Goal: Information Seeking & Learning: Learn about a topic

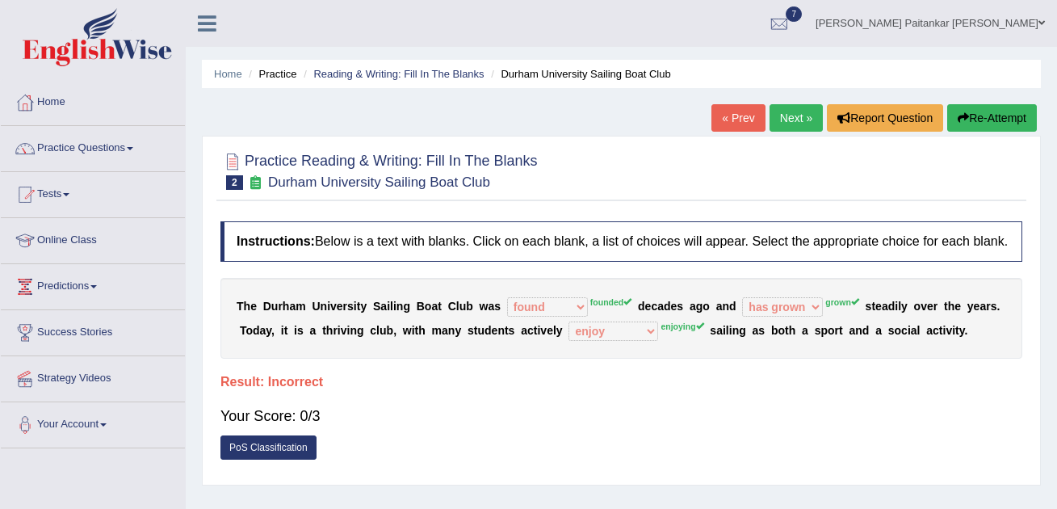
select select "found"
select select "has grown"
select select "enjoy"
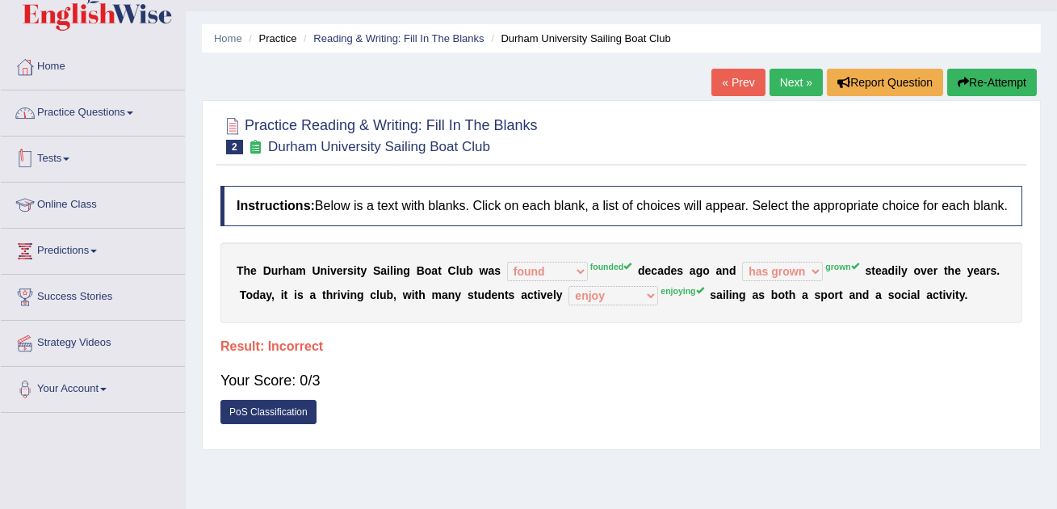
click at [130, 108] on link "Practice Questions" at bounding box center [93, 110] width 184 height 40
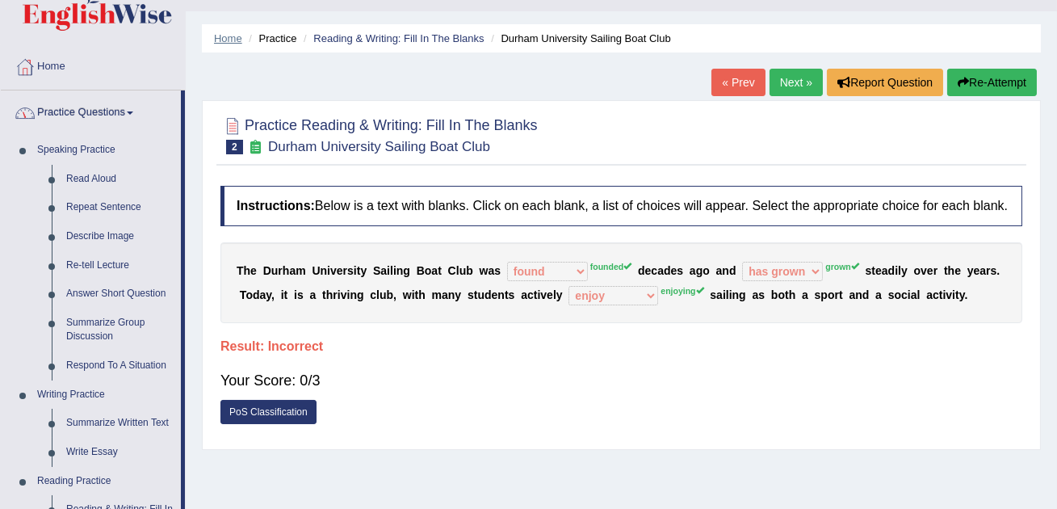
click at [229, 41] on link "Home" at bounding box center [228, 38] width 28 height 12
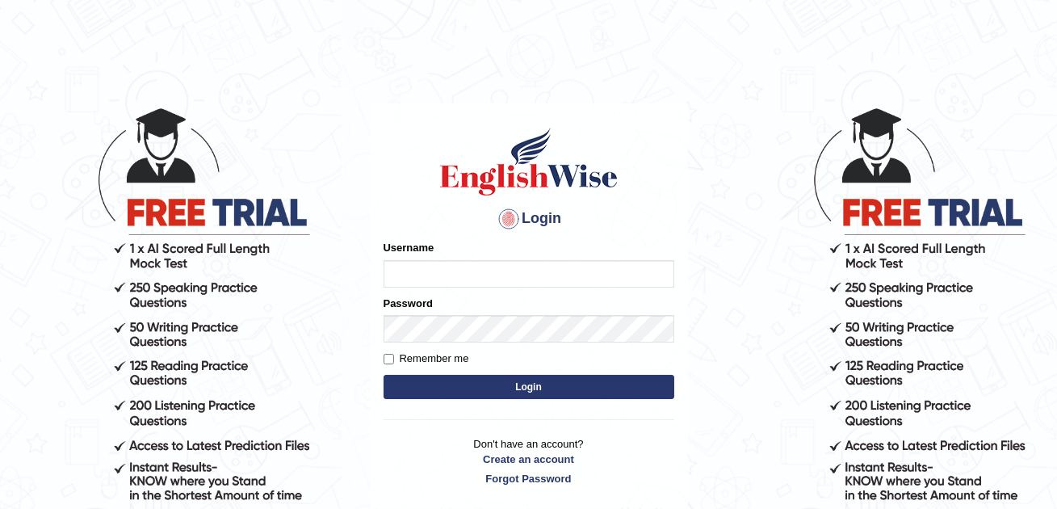
type input "Kshama_PS"
click at [434, 380] on button "Login" at bounding box center [529, 387] width 291 height 24
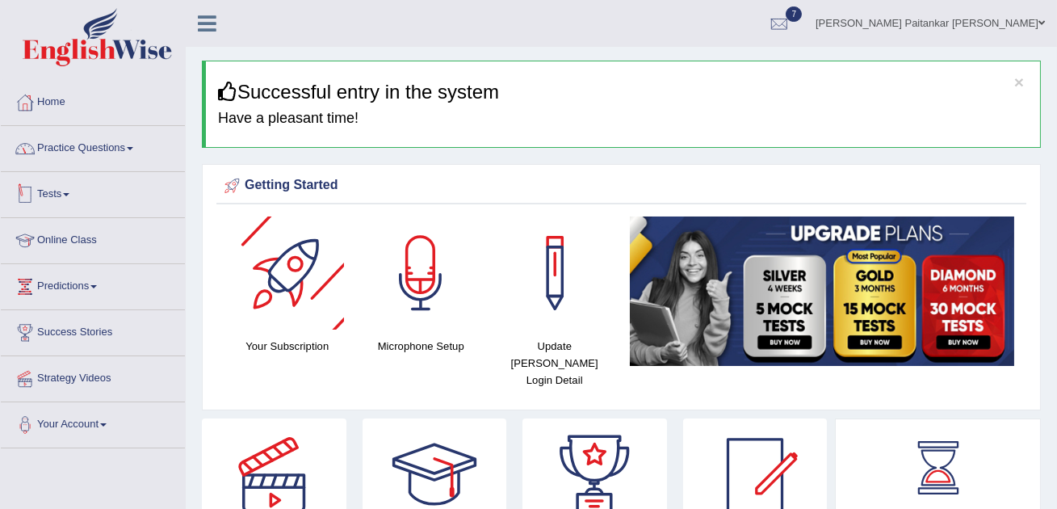
click at [138, 142] on link "Practice Questions" at bounding box center [93, 146] width 184 height 40
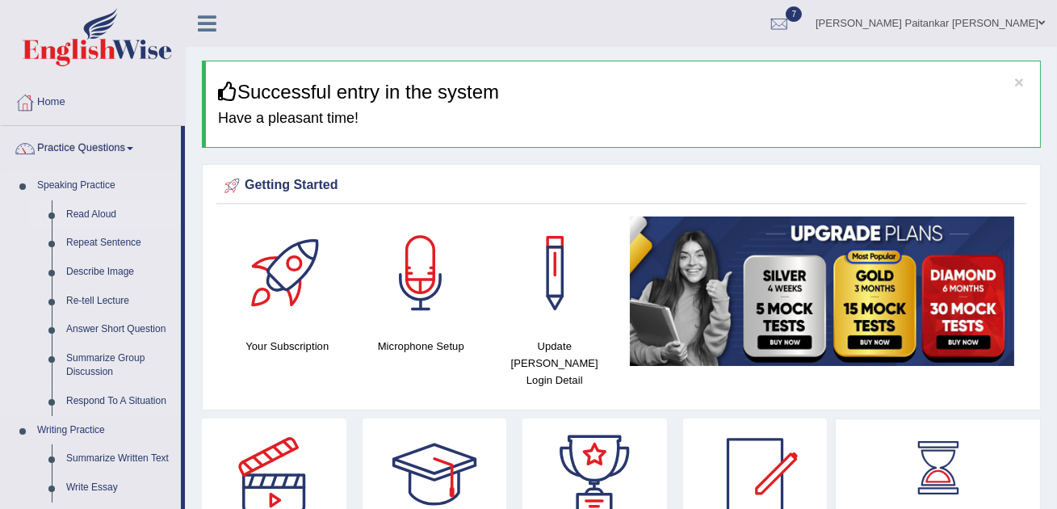
click at [100, 211] on link "Read Aloud" at bounding box center [120, 214] width 122 height 29
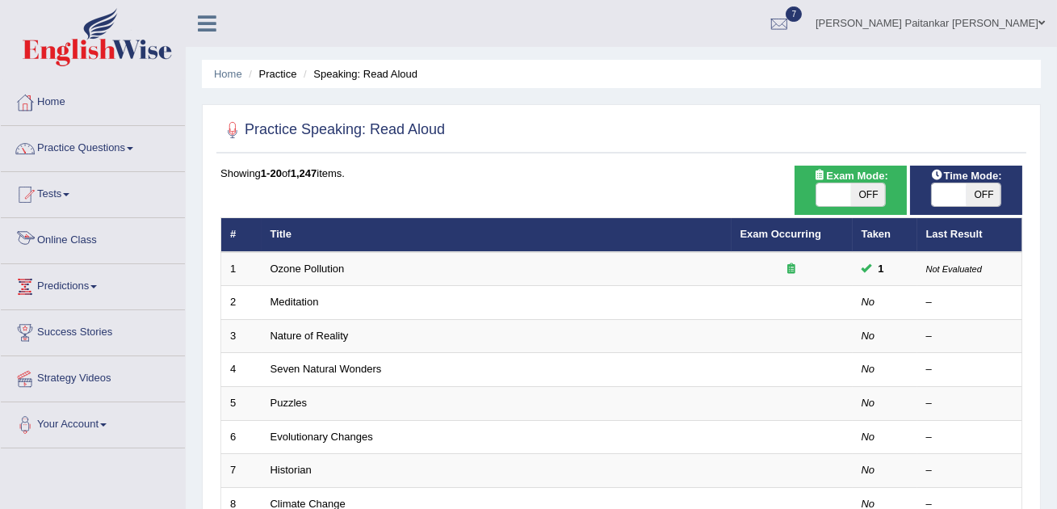
scroll to position [123, 0]
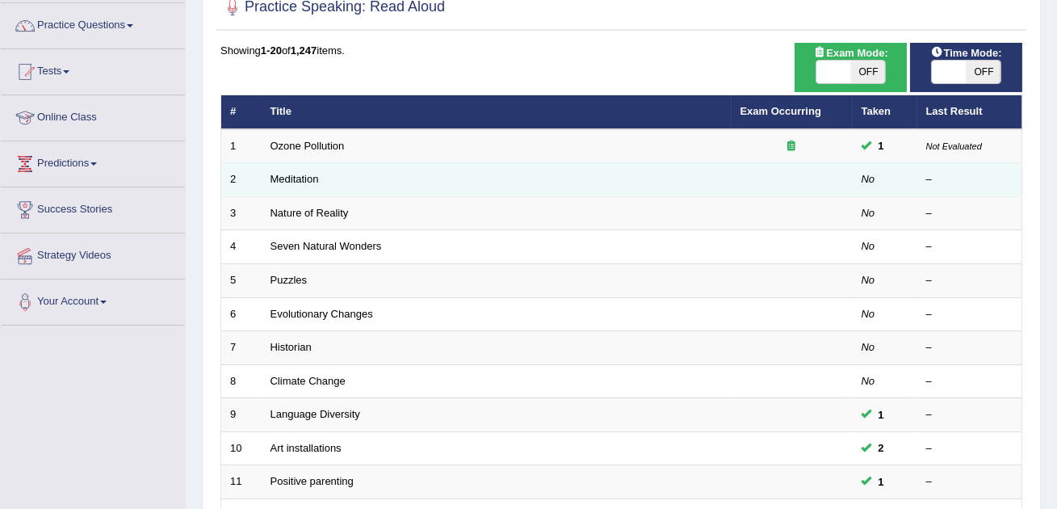
click at [311, 187] on td "Meditation" at bounding box center [497, 180] width 470 height 34
click at [309, 174] on link "Meditation" at bounding box center [294, 179] width 48 height 12
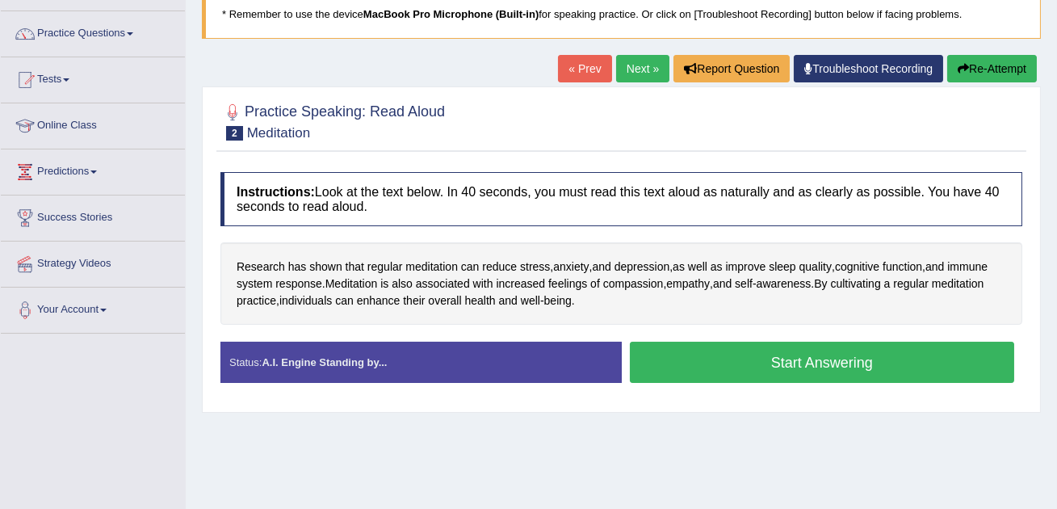
scroll to position [147, 0]
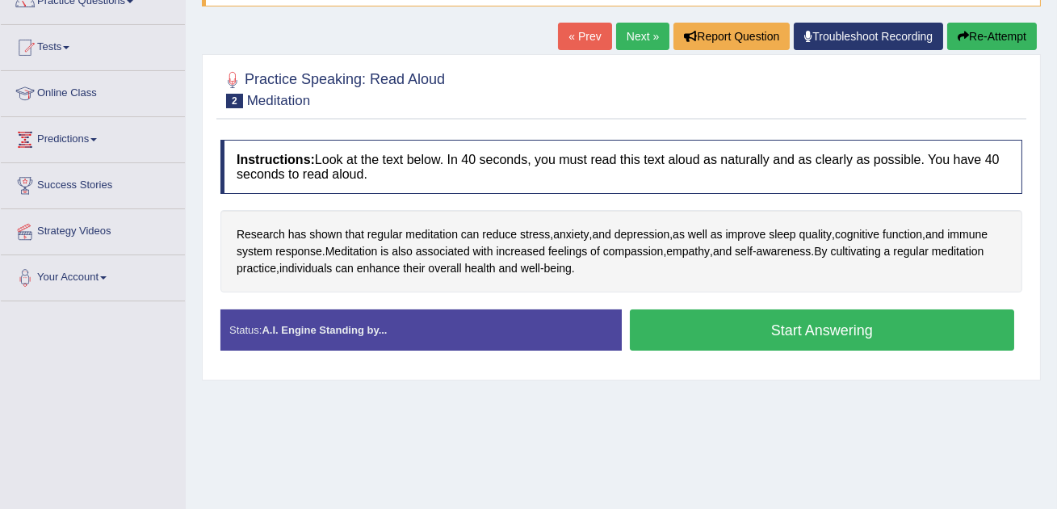
click at [820, 318] on button "Start Answering" at bounding box center [822, 329] width 385 height 41
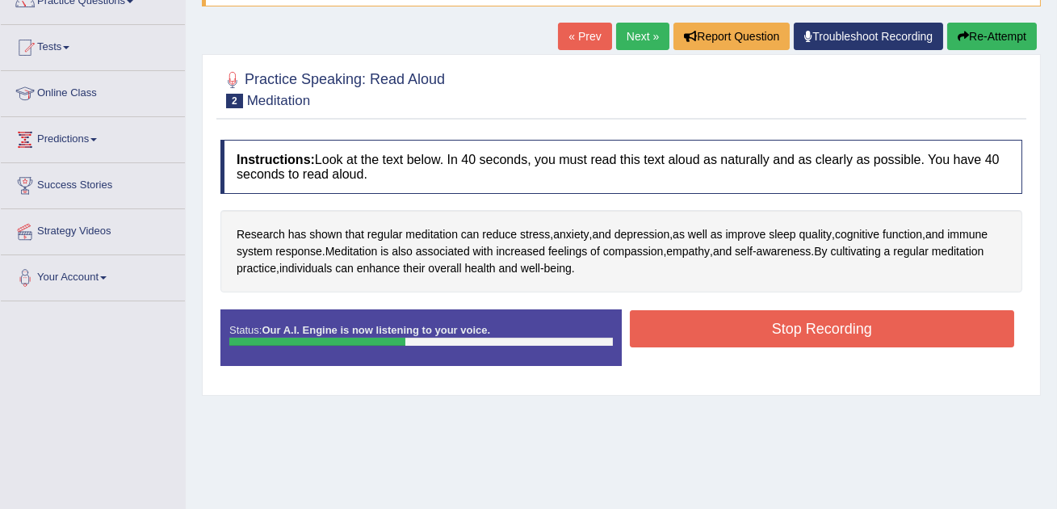
click at [820, 318] on button "Stop Recording" at bounding box center [822, 328] width 385 height 37
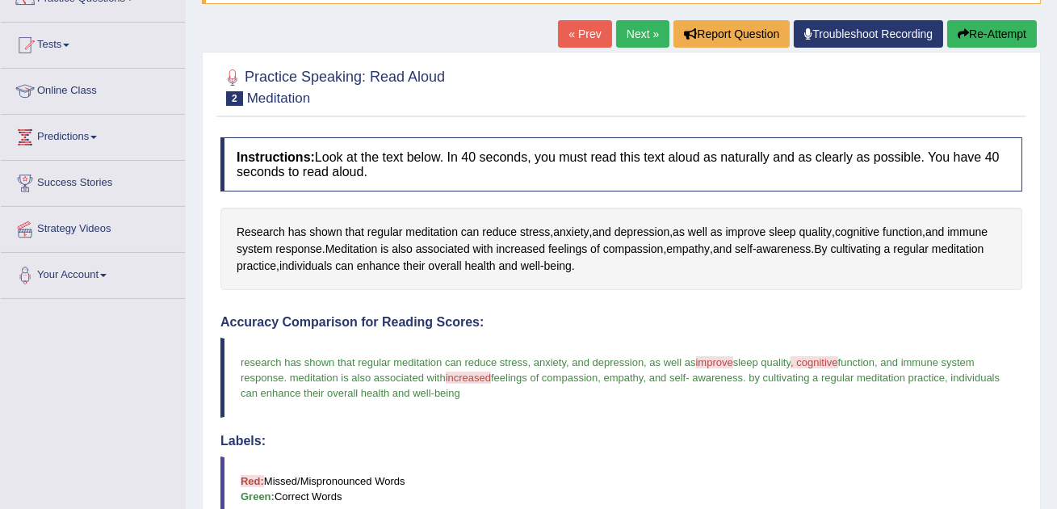
scroll to position [89, 0]
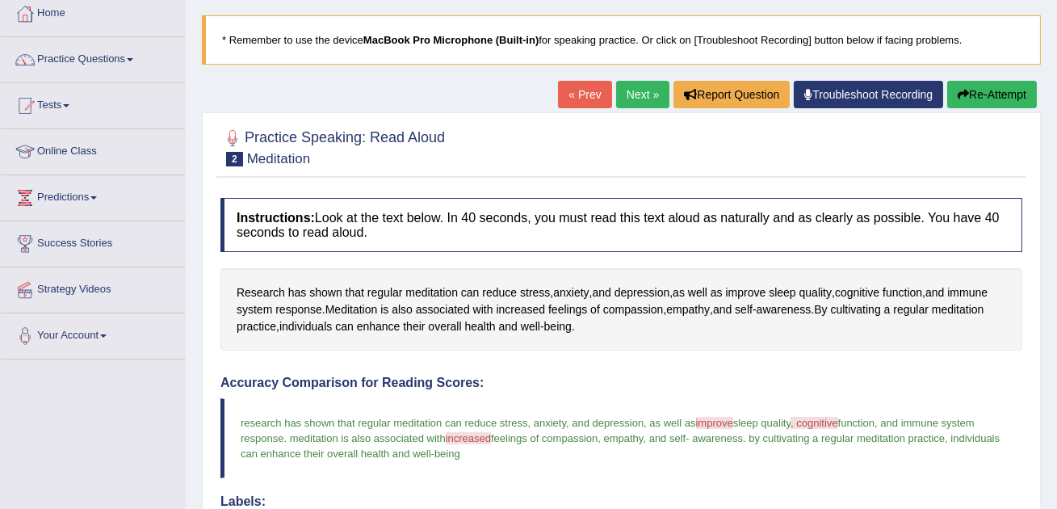
click at [632, 94] on link "Next »" at bounding box center [642, 94] width 53 height 27
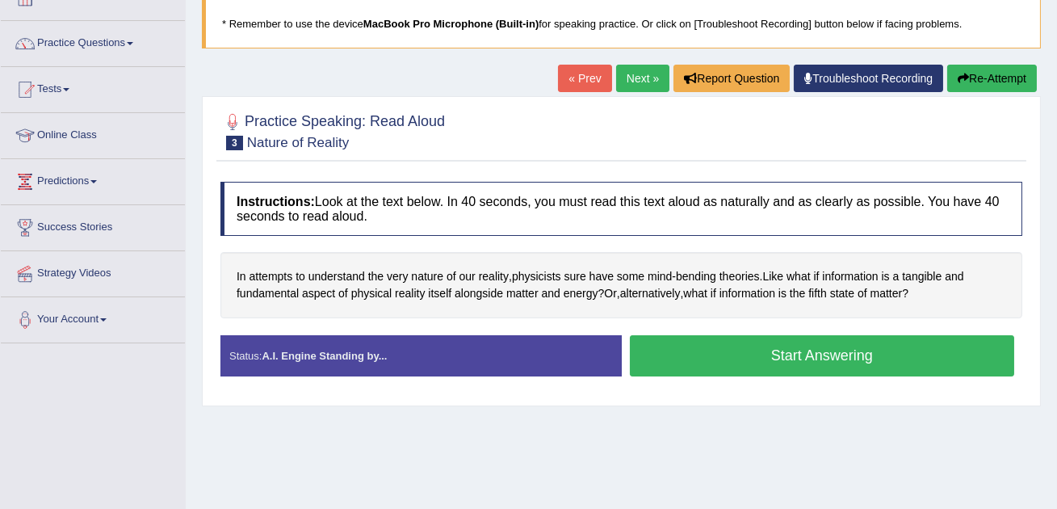
scroll to position [128, 0]
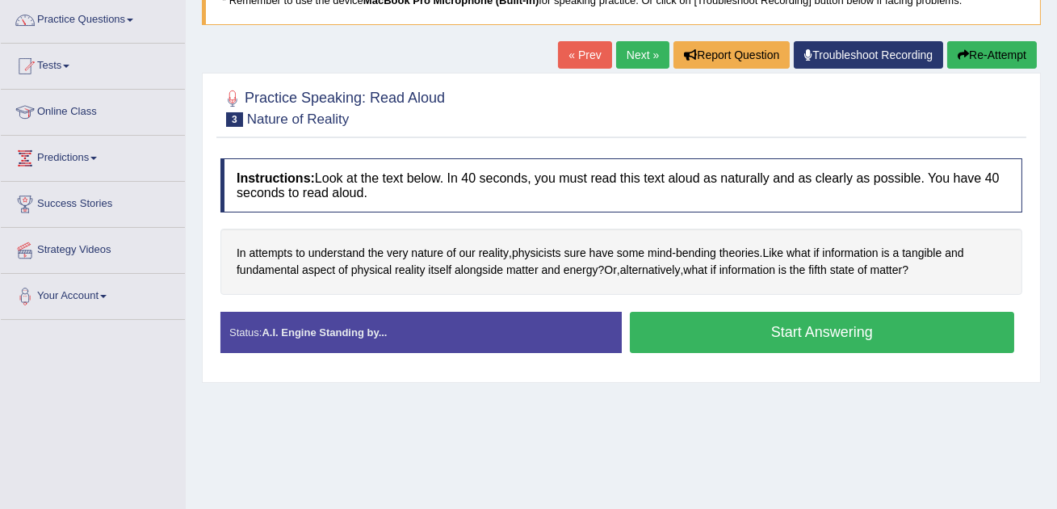
click at [747, 343] on button "Start Answering" at bounding box center [822, 332] width 385 height 41
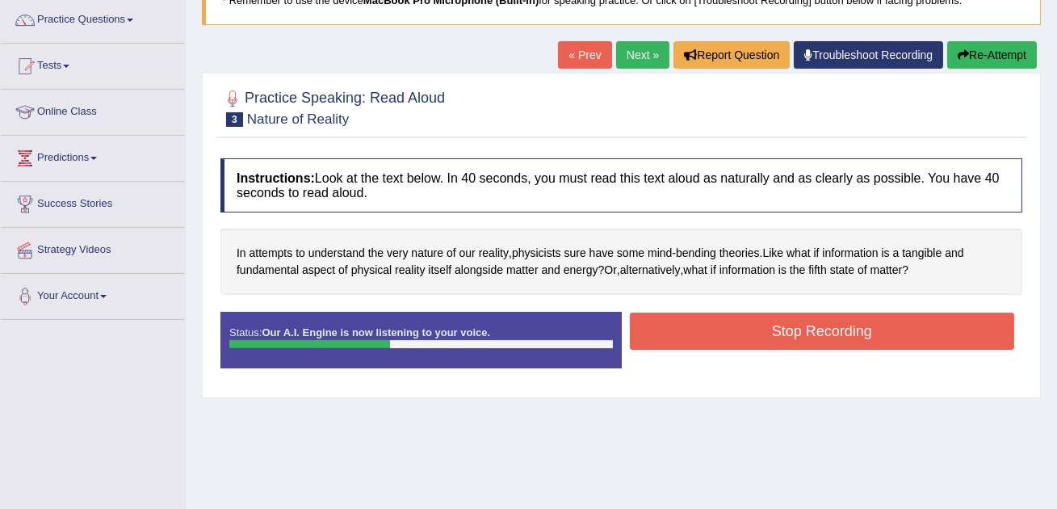
click at [747, 343] on button "Stop Recording" at bounding box center [822, 330] width 385 height 37
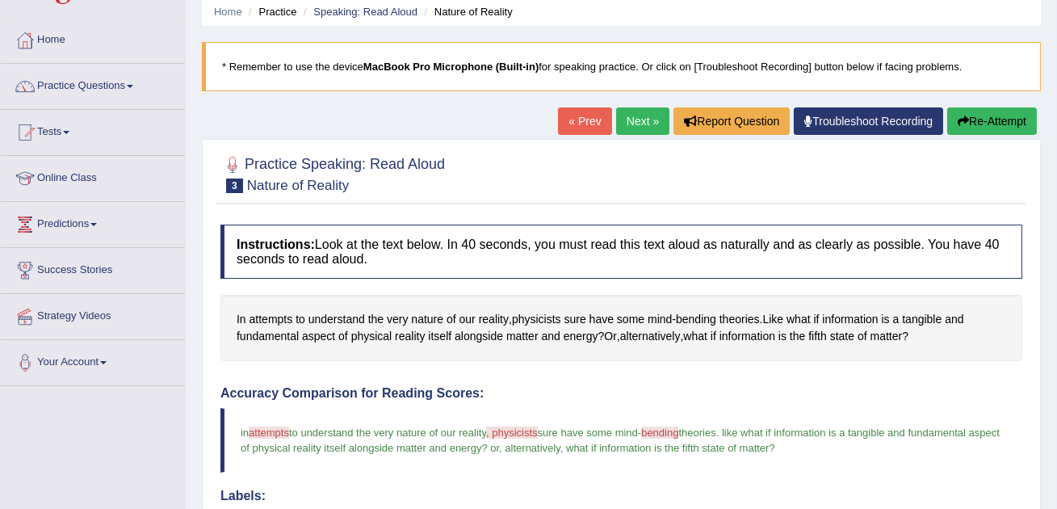
scroll to position [40, 0]
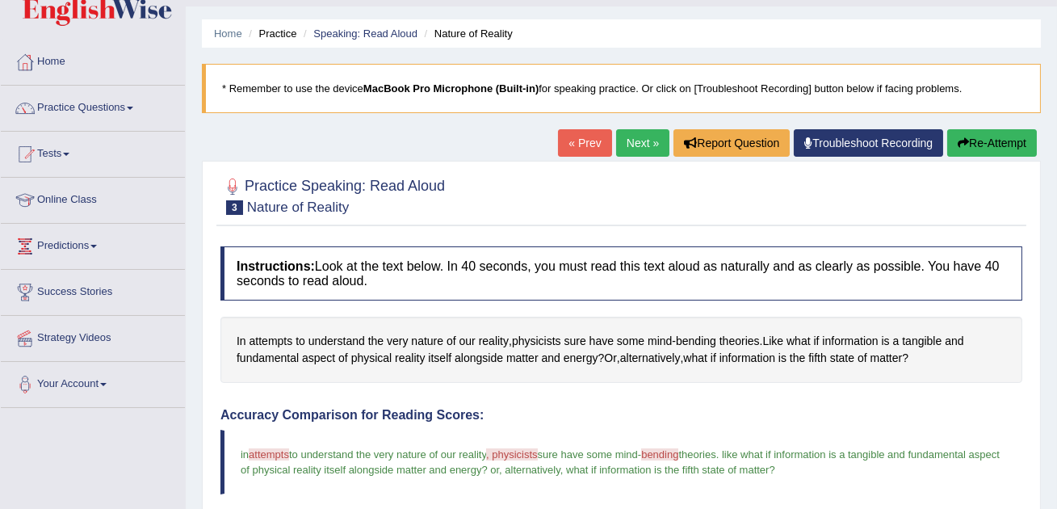
click at [637, 147] on link "Next »" at bounding box center [642, 142] width 53 height 27
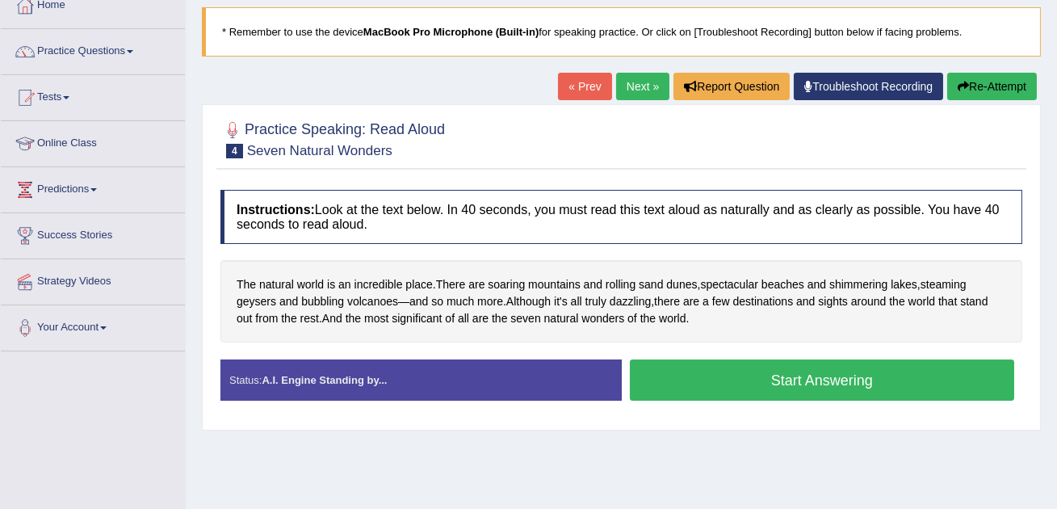
scroll to position [111, 0]
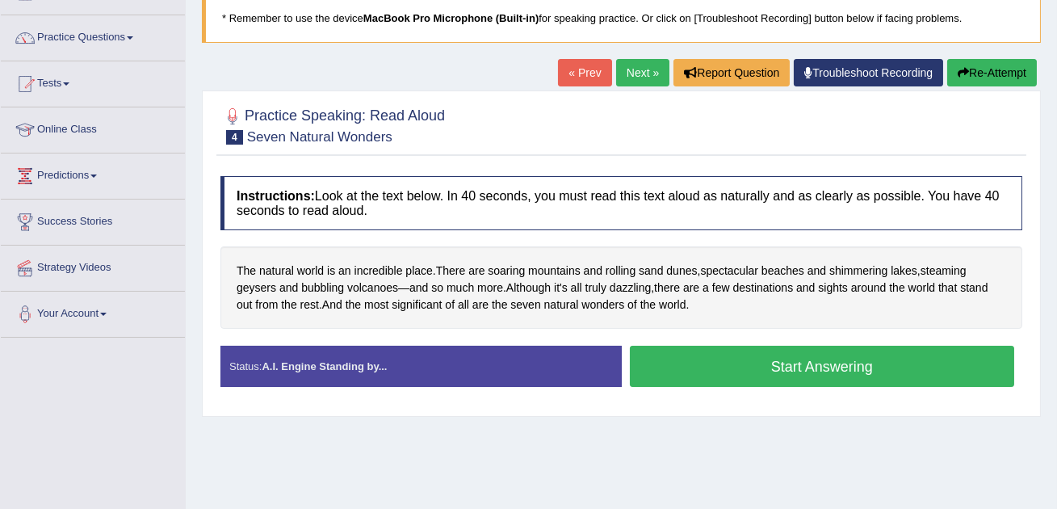
click at [715, 371] on button "Start Answering" at bounding box center [822, 366] width 385 height 41
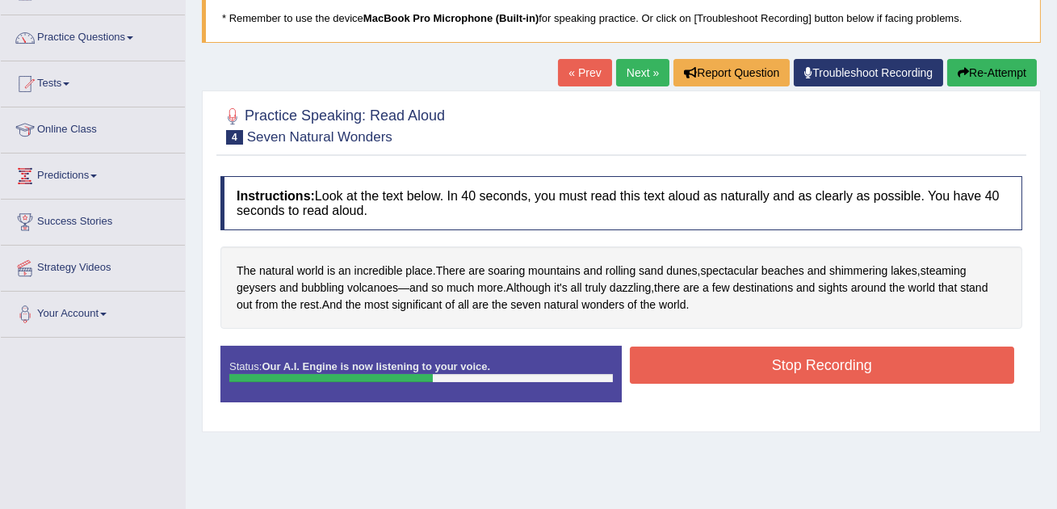
click at [715, 371] on button "Stop Recording" at bounding box center [822, 364] width 385 height 37
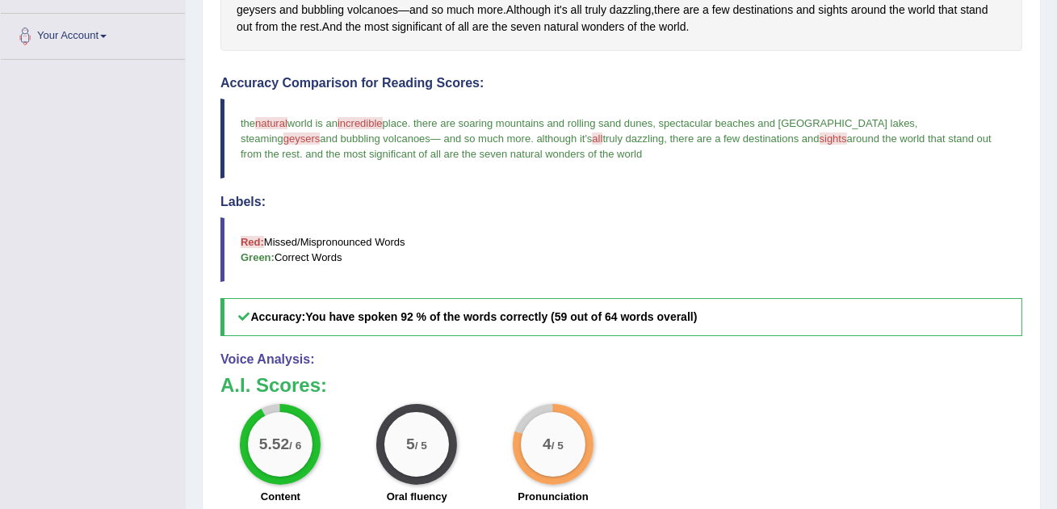
scroll to position [0, 0]
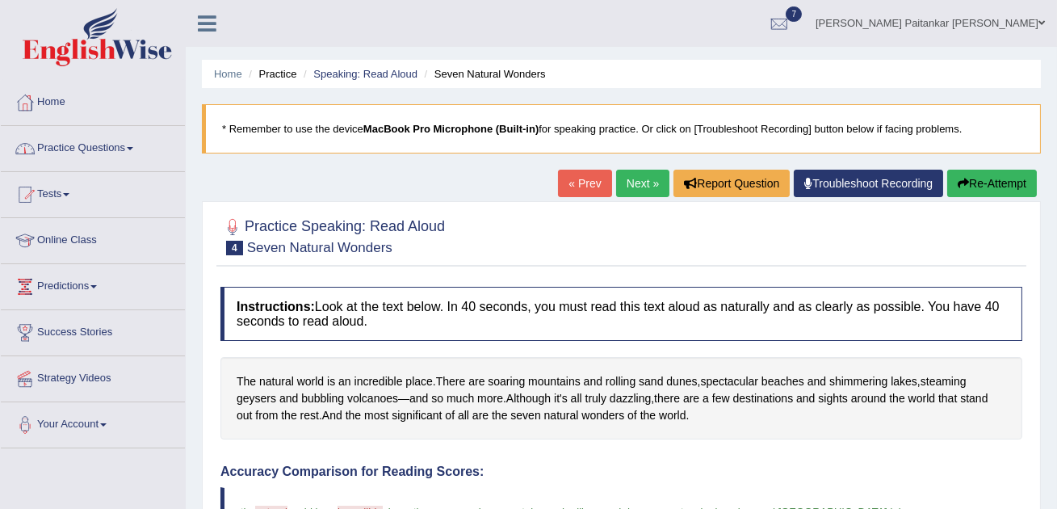
click at [128, 159] on link "Practice Questions" at bounding box center [93, 146] width 184 height 40
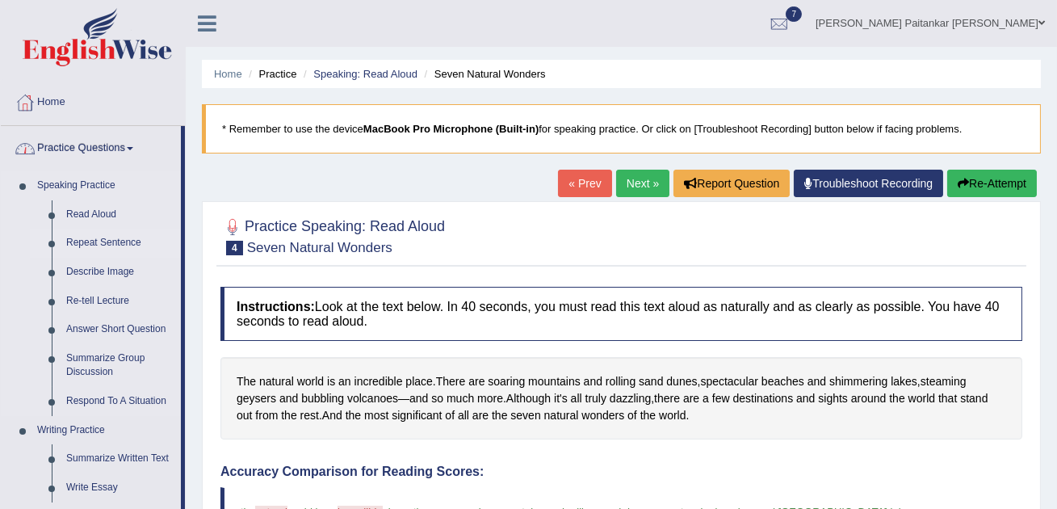
click at [126, 245] on link "Repeat Sentence" at bounding box center [120, 243] width 122 height 29
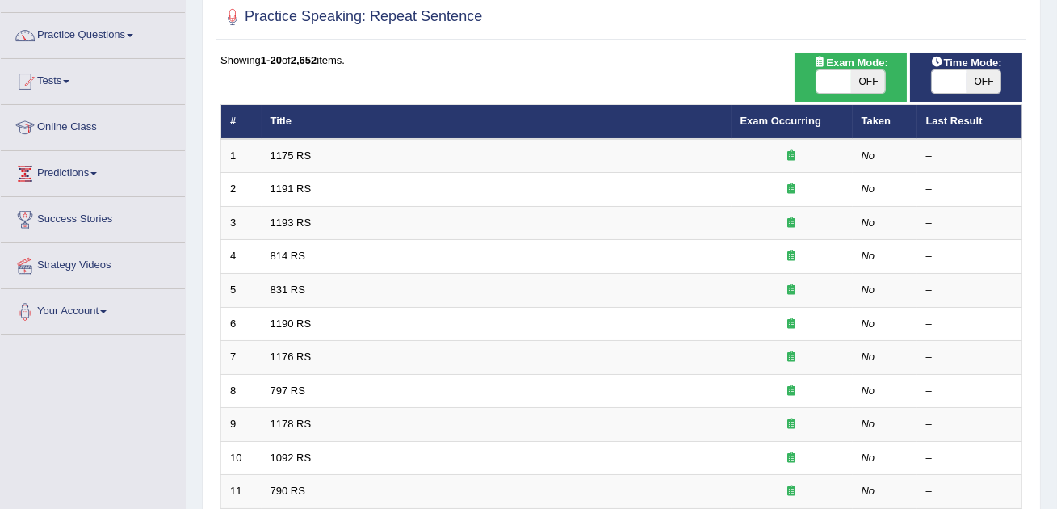
click at [824, 91] on span at bounding box center [833, 81] width 35 height 23
click at [845, 82] on span at bounding box center [834, 81] width 35 height 23
click at [870, 82] on span "OFF" at bounding box center [868, 81] width 35 height 23
checkbox input "true"
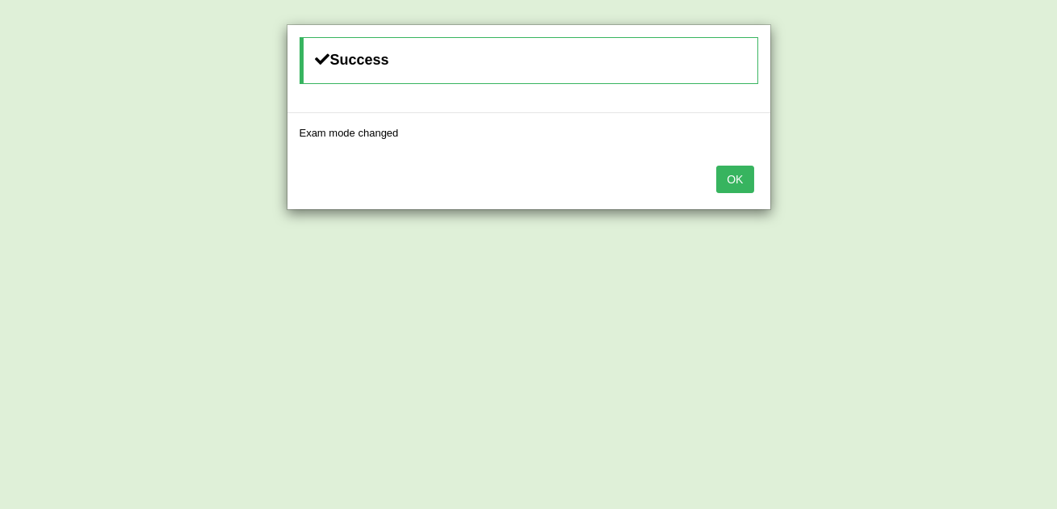
click at [733, 178] on button "OK" at bounding box center [734, 179] width 37 height 27
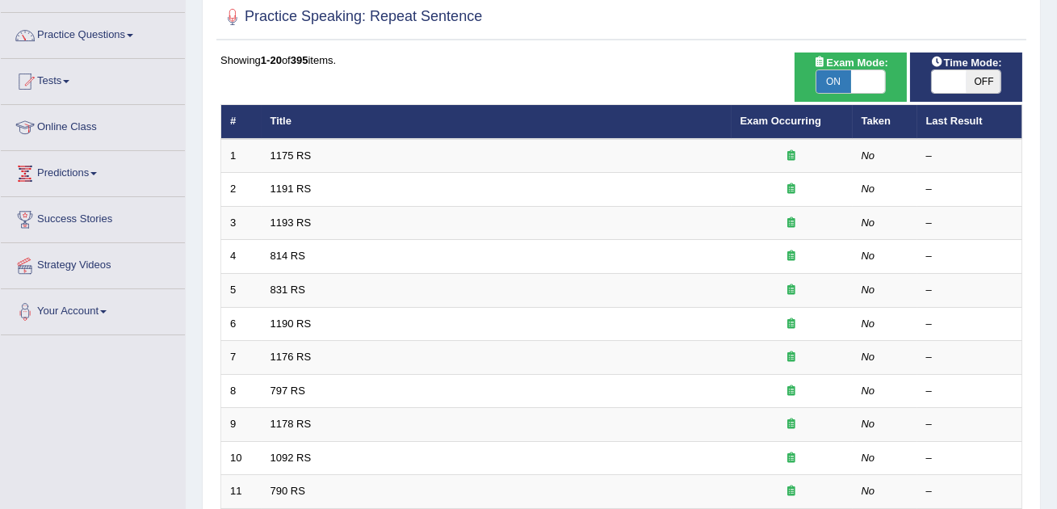
click at [937, 90] on span at bounding box center [949, 81] width 35 height 23
checkbox input "true"
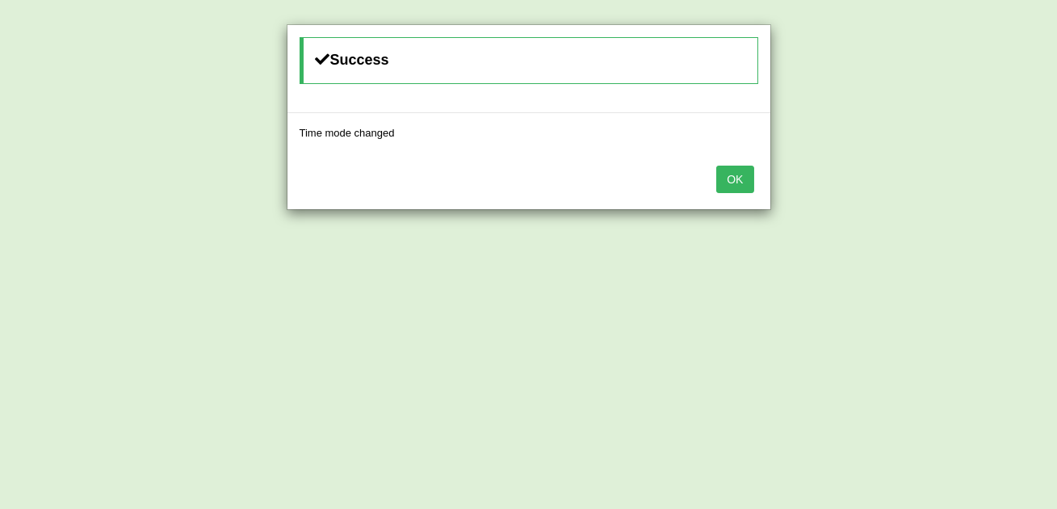
click at [753, 191] on div "OK" at bounding box center [528, 181] width 483 height 57
click at [742, 182] on button "OK" at bounding box center [734, 179] width 37 height 27
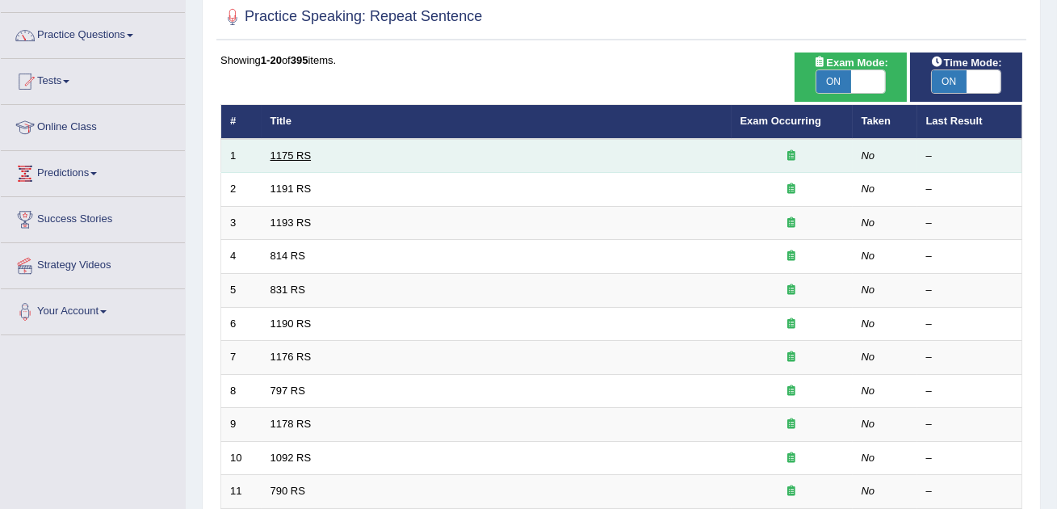
click at [299, 154] on link "1175 RS" at bounding box center [290, 155] width 41 height 12
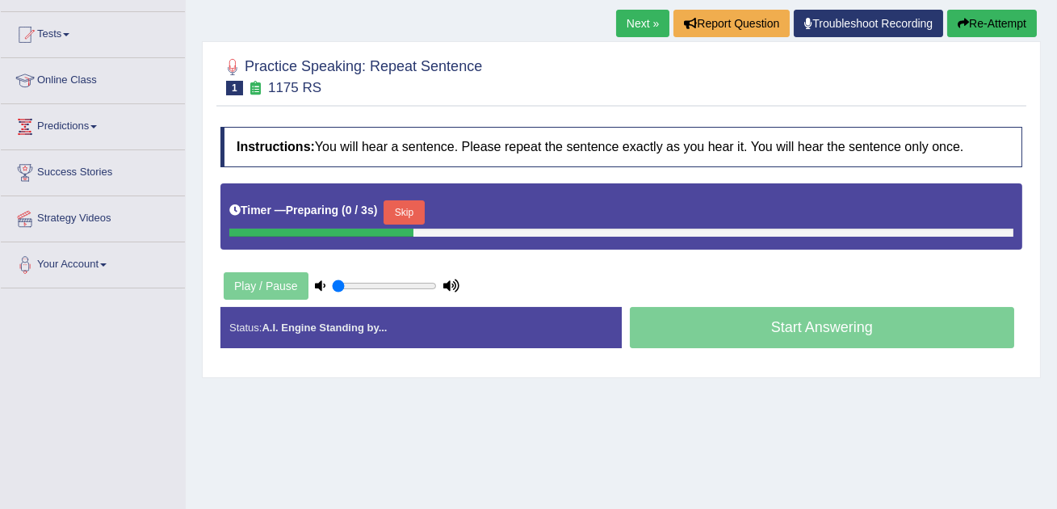
scroll to position [178, 0]
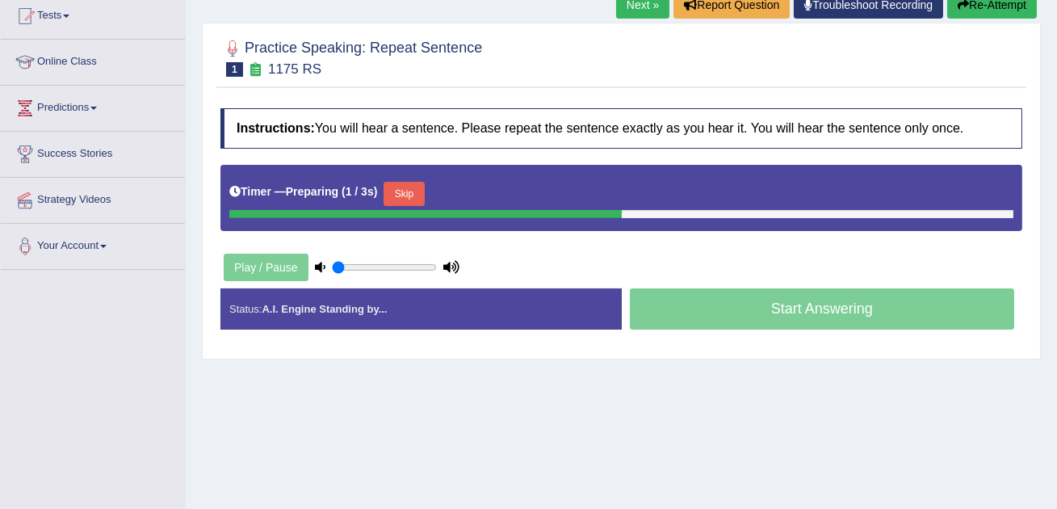
click at [410, 192] on button "Skip" at bounding box center [404, 194] width 40 height 24
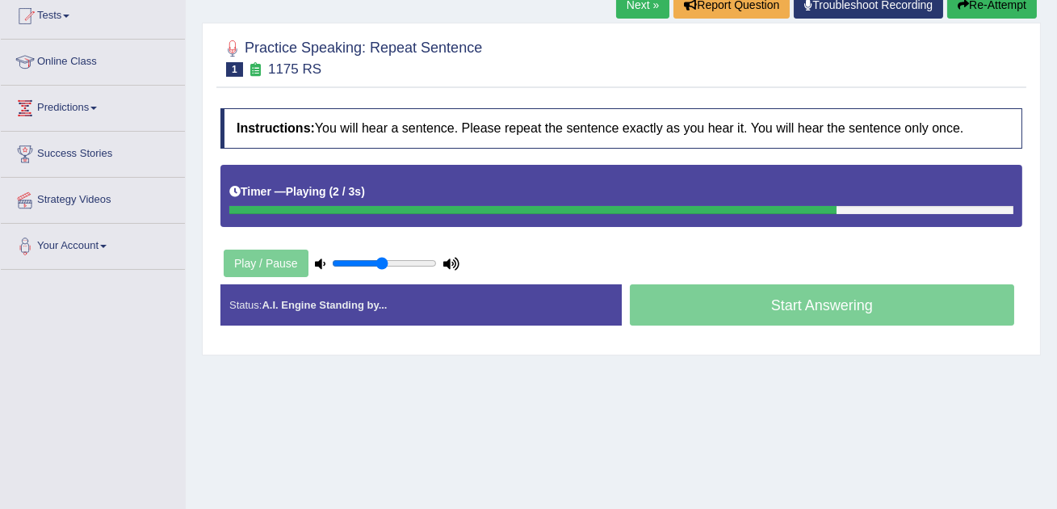
drag, startPoint x: 415, startPoint y: 266, endPoint x: 382, endPoint y: 263, distance: 33.2
type input "0.5"
click at [382, 263] on input "range" at bounding box center [384, 263] width 105 height 13
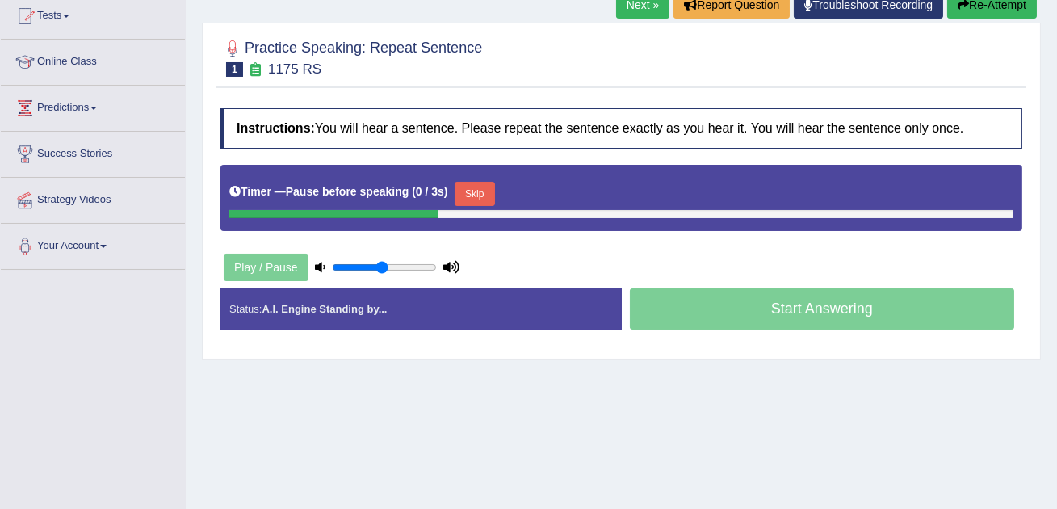
click at [475, 195] on button "Skip" at bounding box center [475, 194] width 40 height 24
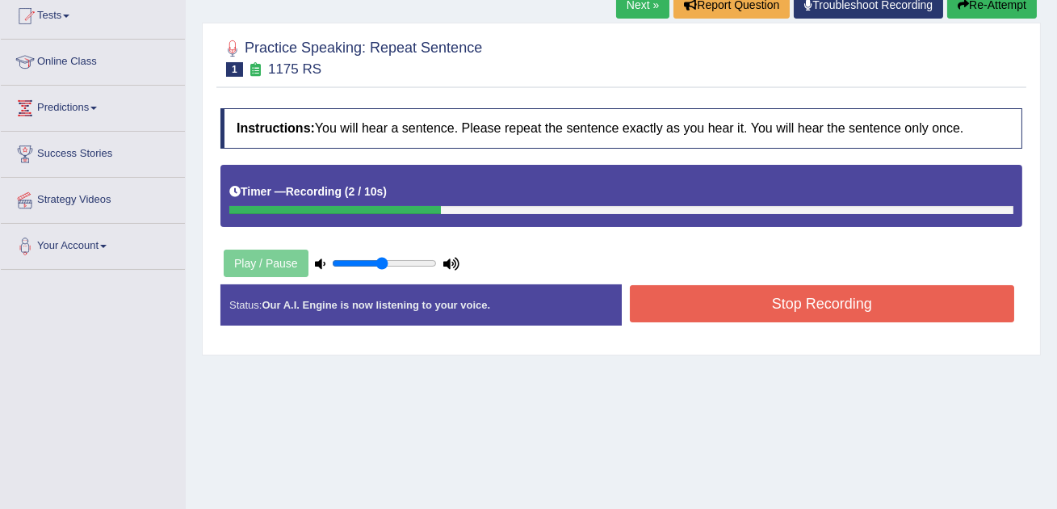
click at [698, 308] on button "Stop Recording" at bounding box center [822, 303] width 385 height 37
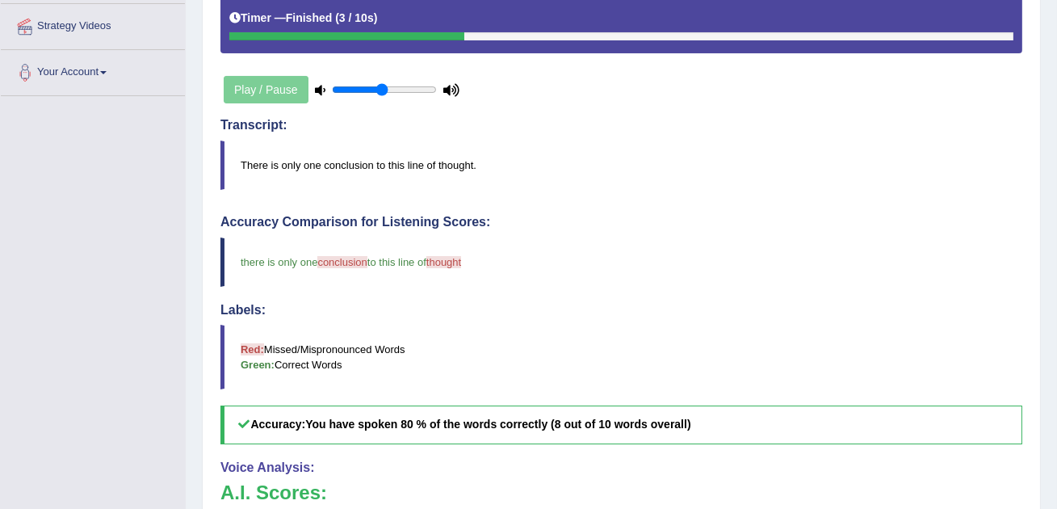
scroll to position [0, 0]
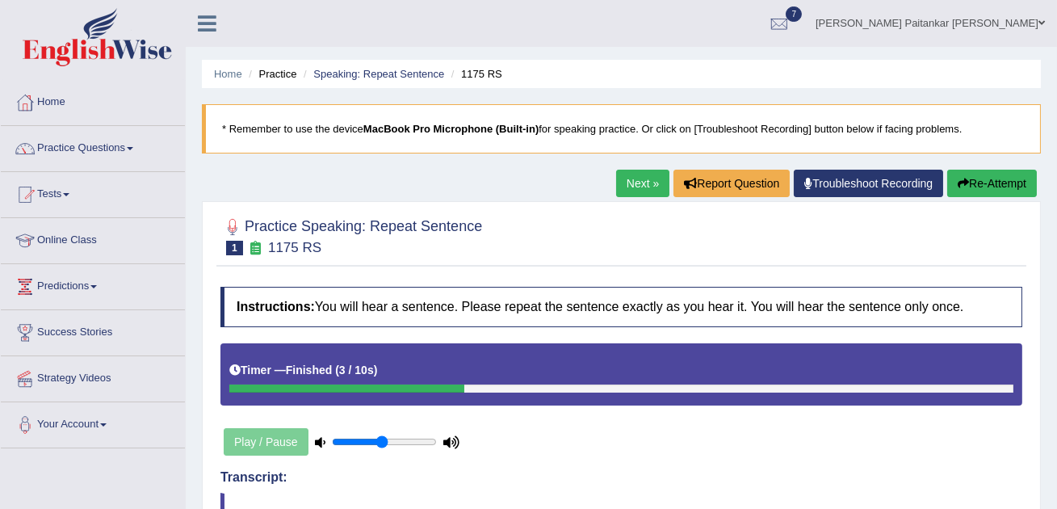
click at [635, 184] on link "Next »" at bounding box center [642, 183] width 53 height 27
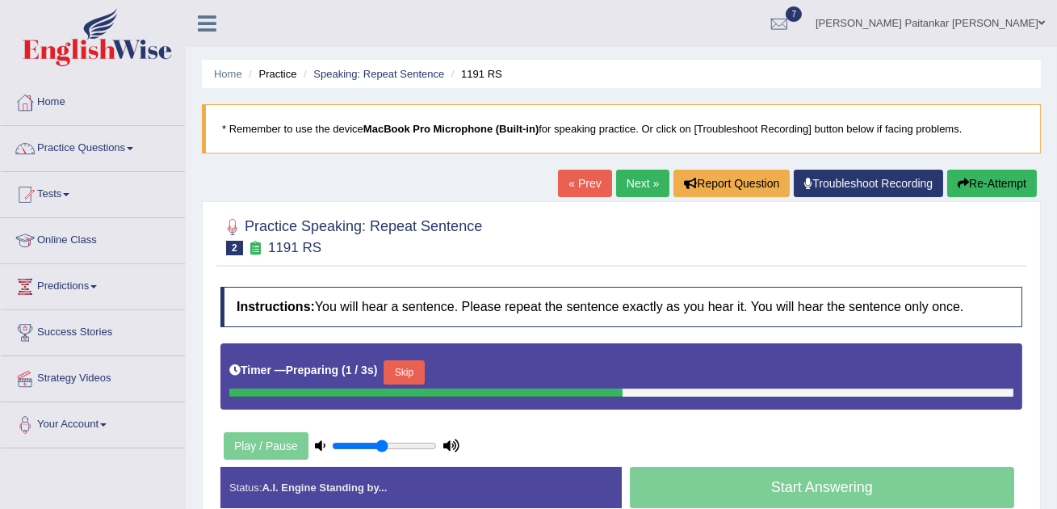
drag, startPoint x: 384, startPoint y: 453, endPoint x: 409, endPoint y: 453, distance: 25.0
click at [409, 453] on div "Play / Pause" at bounding box center [341, 446] width 242 height 40
click at [409, 447] on input "range" at bounding box center [384, 445] width 105 height 13
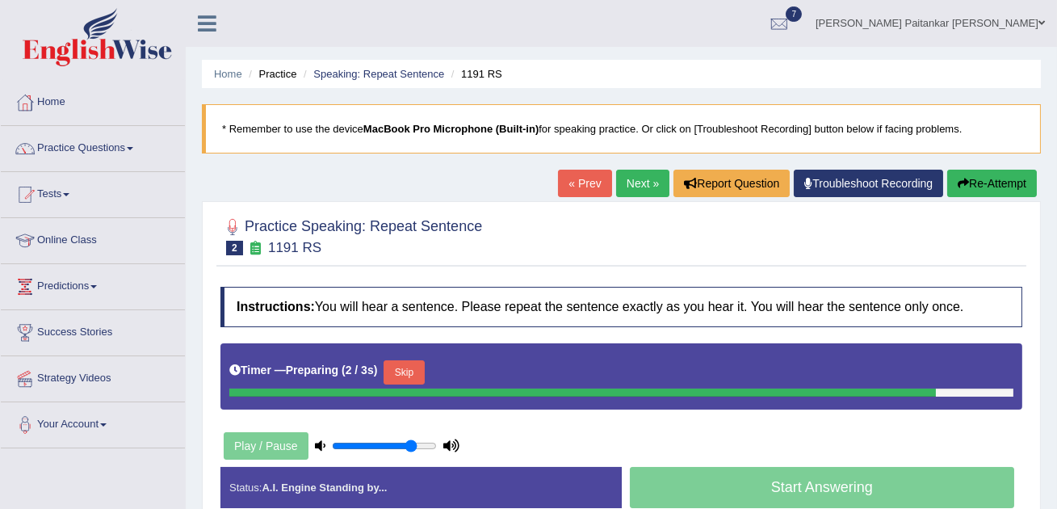
click at [409, 447] on input "range" at bounding box center [384, 445] width 105 height 13
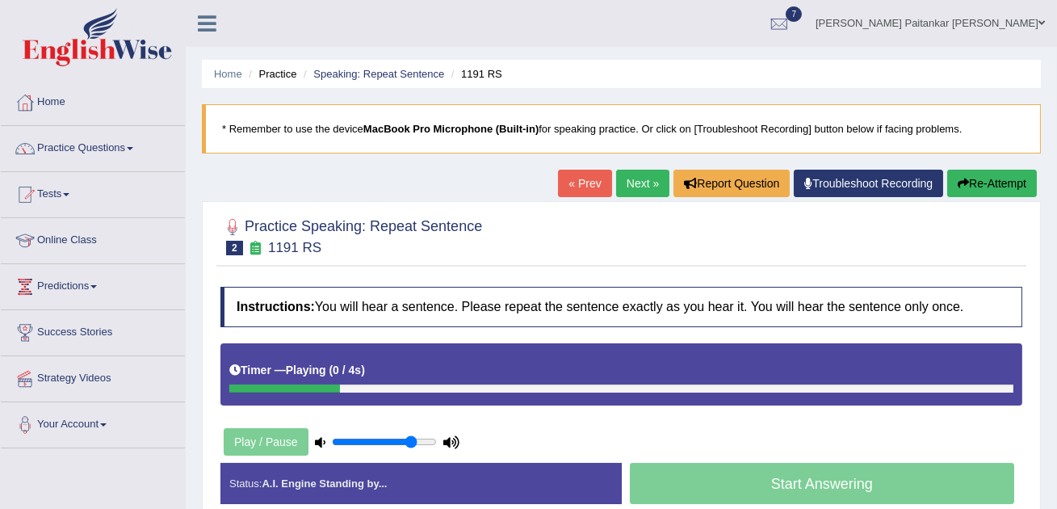
scroll to position [105, 0]
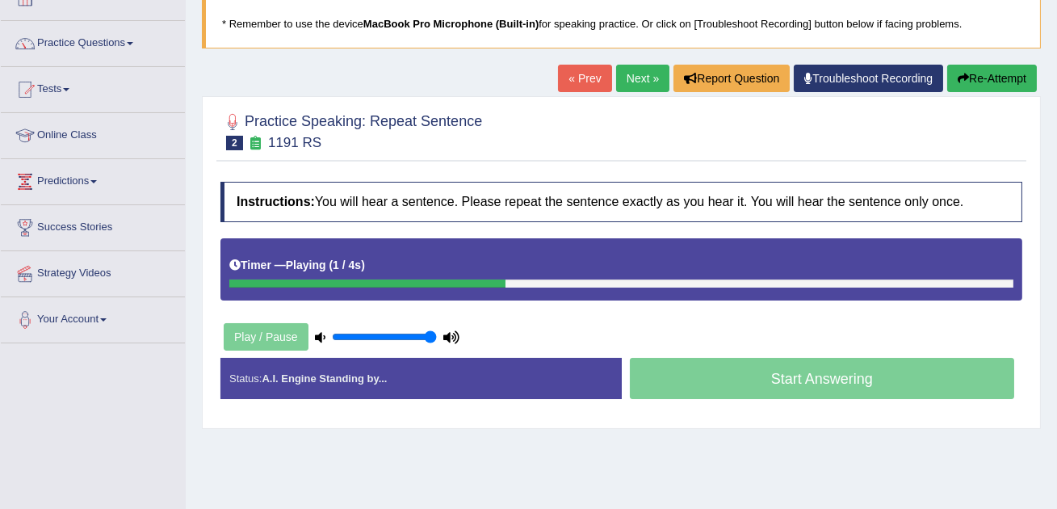
drag, startPoint x: 419, startPoint y: 342, endPoint x: 454, endPoint y: 342, distance: 34.7
type input "1"
click at [437, 342] on input "range" at bounding box center [384, 336] width 105 height 13
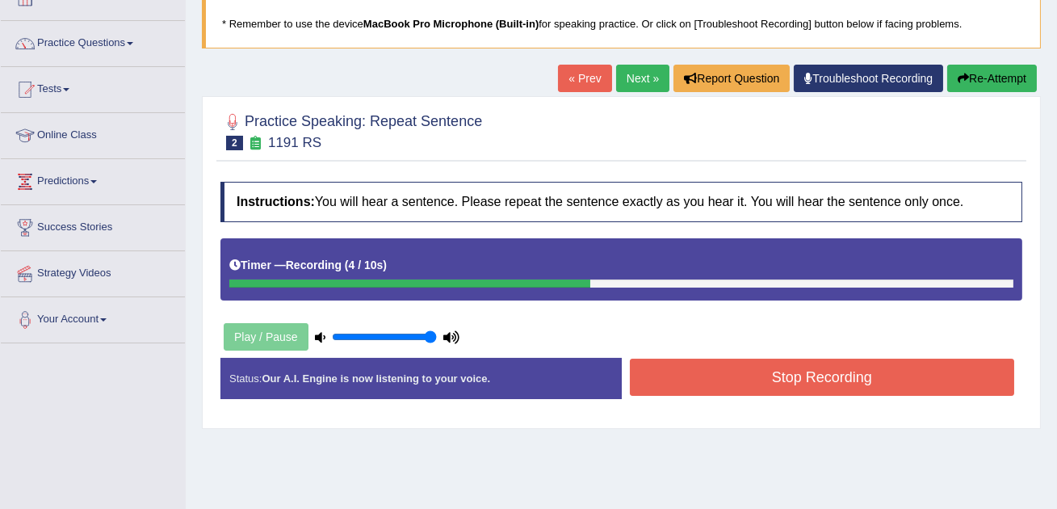
click at [757, 357] on div "Instructions: You will hear a sentence. Please repeat the sentence exactly as y…" at bounding box center [621, 297] width 810 height 246
click at [728, 384] on button "Stop Recording" at bounding box center [822, 376] width 385 height 37
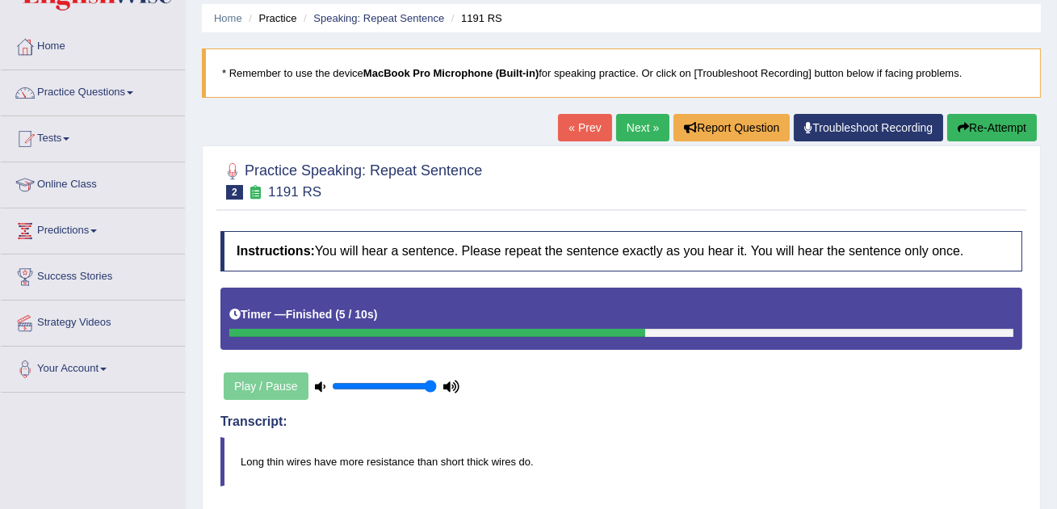
scroll to position [0, 0]
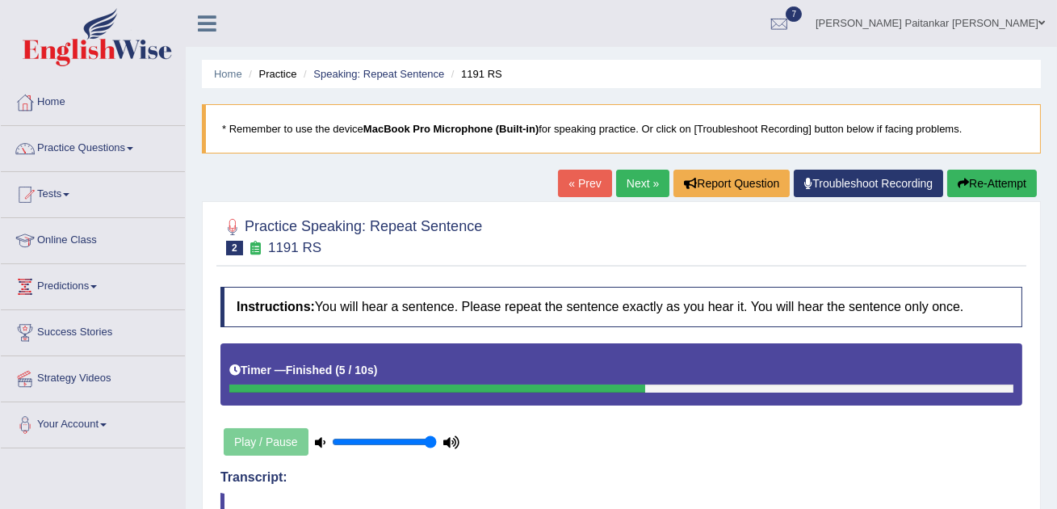
click at [644, 183] on link "Next »" at bounding box center [642, 183] width 53 height 27
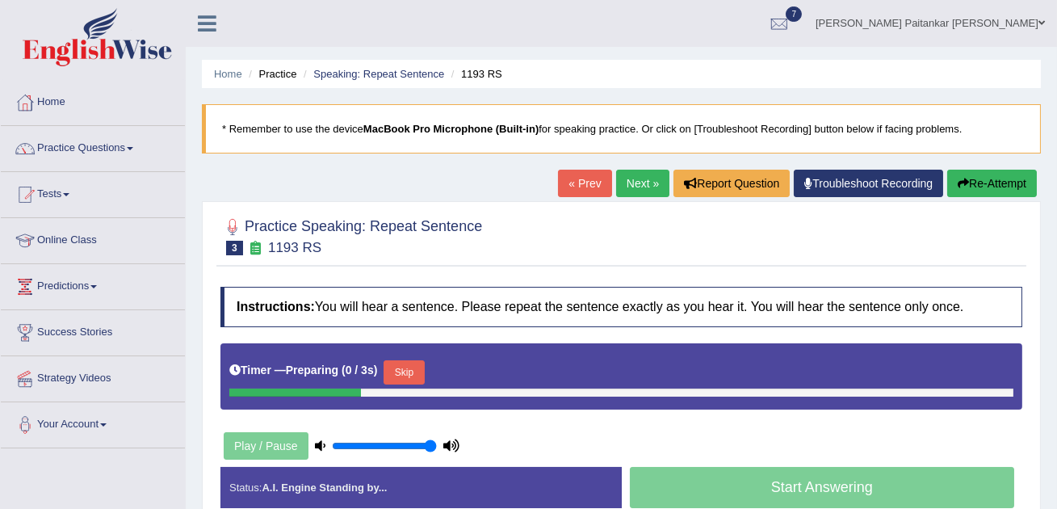
click at [411, 370] on button "Skip" at bounding box center [404, 372] width 40 height 24
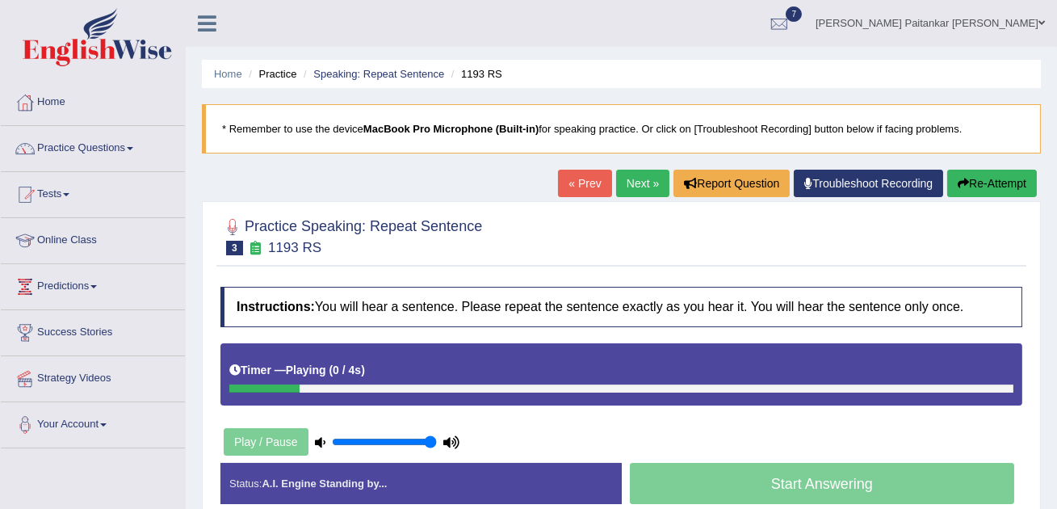
scroll to position [101, 0]
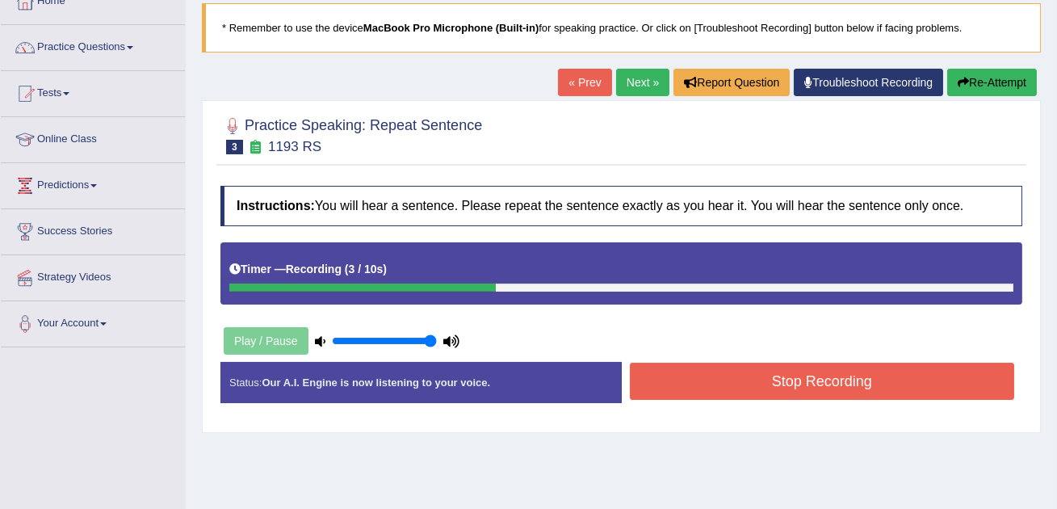
click at [776, 393] on button "Stop Recording" at bounding box center [822, 381] width 385 height 37
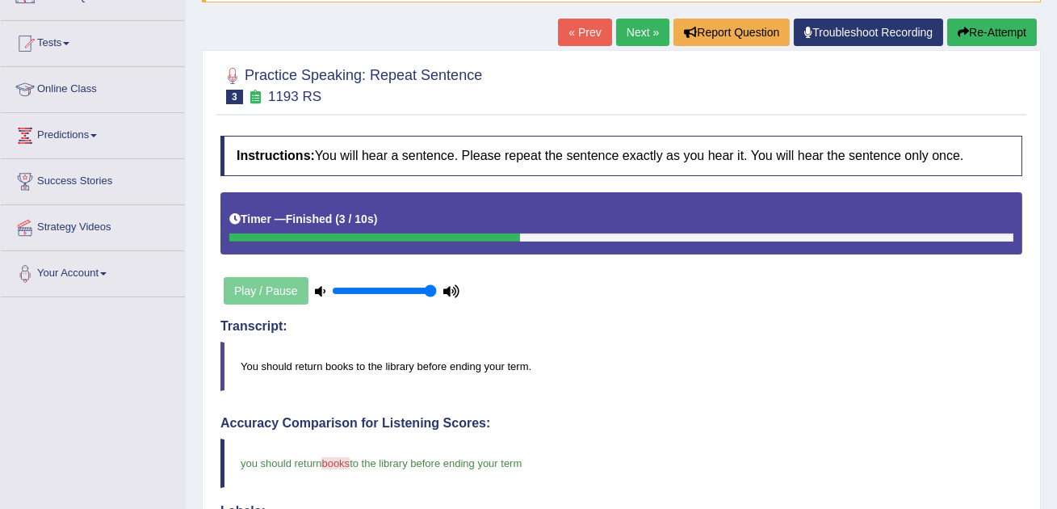
scroll to position [142, 0]
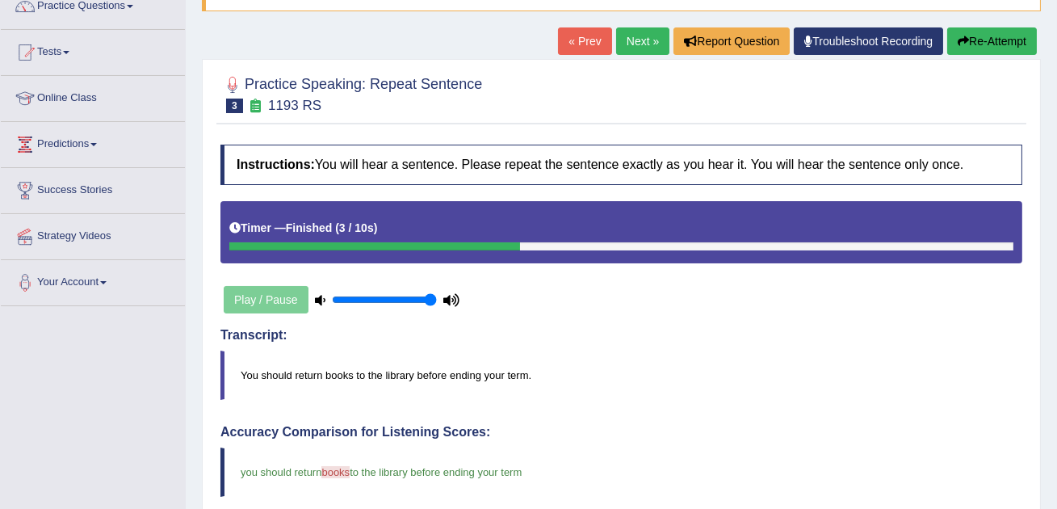
click at [636, 36] on link "Next »" at bounding box center [642, 40] width 53 height 27
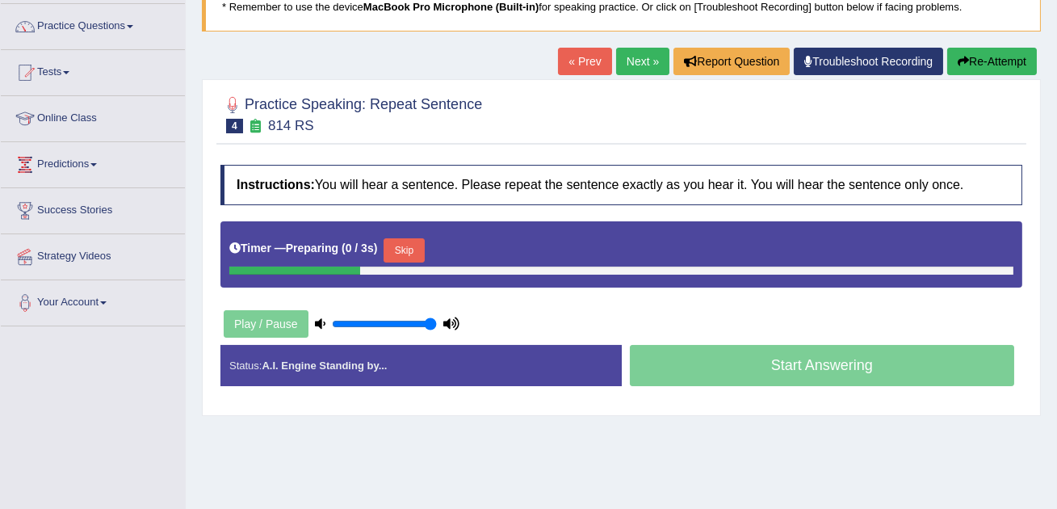
scroll to position [136, 0]
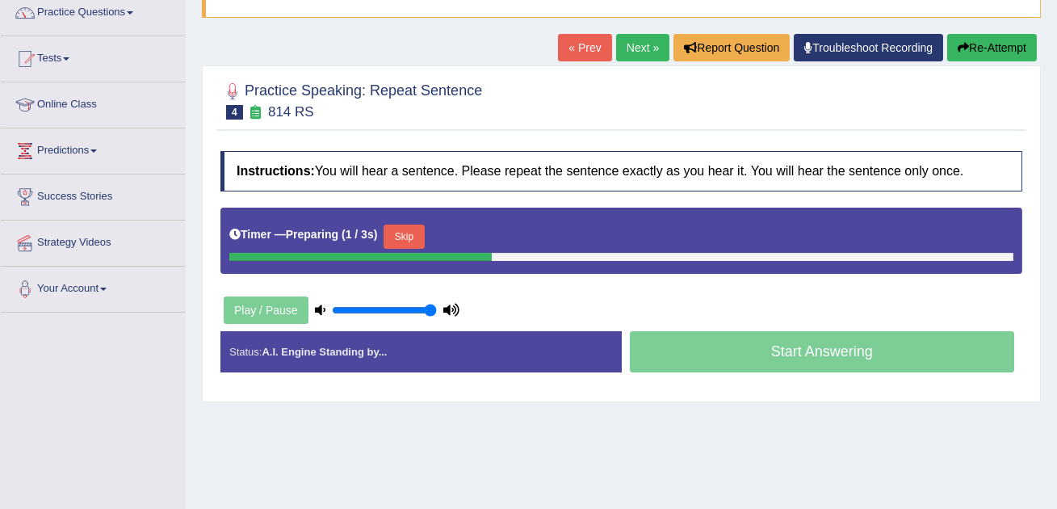
click at [402, 233] on button "Skip" at bounding box center [404, 236] width 40 height 24
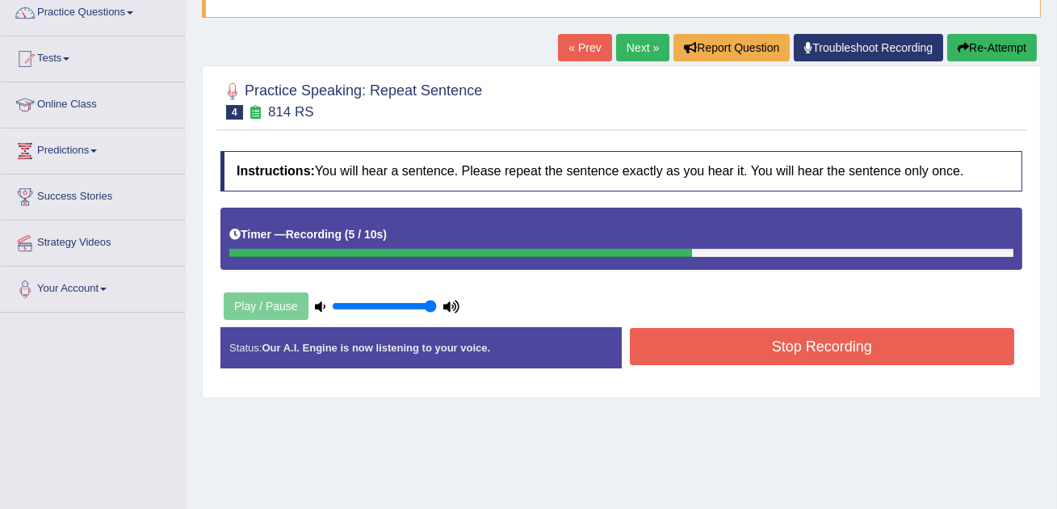
click at [736, 343] on button "Stop Recording" at bounding box center [822, 346] width 385 height 37
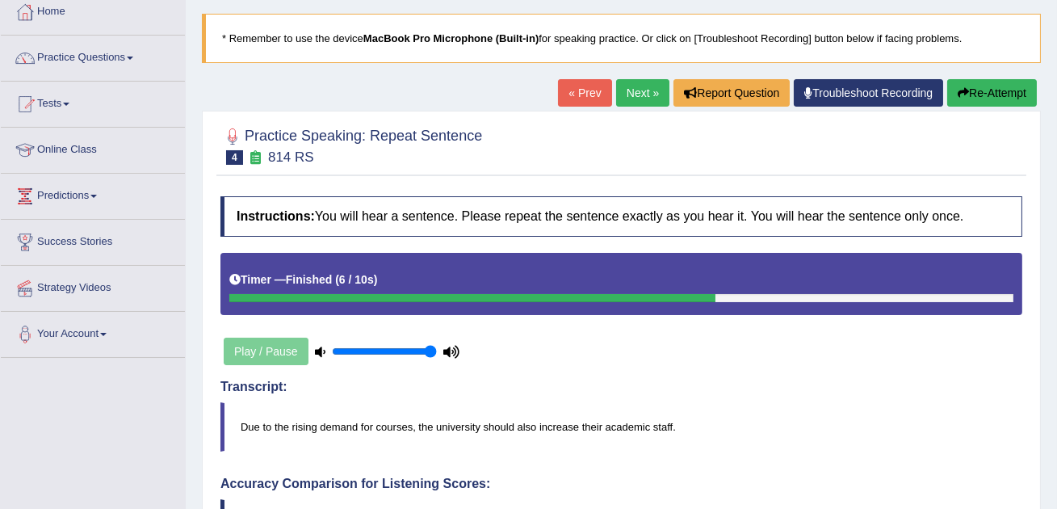
scroll to position [0, 0]
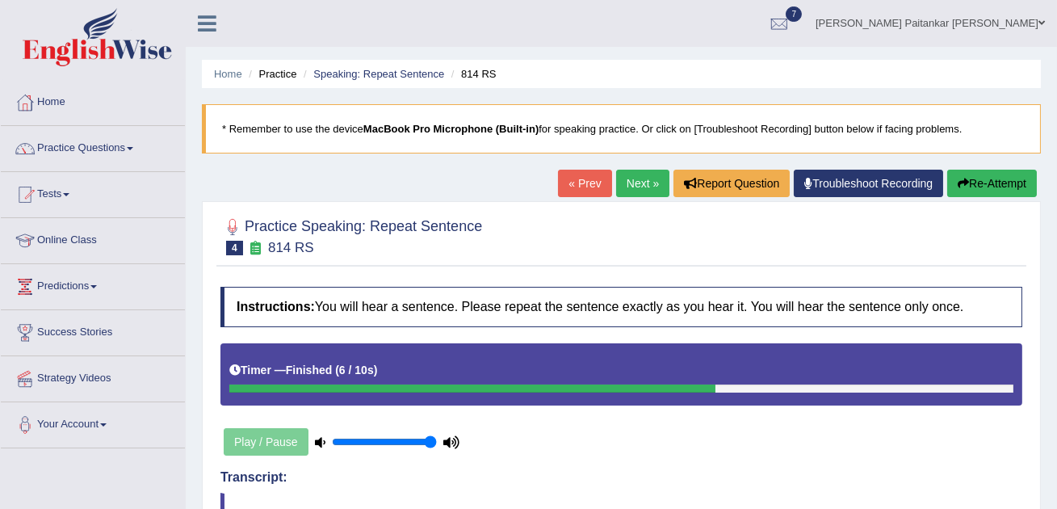
click at [627, 182] on link "Next »" at bounding box center [642, 183] width 53 height 27
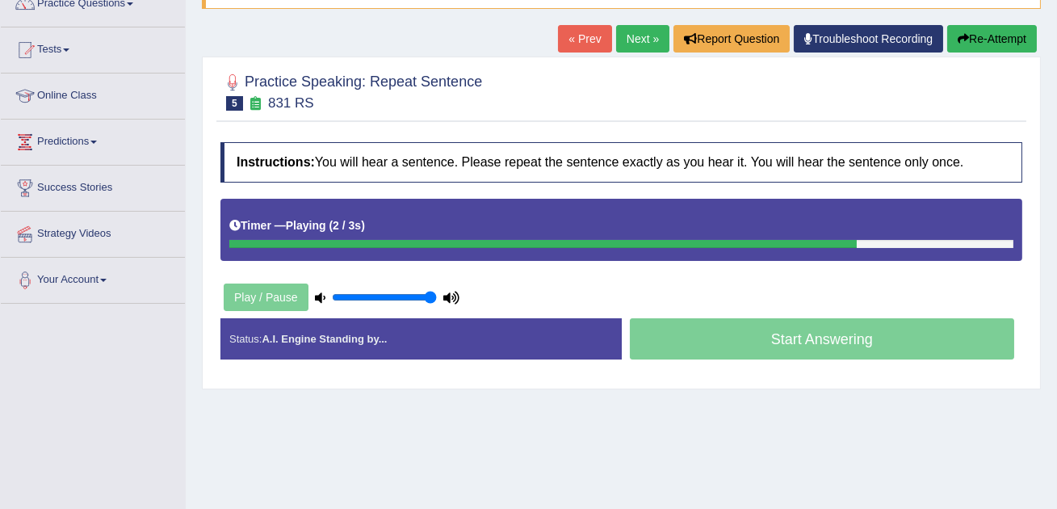
scroll to position [148, 0]
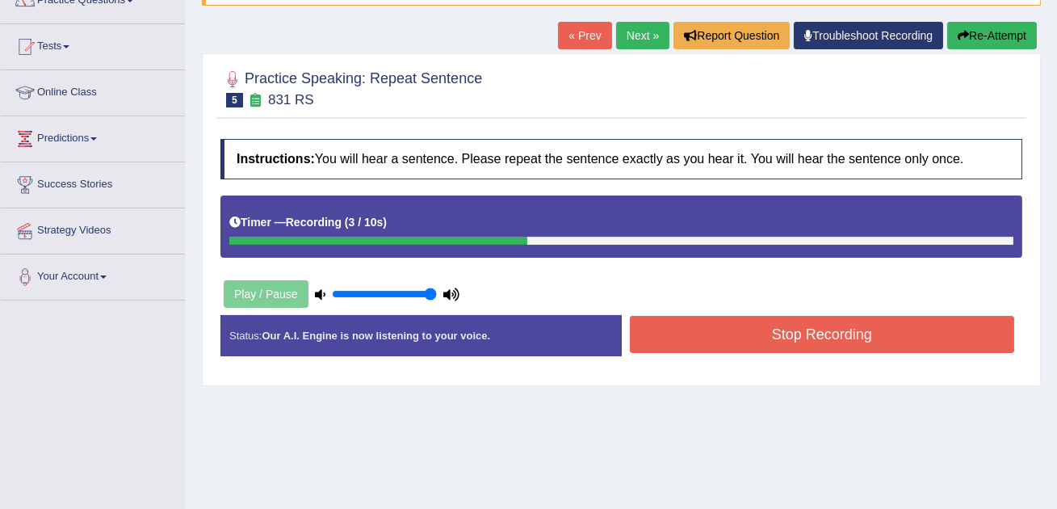
click at [880, 333] on button "Stop Recording" at bounding box center [822, 334] width 385 height 37
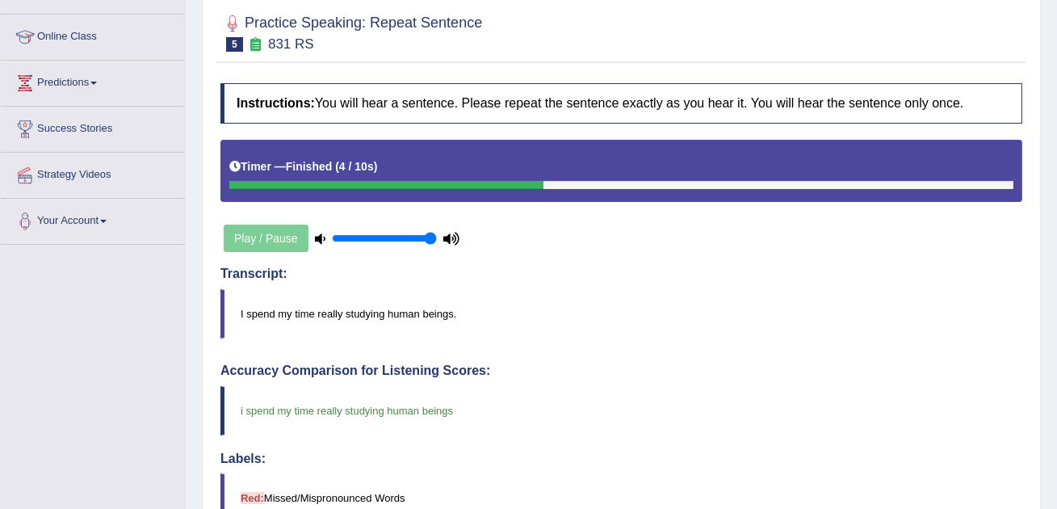
scroll to position [100, 0]
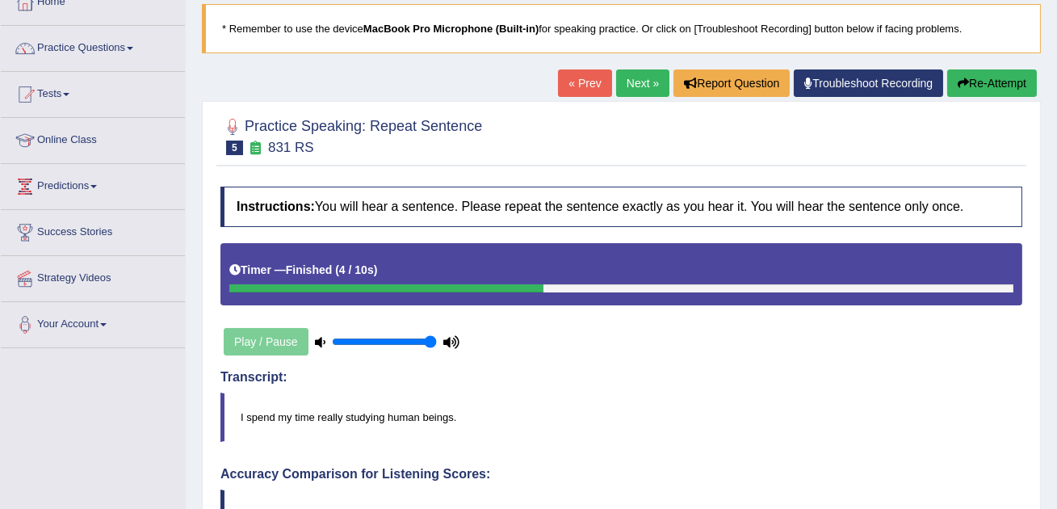
click at [645, 91] on link "Next »" at bounding box center [642, 82] width 53 height 27
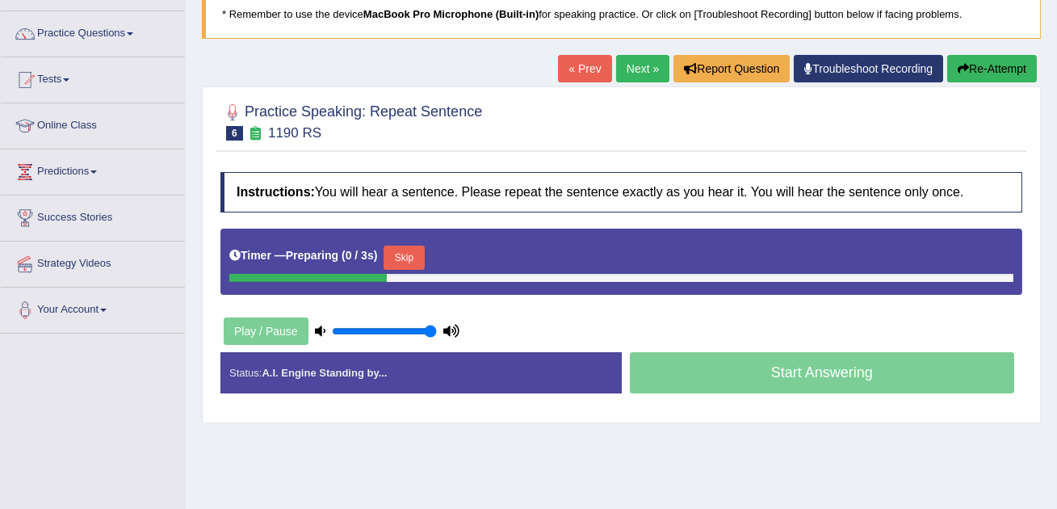
scroll to position [132, 0]
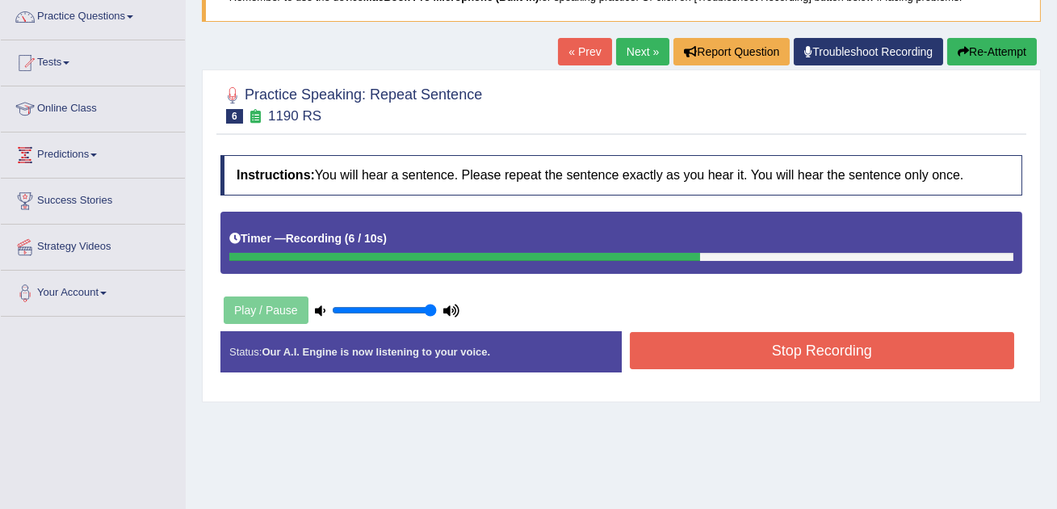
click at [815, 351] on button "Stop Recording" at bounding box center [822, 350] width 385 height 37
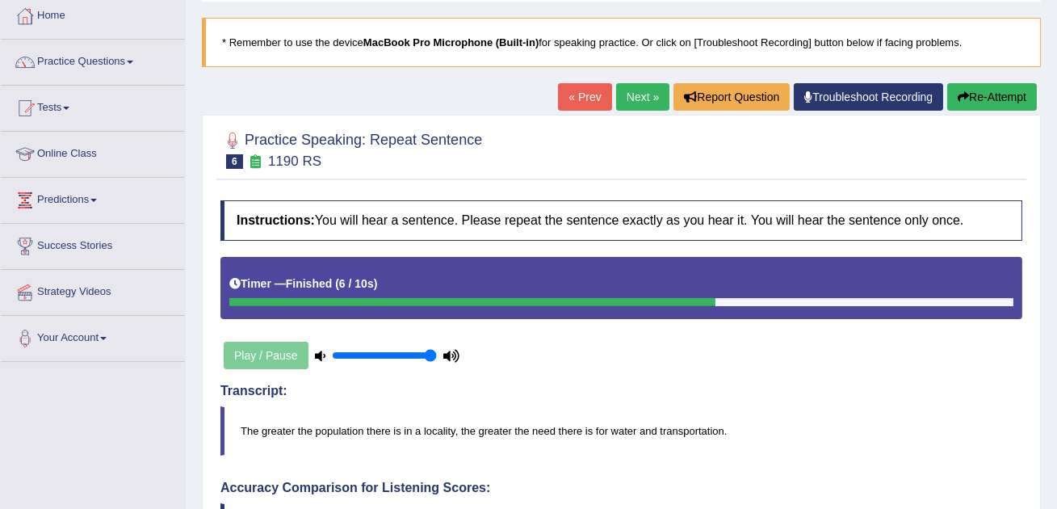
scroll to position [0, 0]
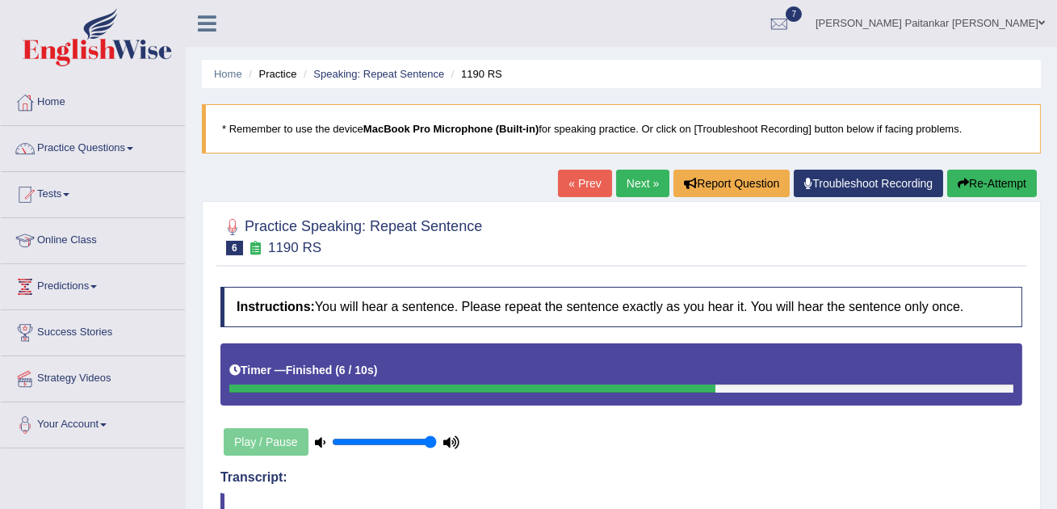
click at [616, 179] on link "Next »" at bounding box center [642, 183] width 53 height 27
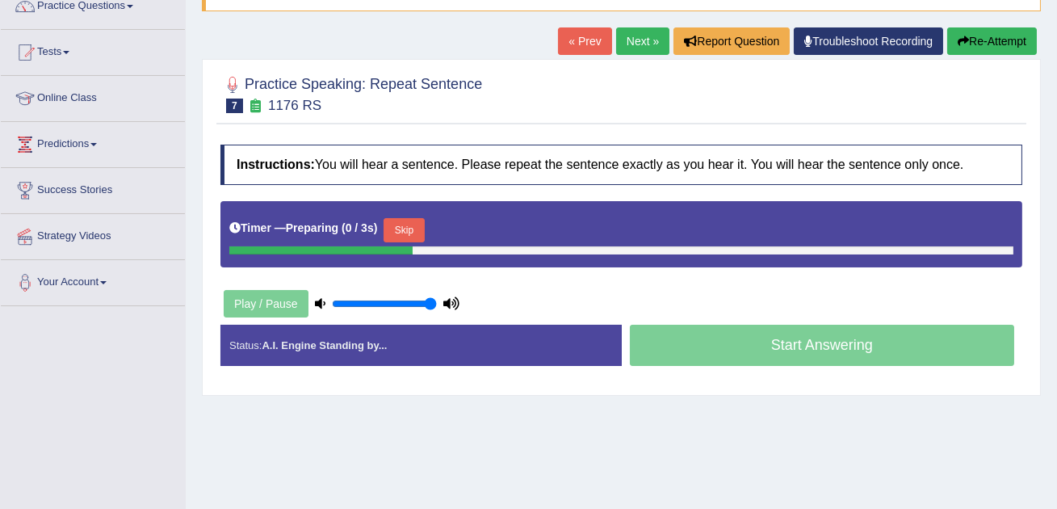
scroll to position [189, 0]
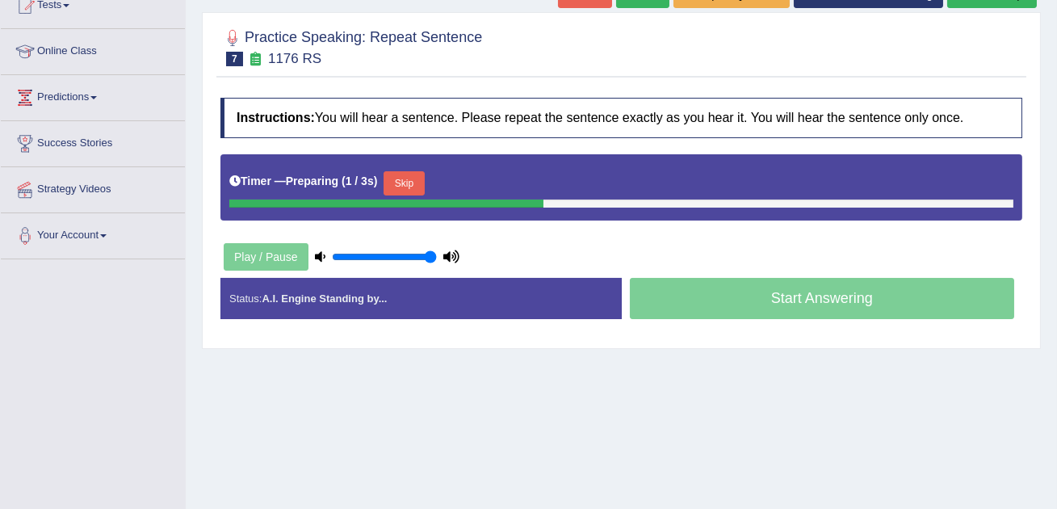
click at [421, 191] on button "Skip" at bounding box center [404, 183] width 40 height 24
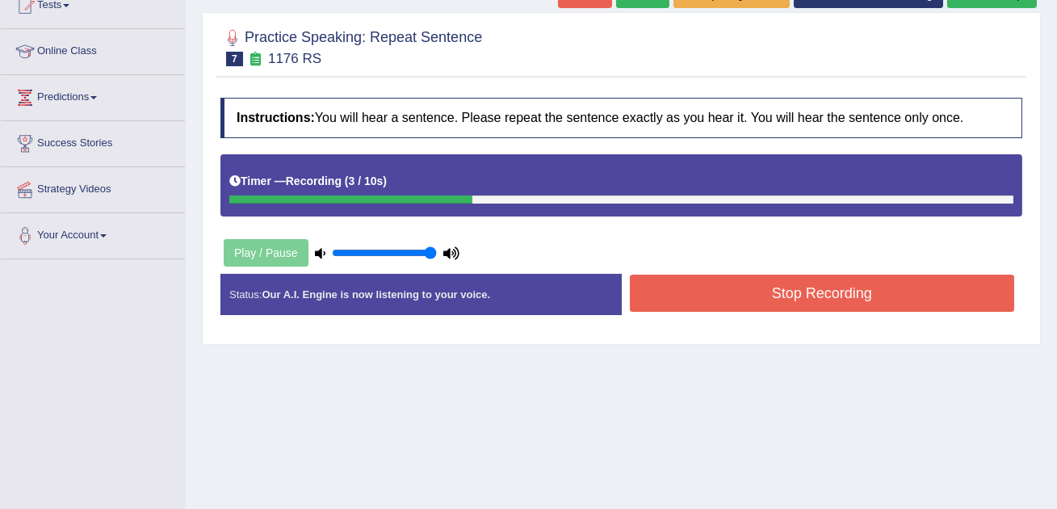
click at [742, 301] on button "Stop Recording" at bounding box center [822, 293] width 385 height 37
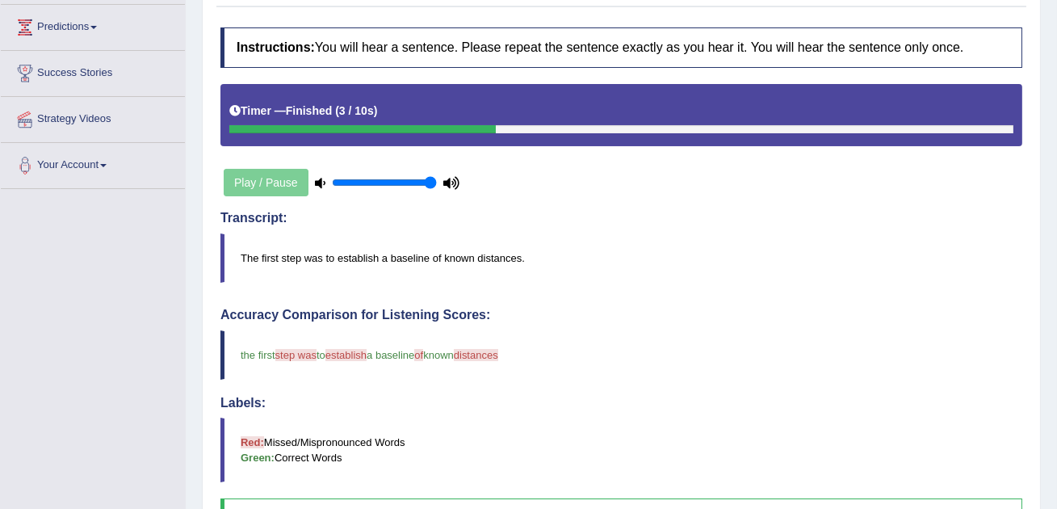
scroll to position [0, 0]
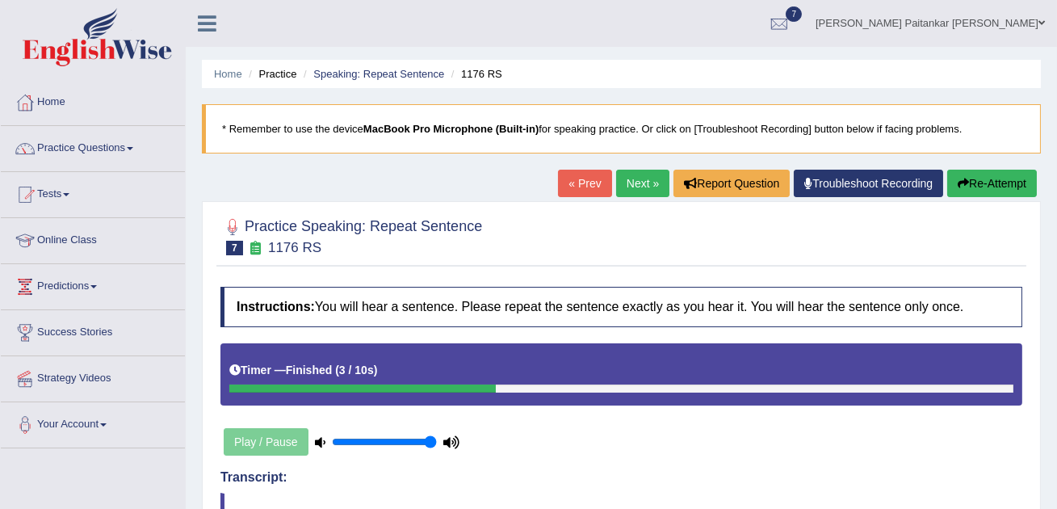
click at [627, 181] on link "Next »" at bounding box center [642, 183] width 53 height 27
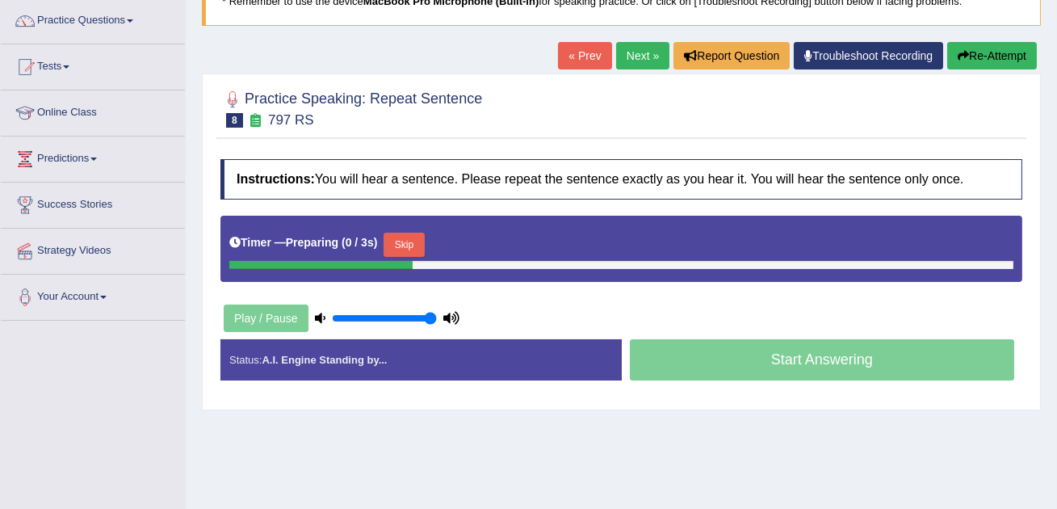
click at [392, 248] on button "Skip" at bounding box center [404, 245] width 40 height 24
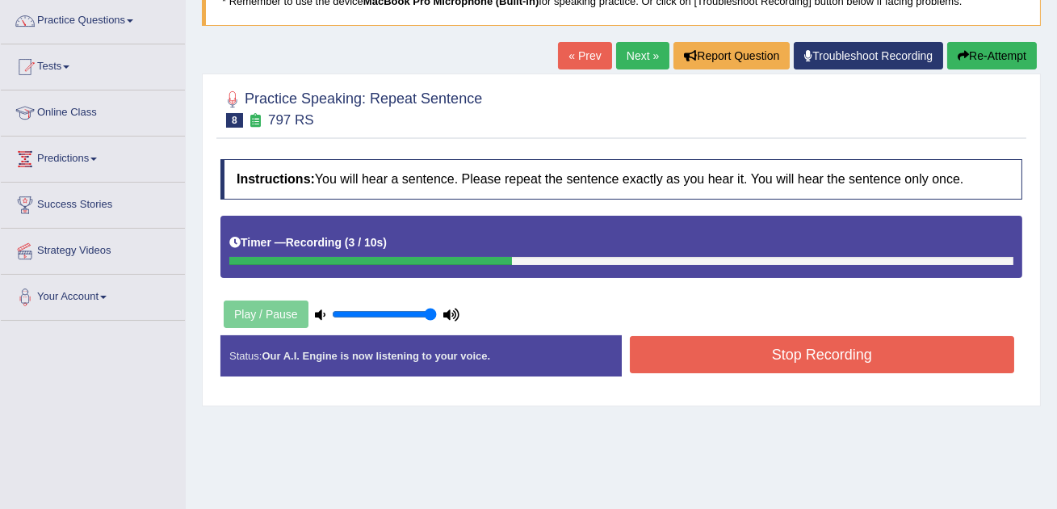
click at [796, 345] on button "Stop Recording" at bounding box center [822, 354] width 385 height 37
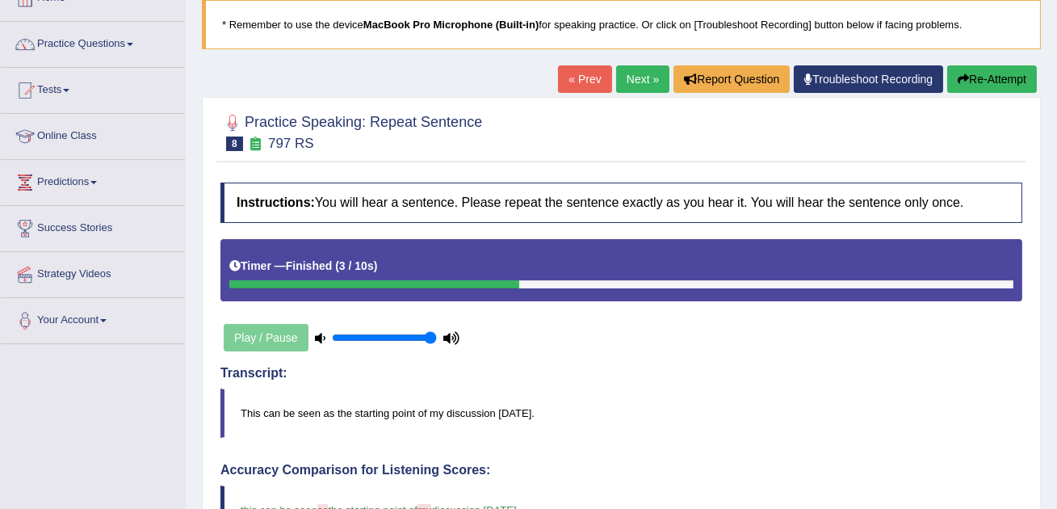
scroll to position [31, 0]
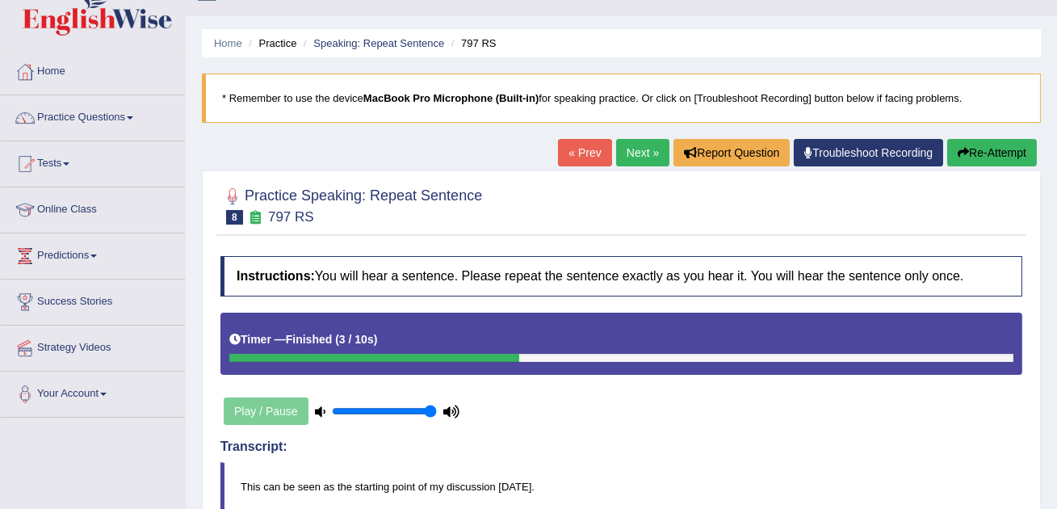
click at [645, 147] on link "Next »" at bounding box center [642, 152] width 53 height 27
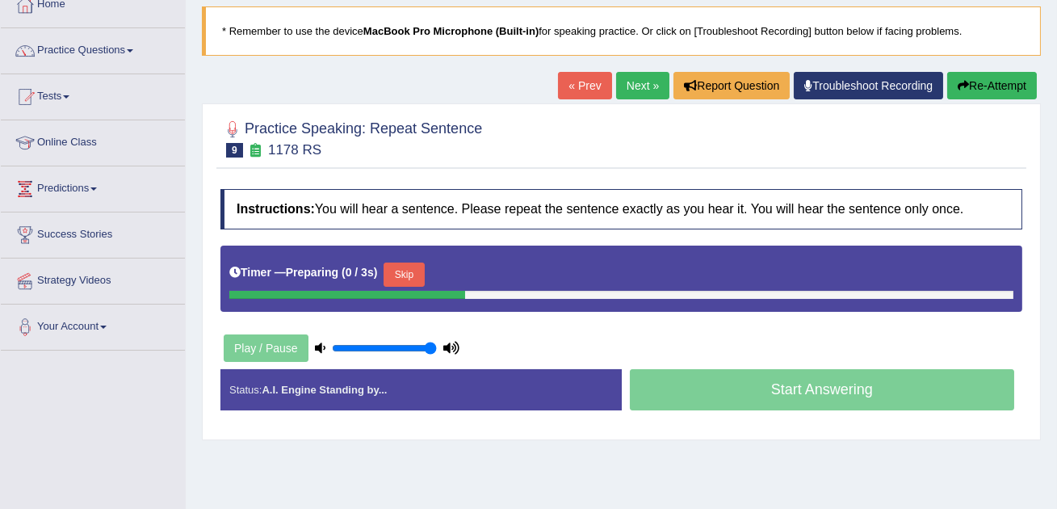
scroll to position [115, 0]
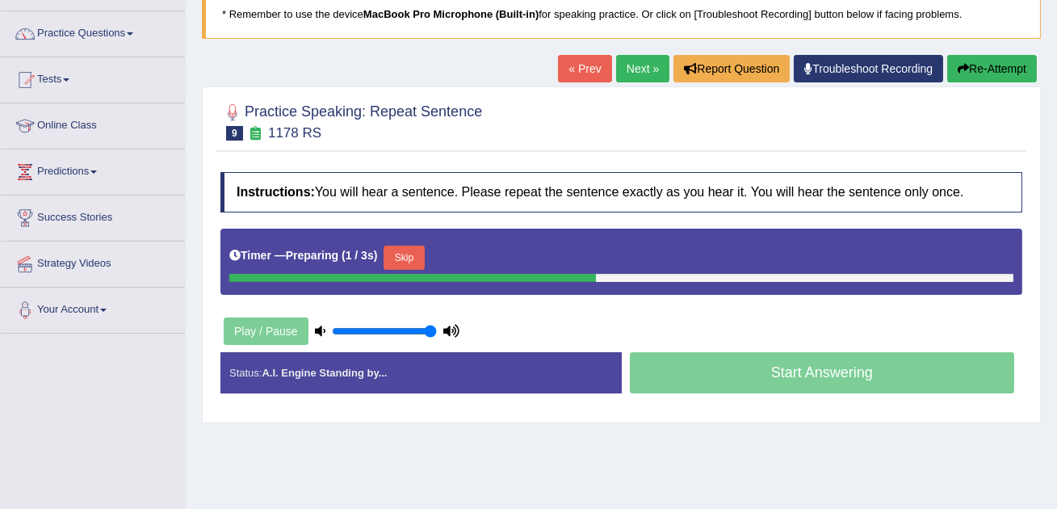
click at [386, 250] on div "Timer — Preparing ( 1 / 3s ) Skip" at bounding box center [621, 257] width 784 height 32
click at [415, 261] on button "Skip" at bounding box center [404, 257] width 40 height 24
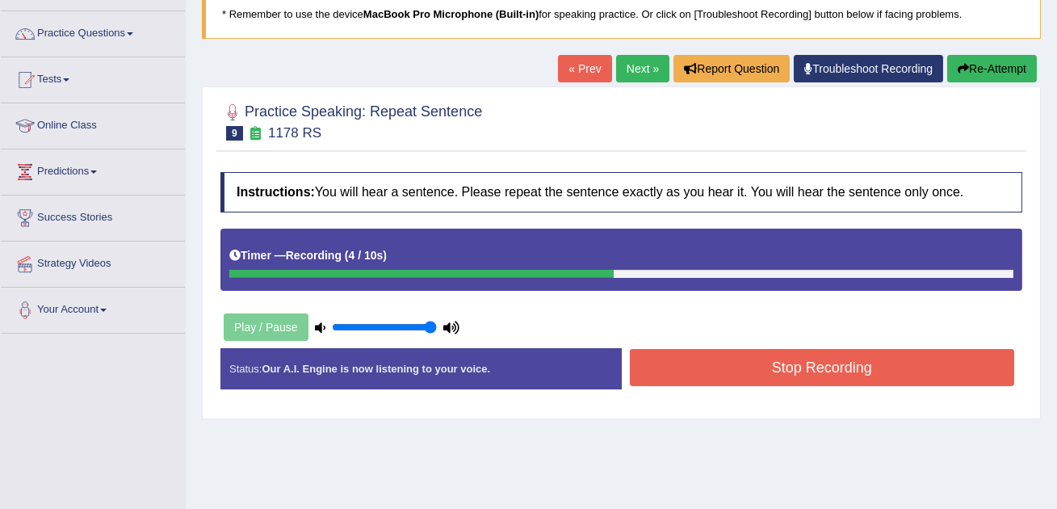
click at [795, 359] on button "Stop Recording" at bounding box center [822, 367] width 385 height 37
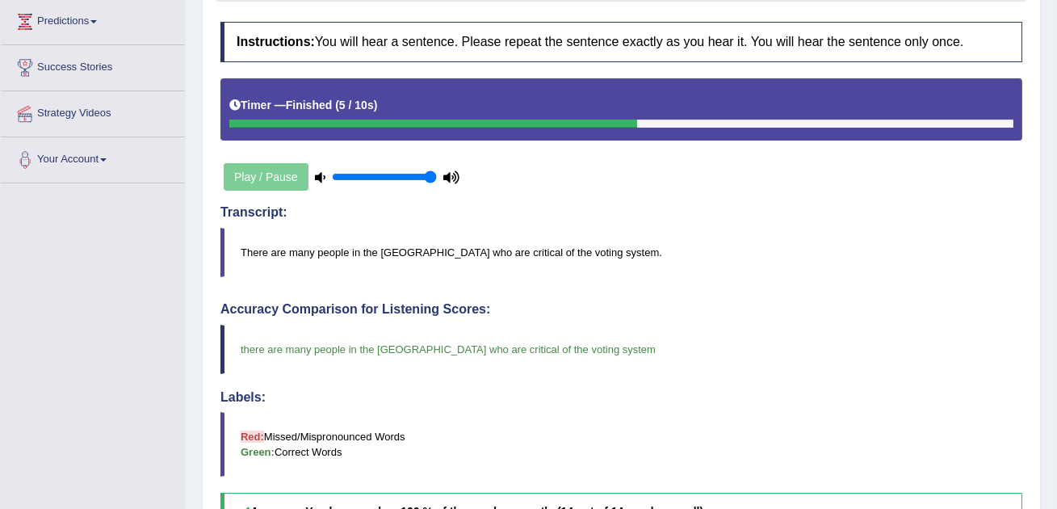
scroll to position [0, 0]
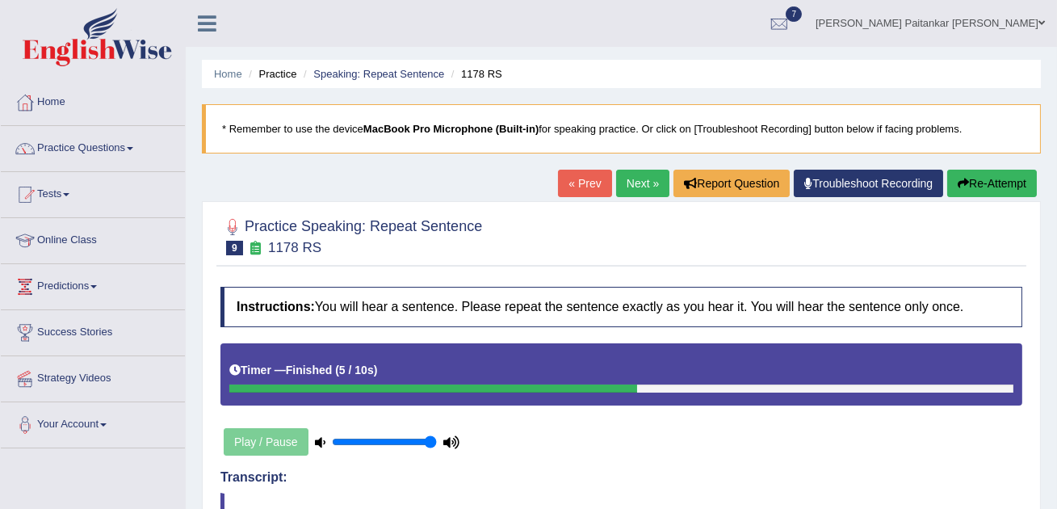
click at [651, 180] on link "Next »" at bounding box center [642, 183] width 53 height 27
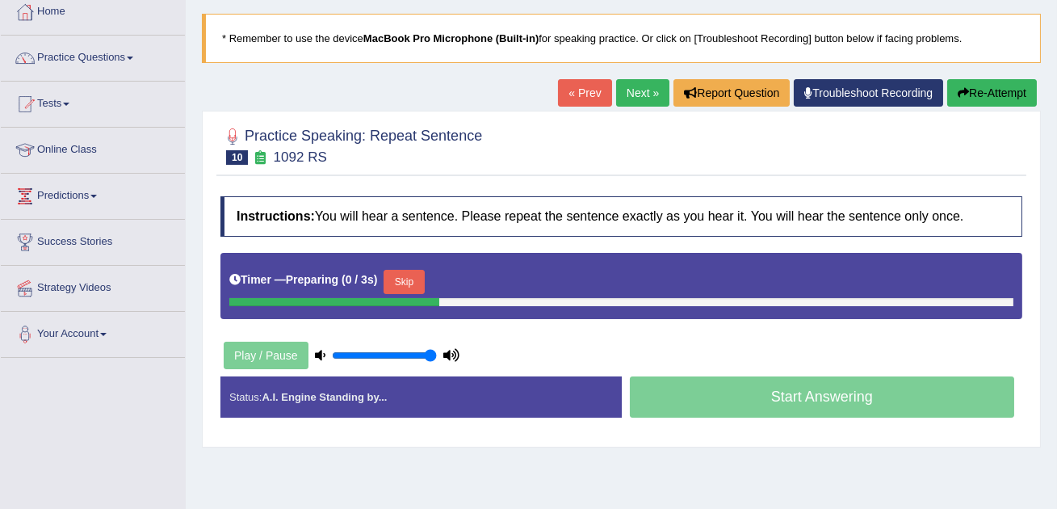
scroll to position [104, 0]
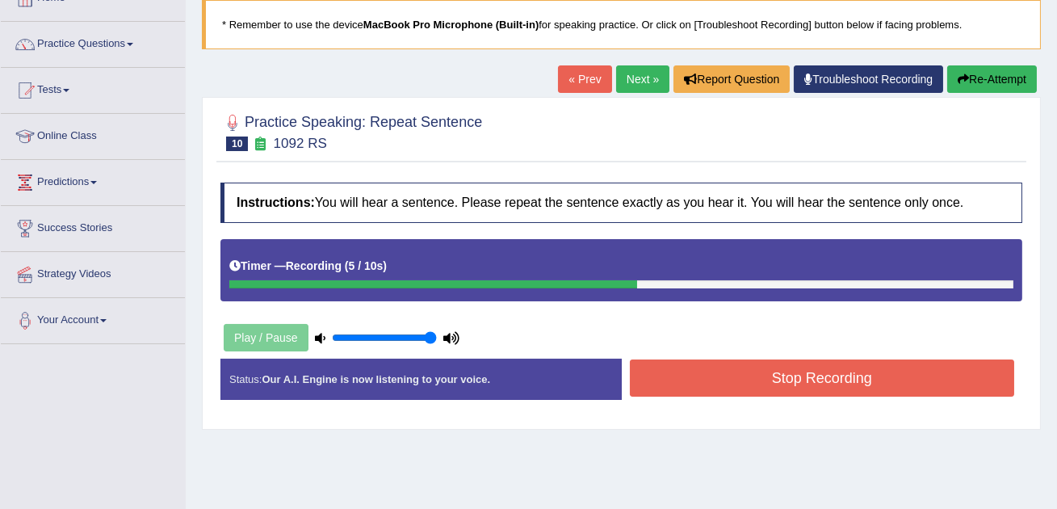
click at [748, 367] on button "Stop Recording" at bounding box center [822, 377] width 385 height 37
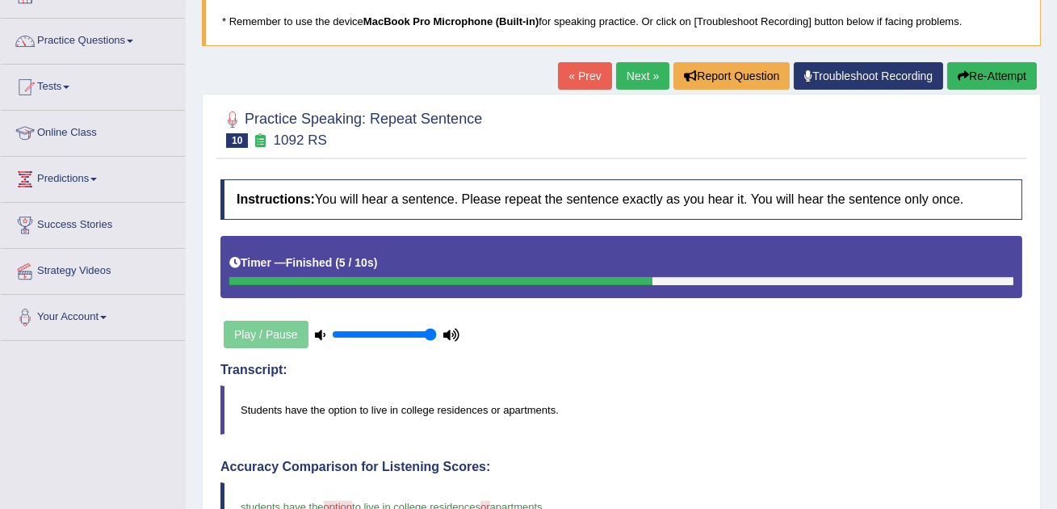
scroll to position [0, 0]
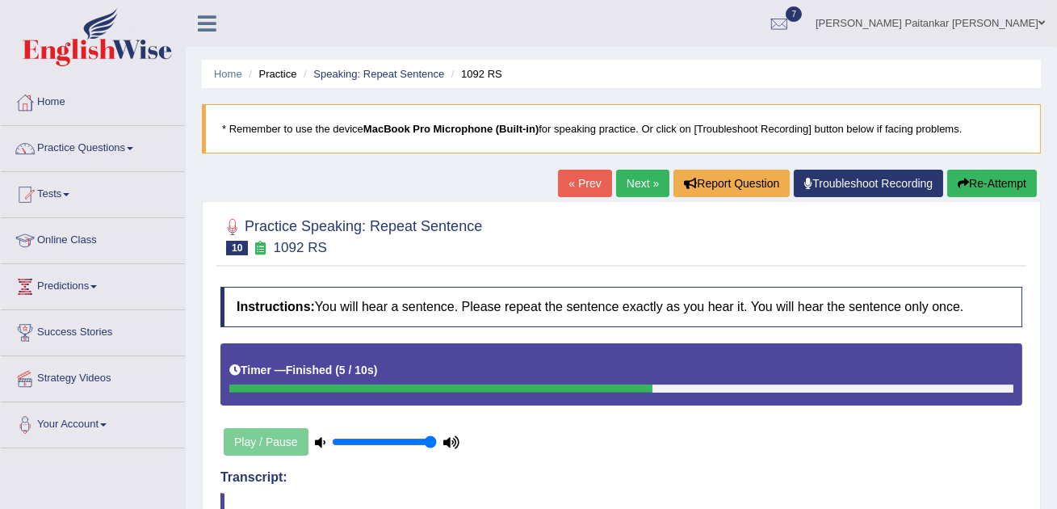
click at [627, 184] on link "Next »" at bounding box center [642, 183] width 53 height 27
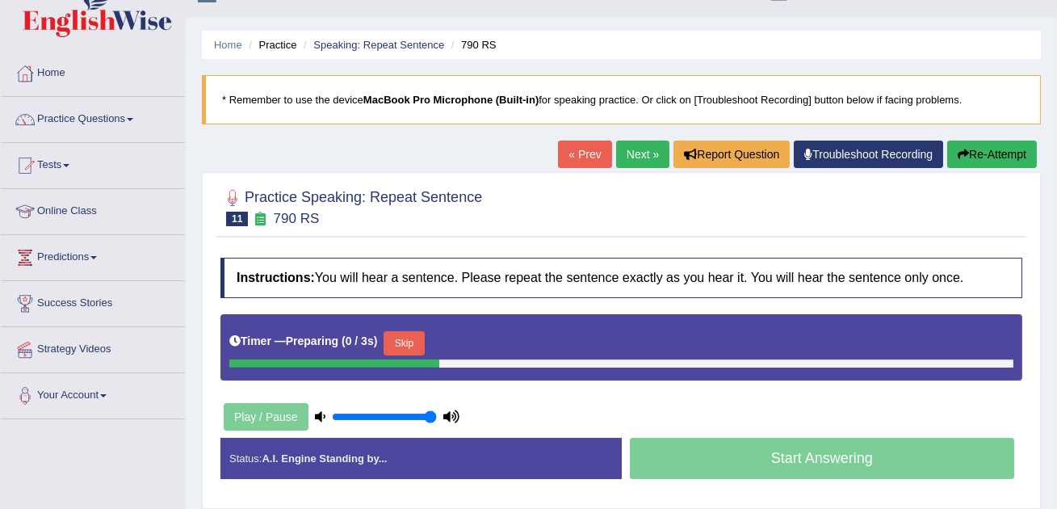
scroll to position [33, 0]
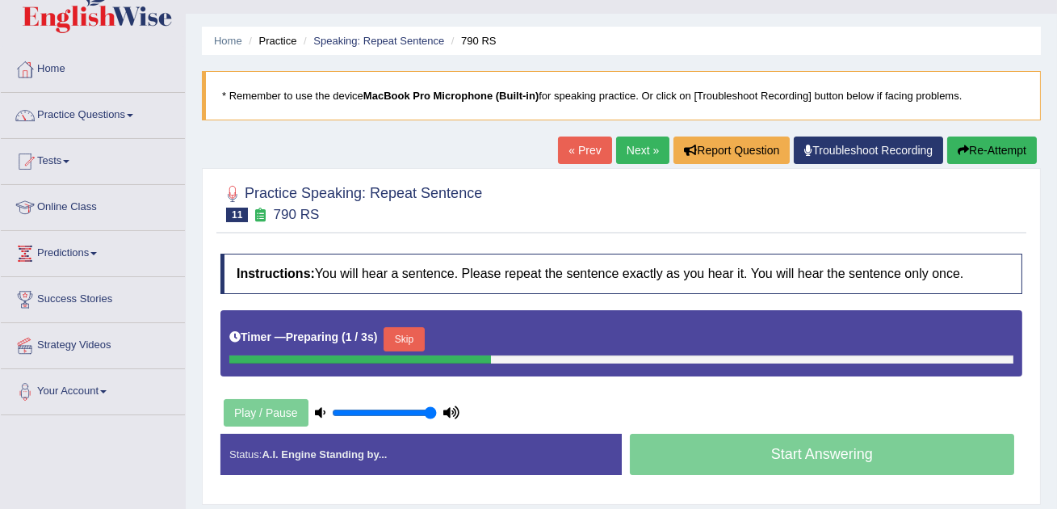
click at [393, 345] on button "Skip" at bounding box center [404, 339] width 40 height 24
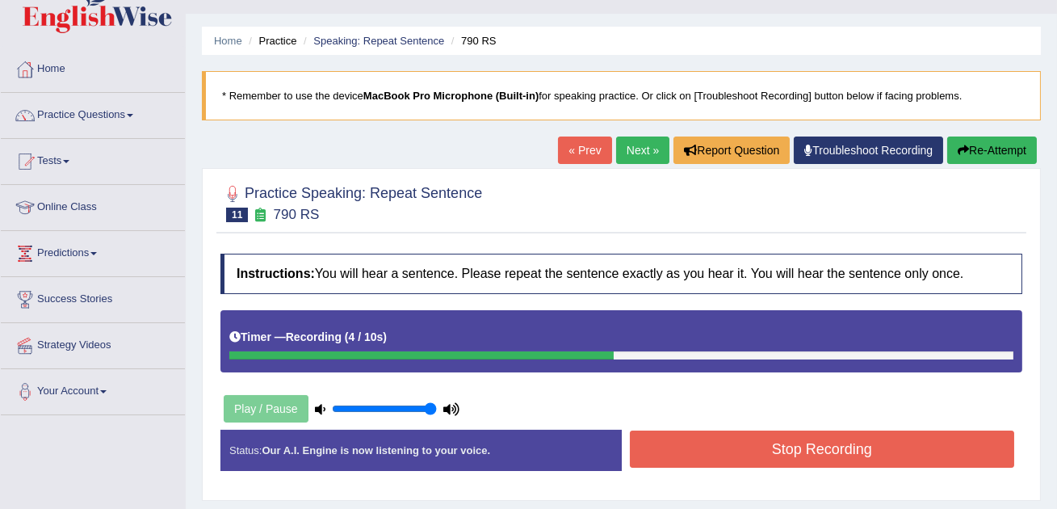
click at [839, 433] on button "Stop Recording" at bounding box center [822, 448] width 385 height 37
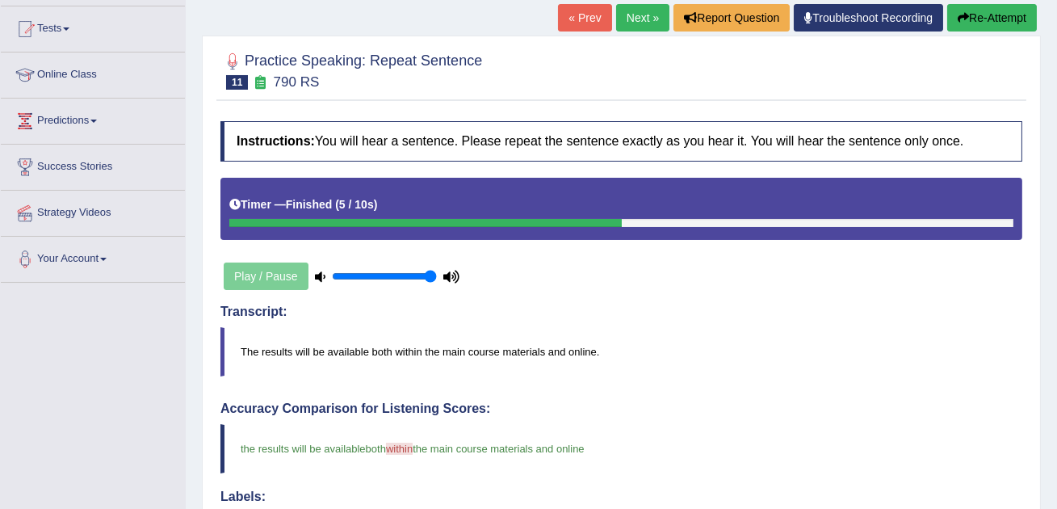
scroll to position [69, 0]
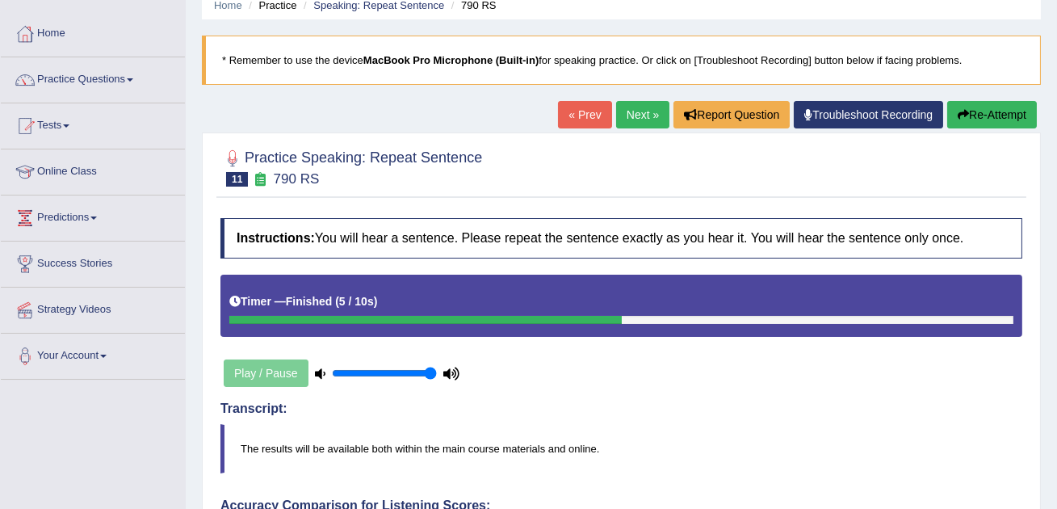
click at [631, 107] on link "Next »" at bounding box center [642, 114] width 53 height 27
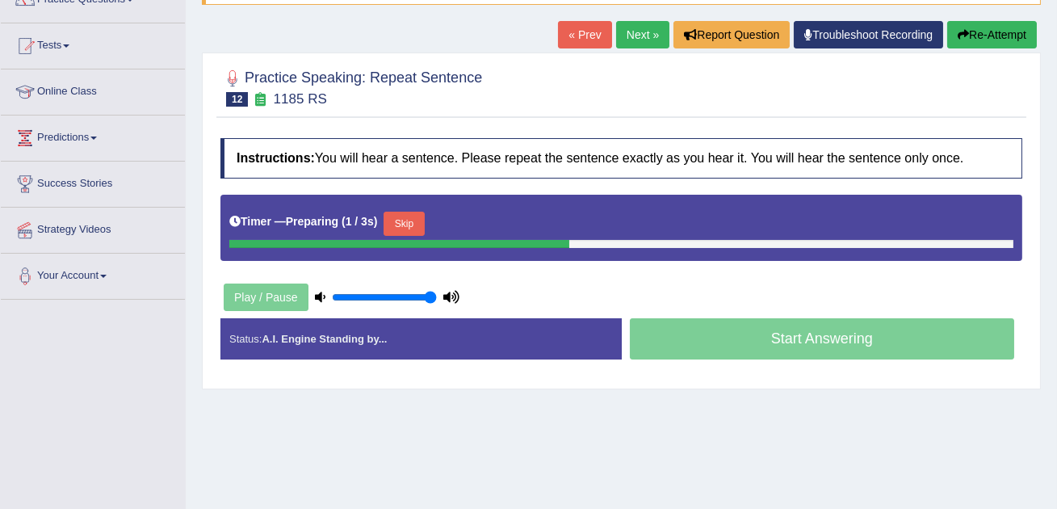
scroll to position [165, 0]
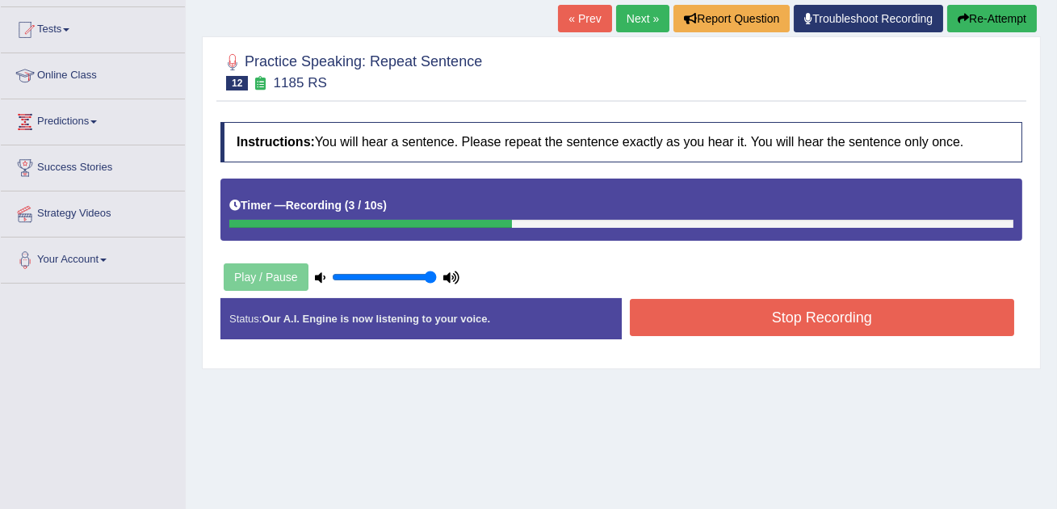
click at [784, 305] on button "Stop Recording" at bounding box center [822, 317] width 385 height 37
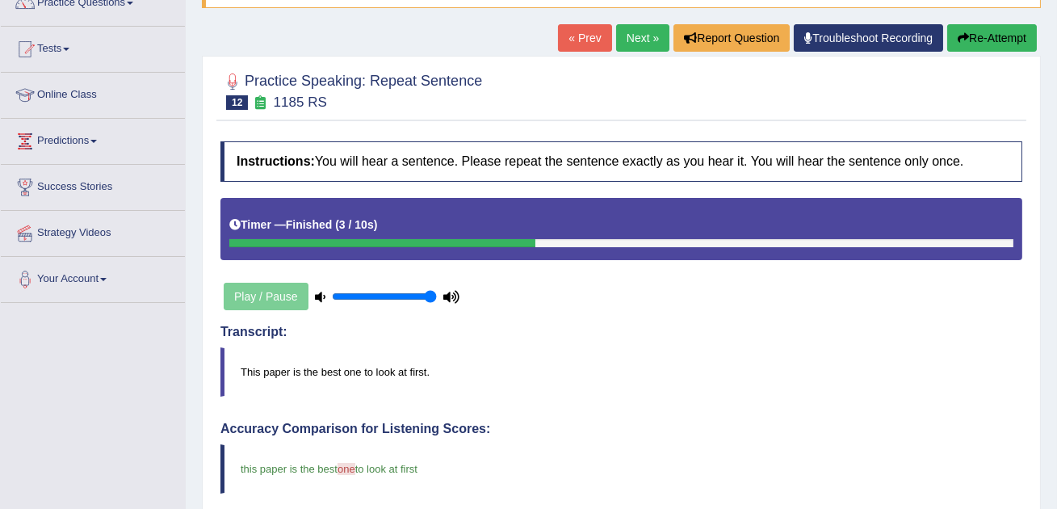
scroll to position [15, 0]
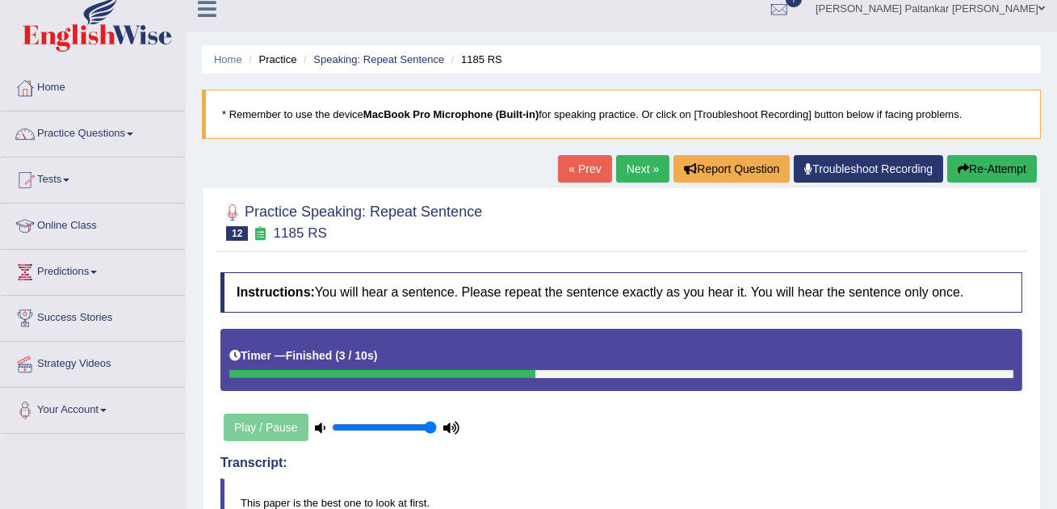
click at [618, 167] on link "Next »" at bounding box center [642, 168] width 53 height 27
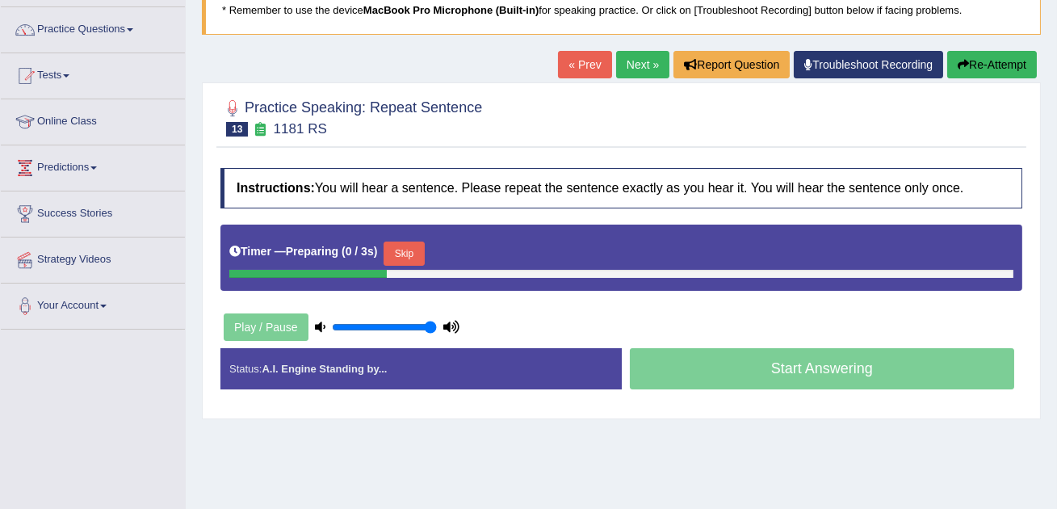
scroll to position [135, 0]
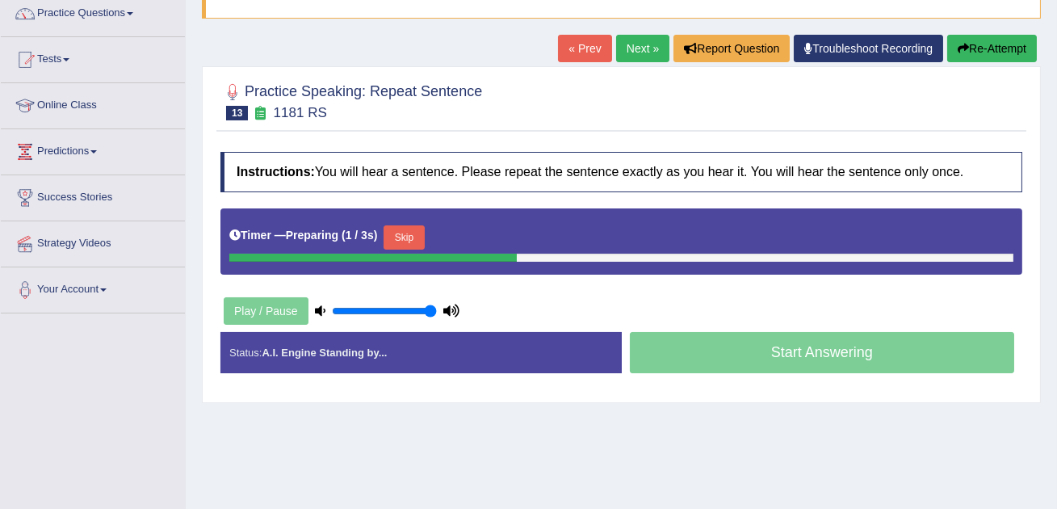
click at [407, 241] on button "Skip" at bounding box center [404, 237] width 40 height 24
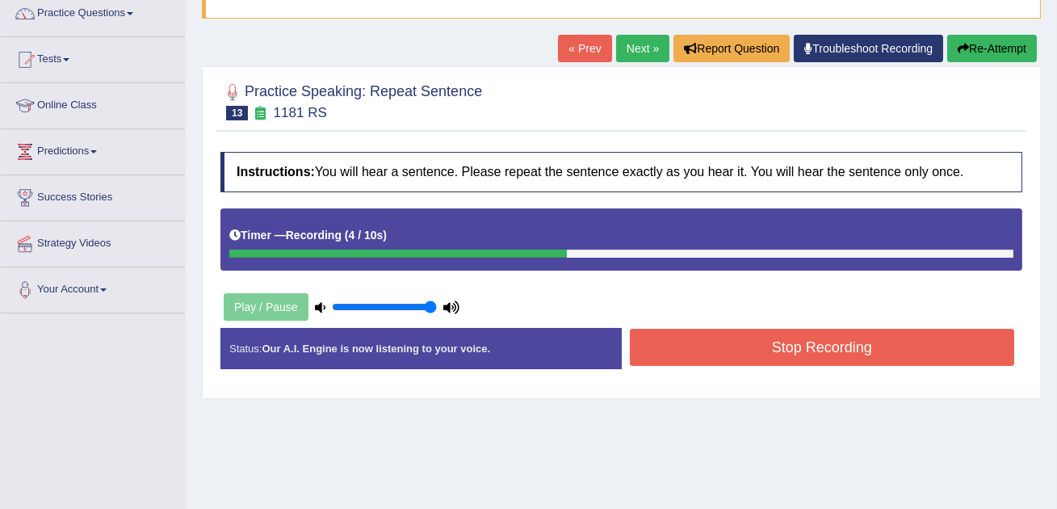
click at [734, 337] on button "Stop Recording" at bounding box center [822, 347] width 385 height 37
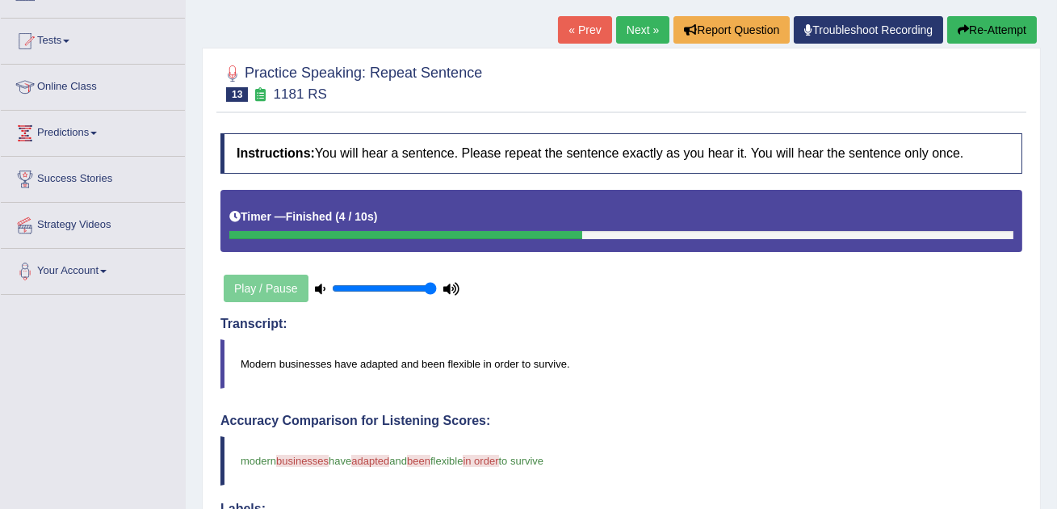
scroll to position [0, 0]
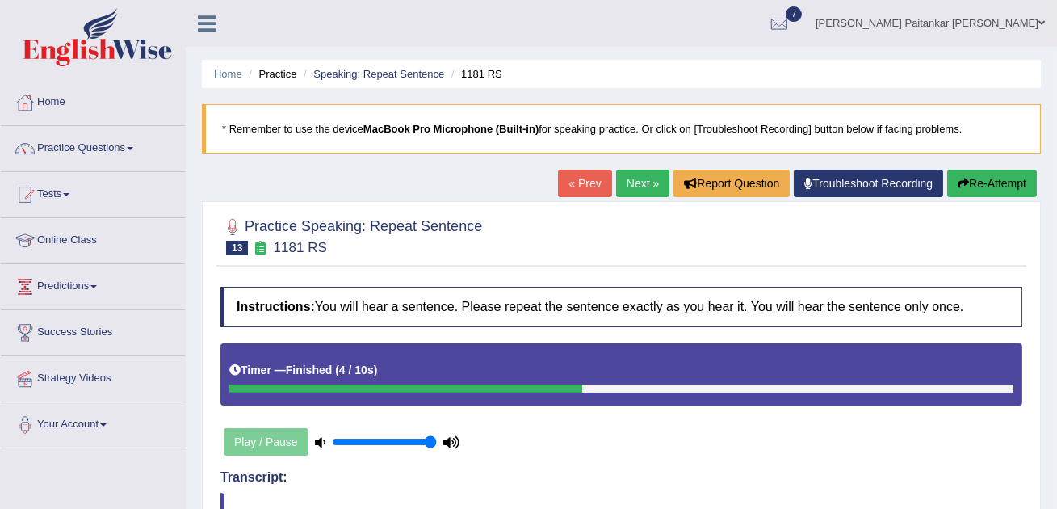
click at [626, 170] on link "Next »" at bounding box center [642, 183] width 53 height 27
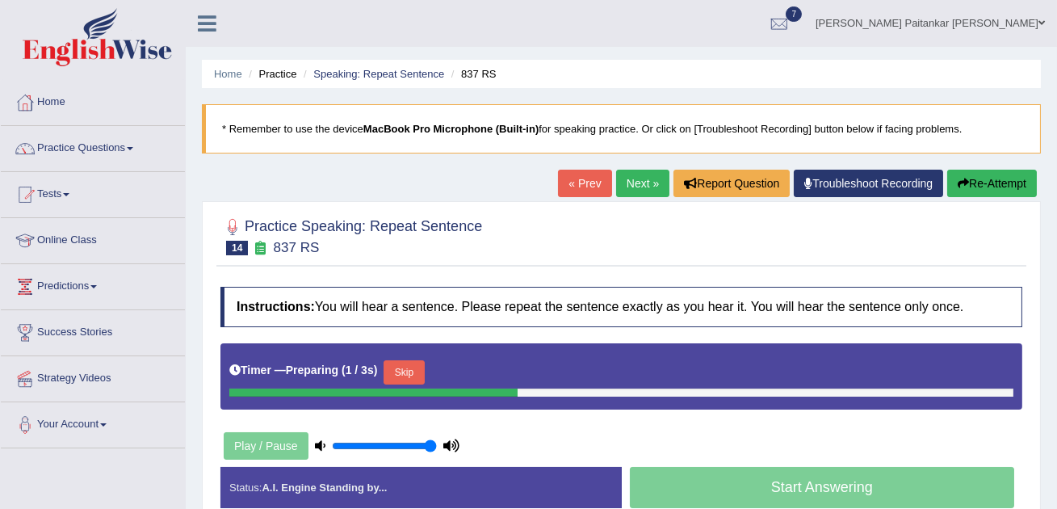
click at [405, 372] on button "Skip" at bounding box center [404, 372] width 40 height 24
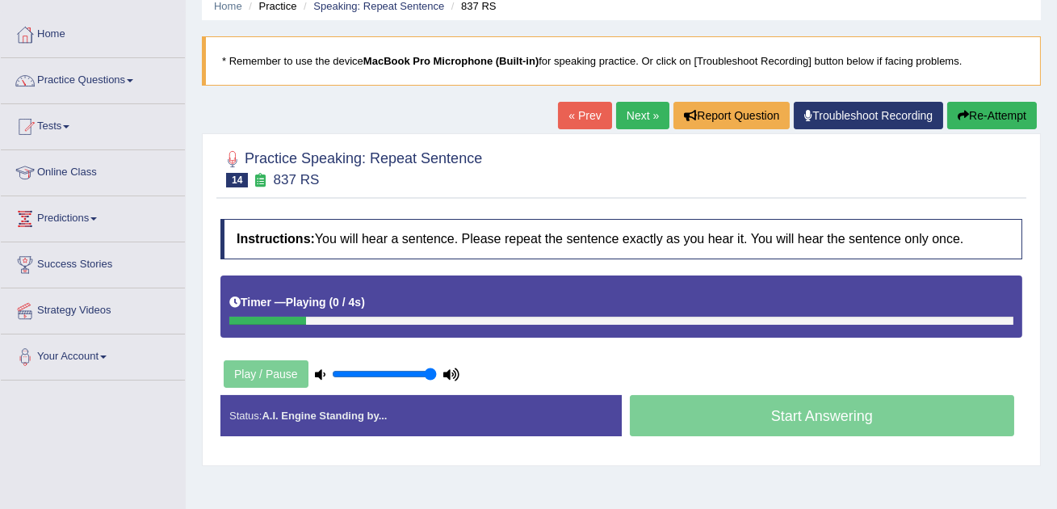
scroll to position [76, 0]
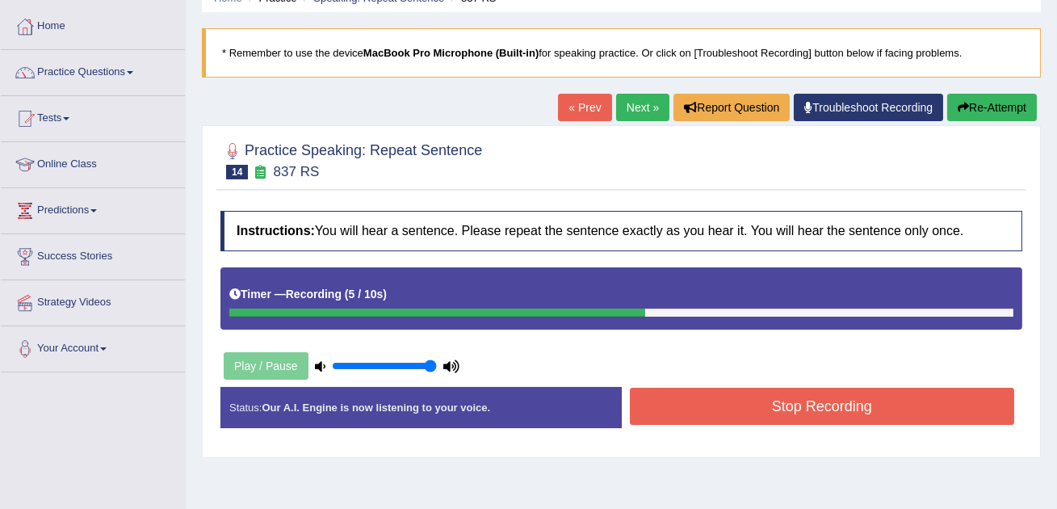
click at [671, 406] on button "Stop Recording" at bounding box center [822, 406] width 385 height 37
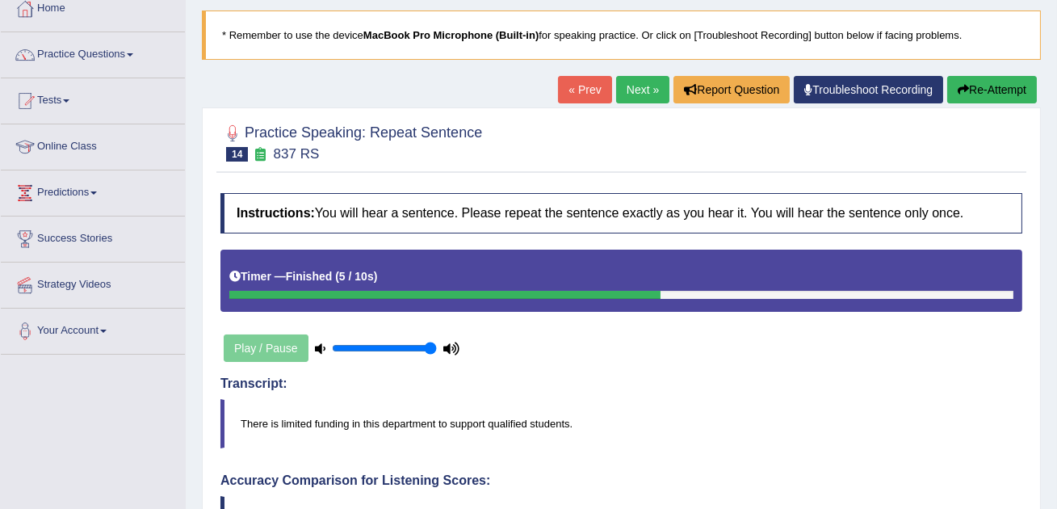
scroll to position [0, 0]
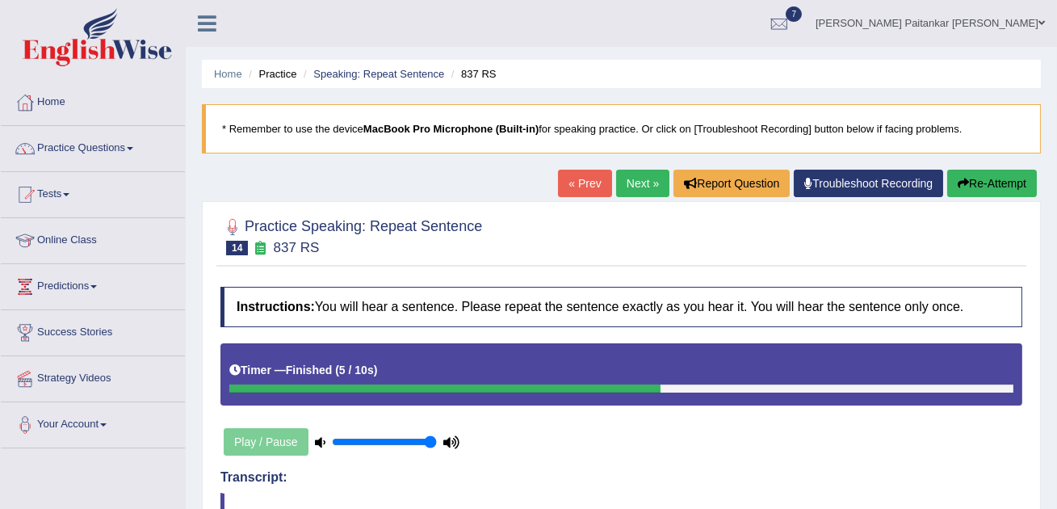
click at [632, 180] on link "Next »" at bounding box center [642, 183] width 53 height 27
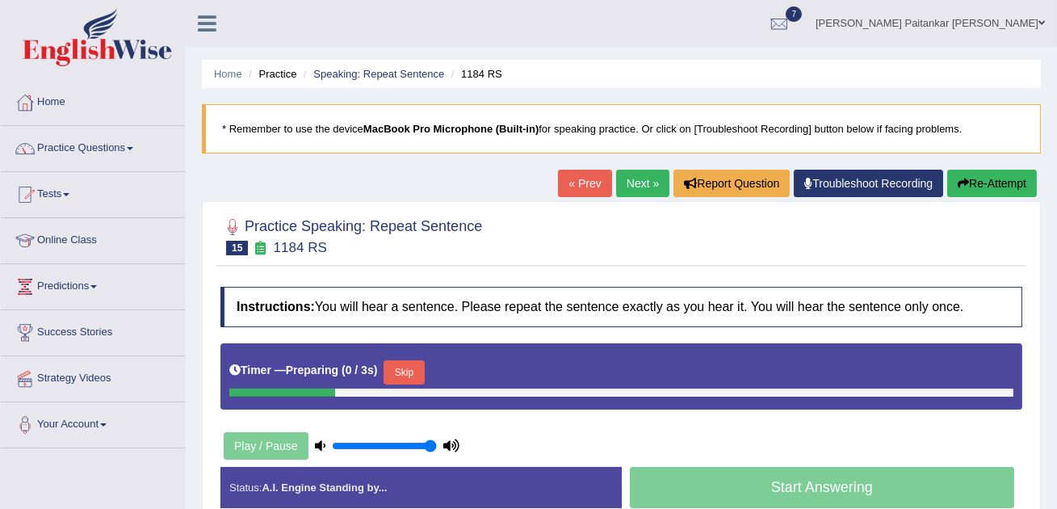
scroll to position [127, 0]
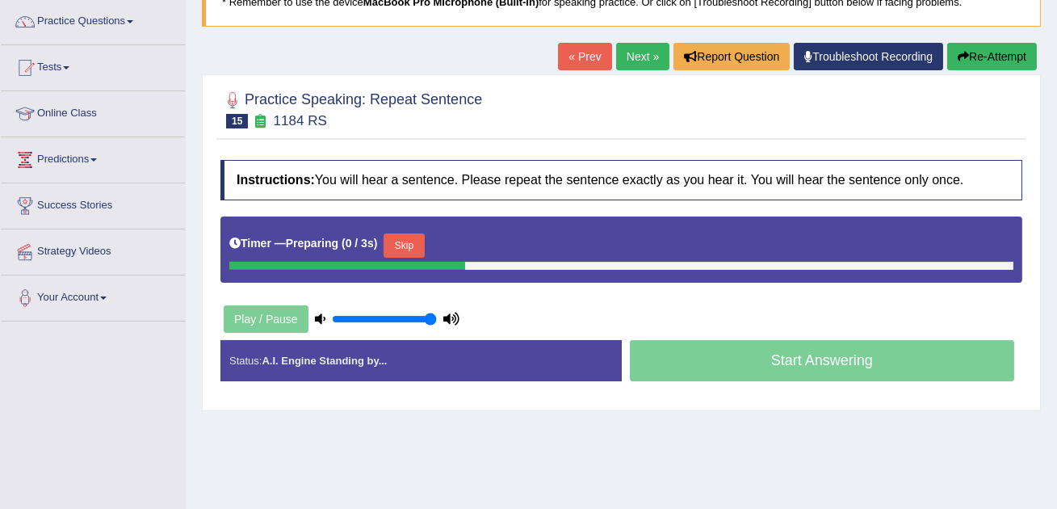
click at [423, 251] on button "Skip" at bounding box center [404, 245] width 40 height 24
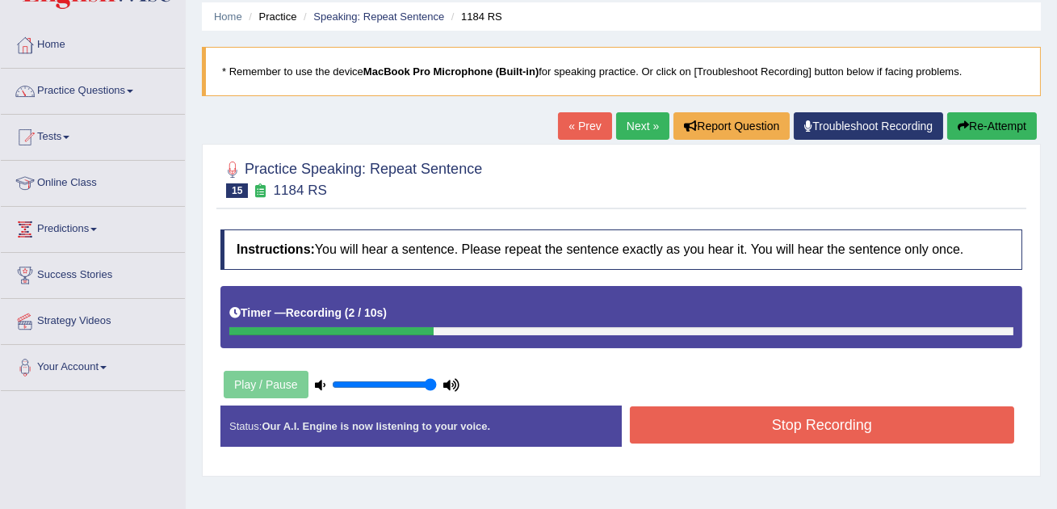
scroll to position [49, 0]
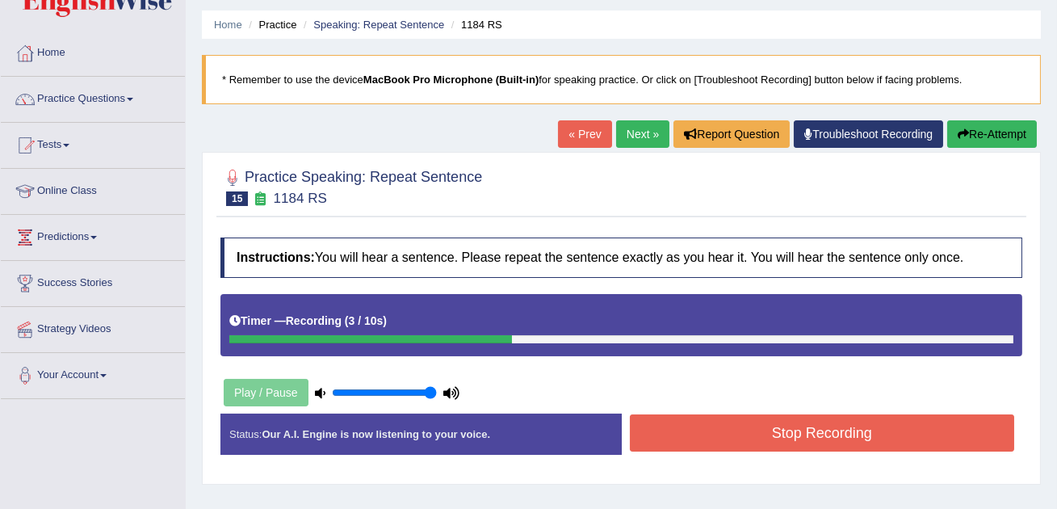
click at [1001, 135] on button "Re-Attempt" at bounding box center [992, 133] width 90 height 27
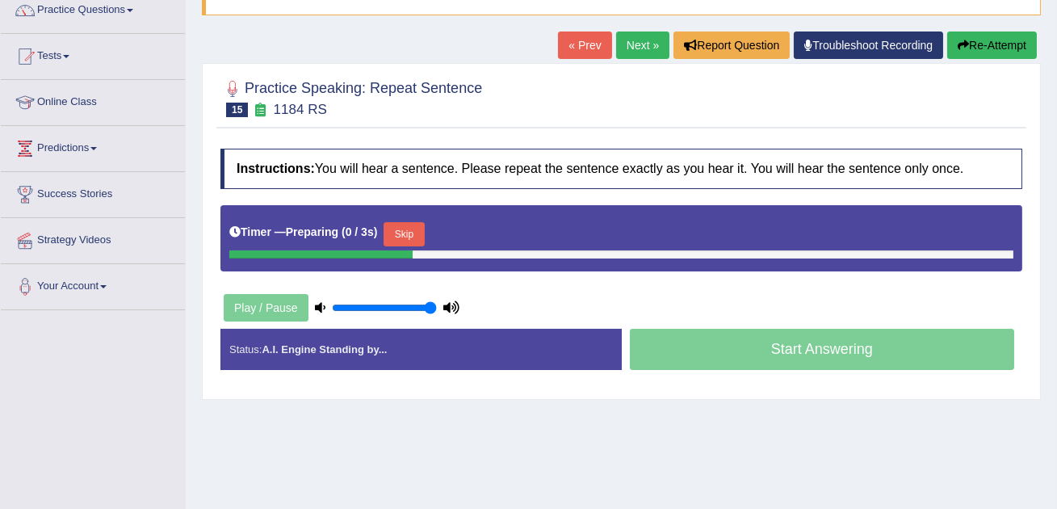
scroll to position [161, 0]
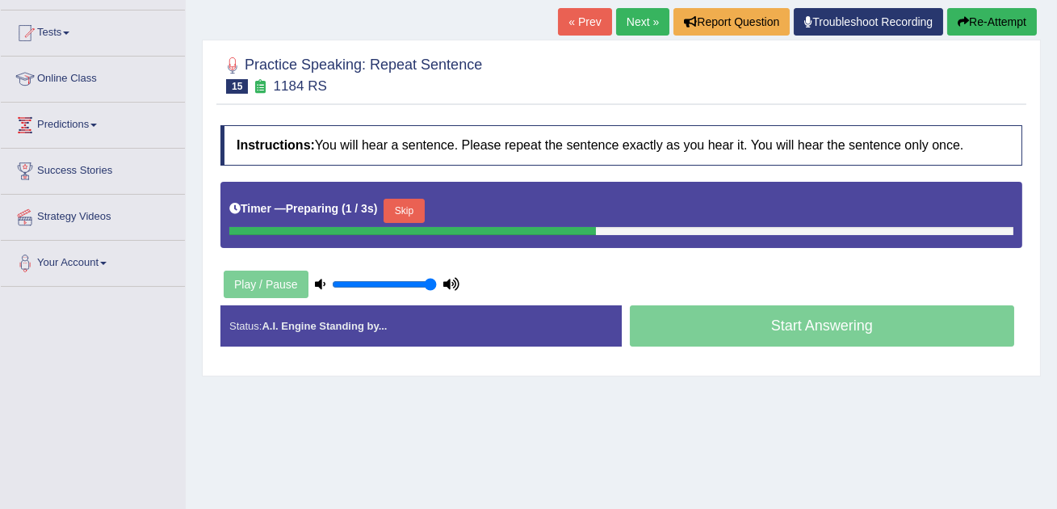
click at [404, 210] on button "Skip" at bounding box center [404, 211] width 40 height 24
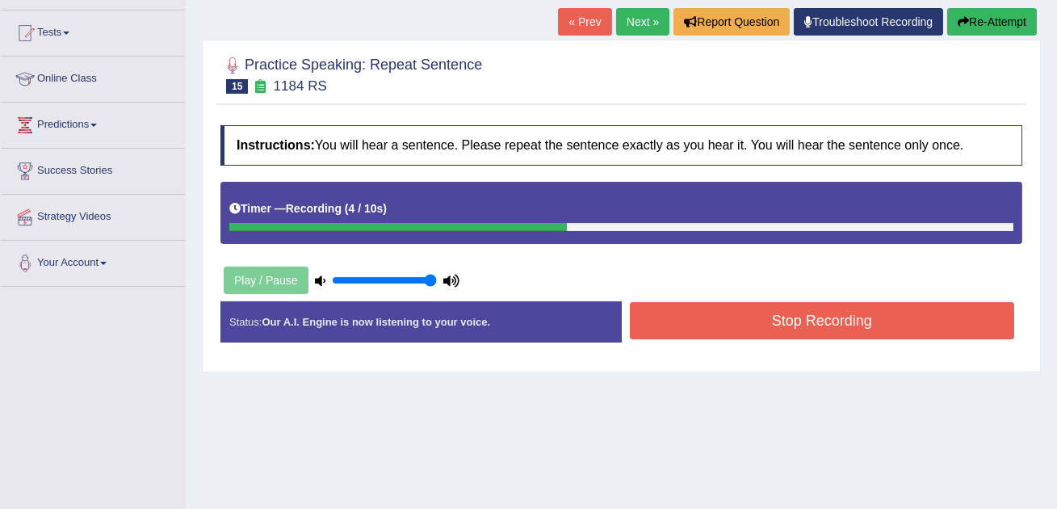
click at [816, 328] on button "Stop Recording" at bounding box center [822, 320] width 385 height 37
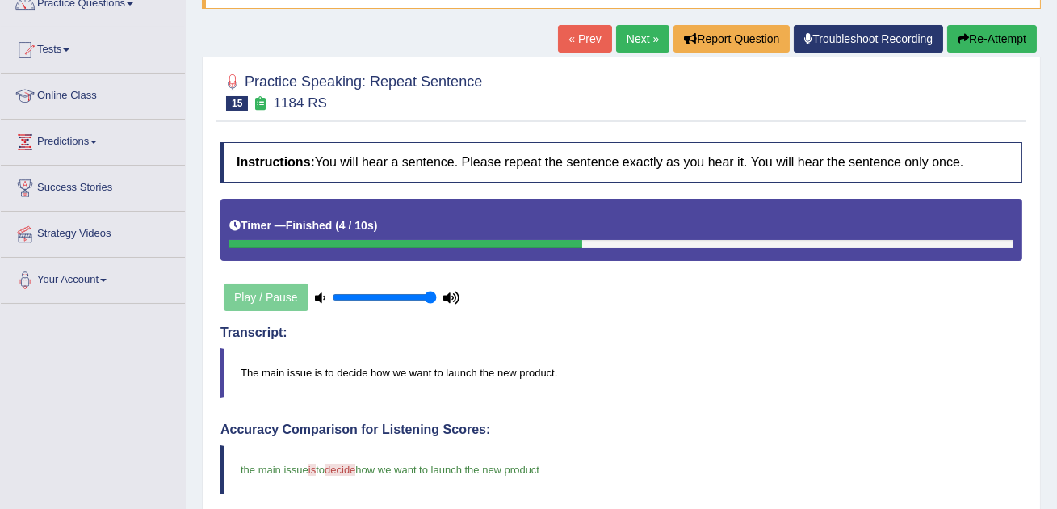
scroll to position [0, 0]
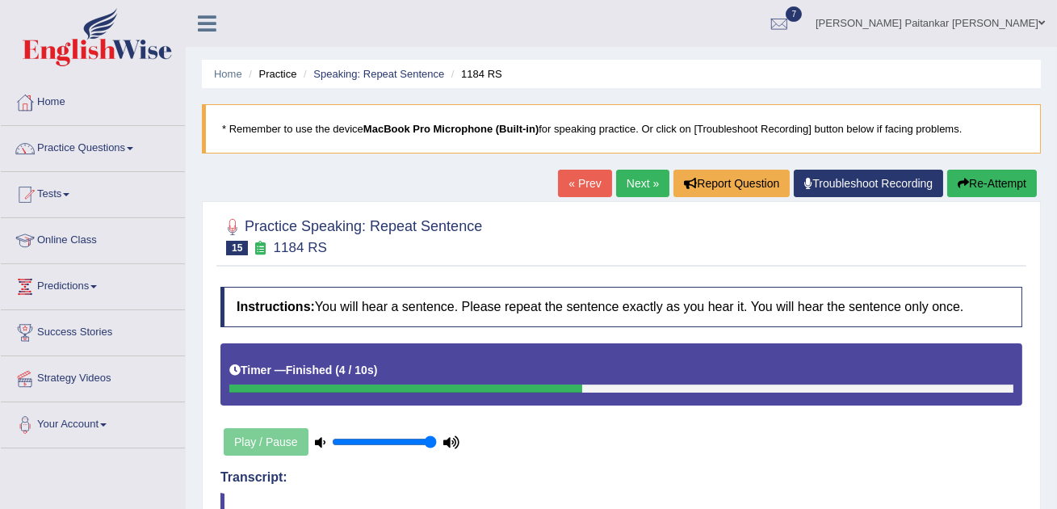
click at [634, 187] on link "Next »" at bounding box center [642, 183] width 53 height 27
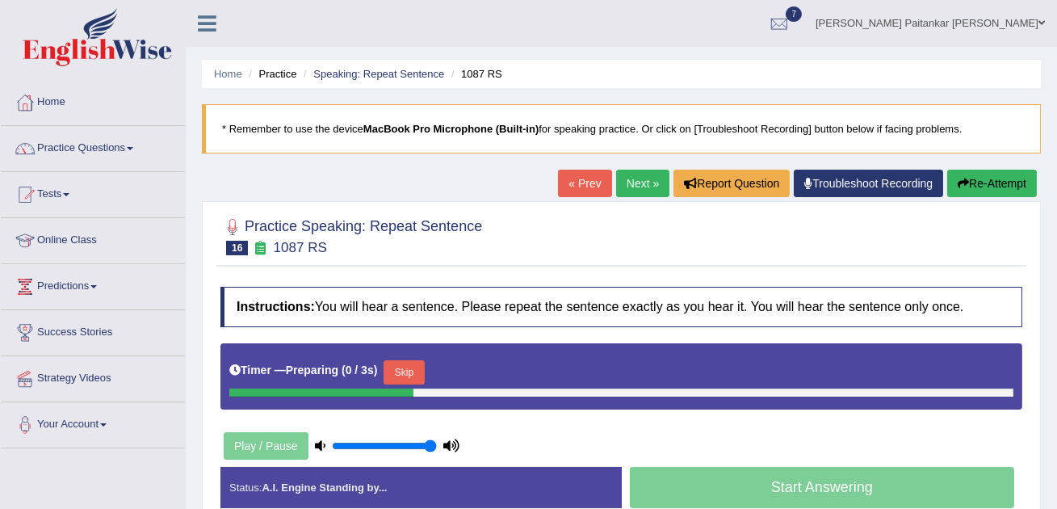
click at [400, 376] on button "Skip" at bounding box center [404, 372] width 40 height 24
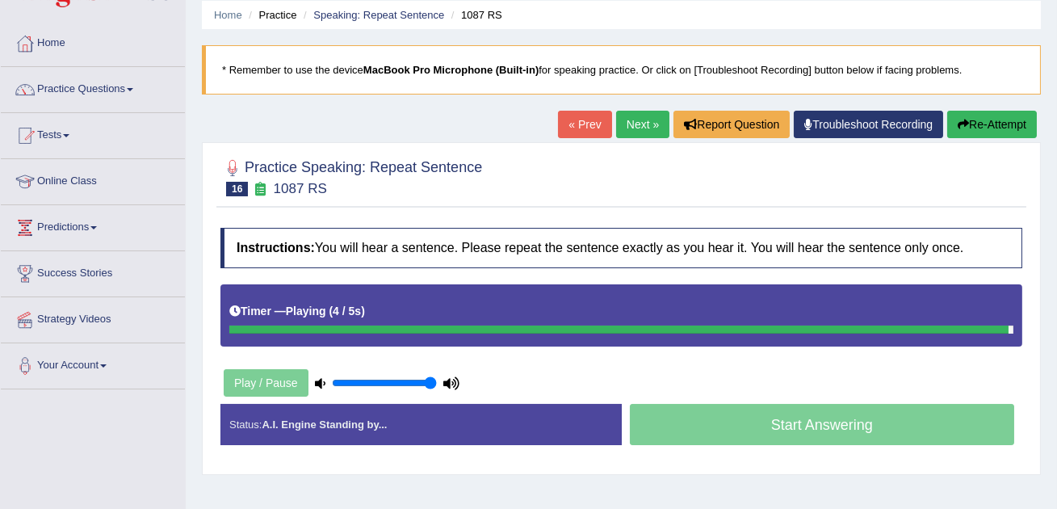
scroll to position [69, 0]
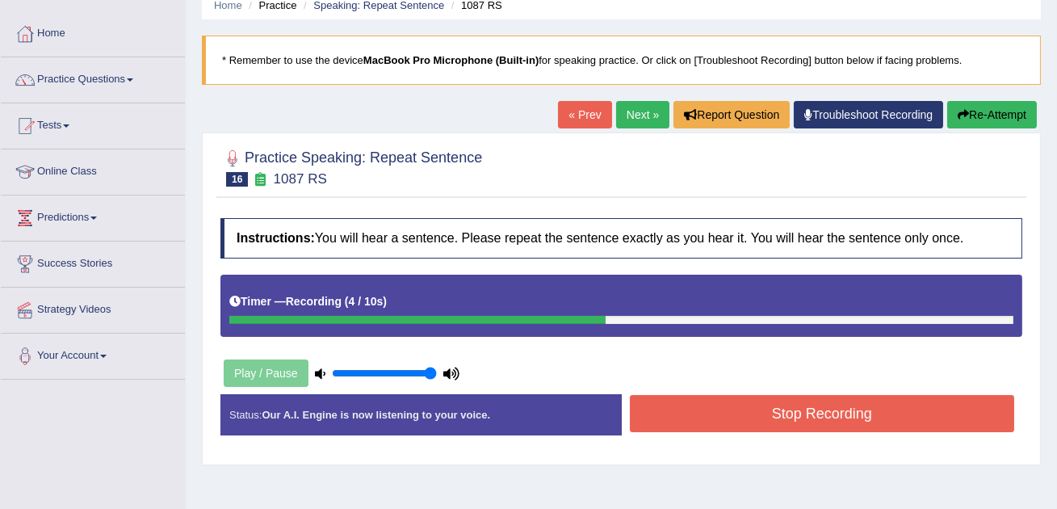
click at [731, 427] on button "Stop Recording" at bounding box center [822, 413] width 385 height 37
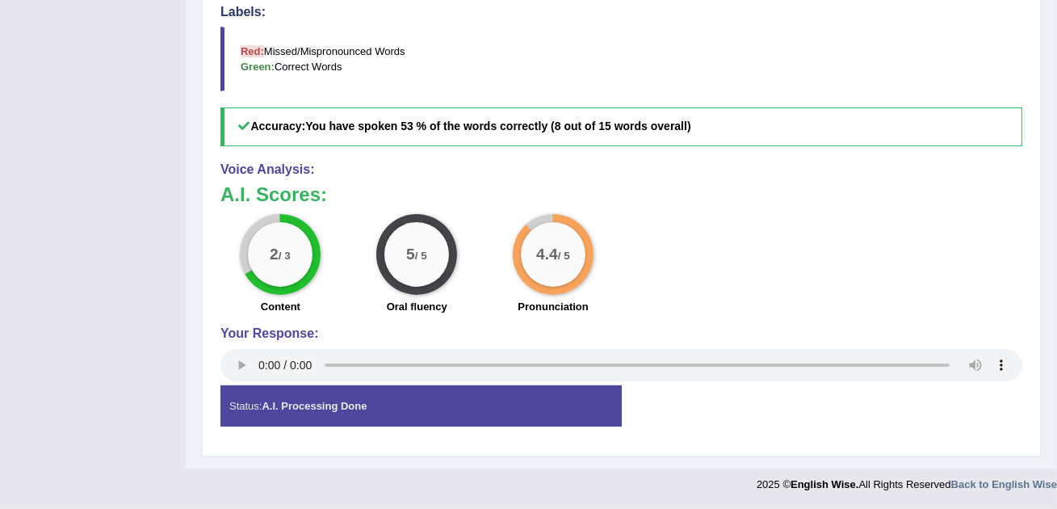
scroll to position [0, 0]
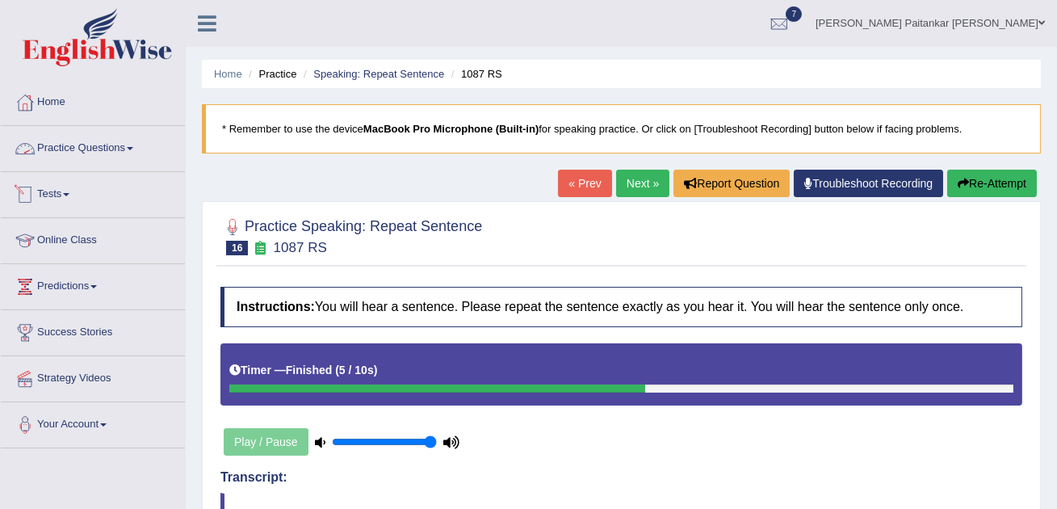
click at [107, 148] on link "Practice Questions" at bounding box center [93, 146] width 184 height 40
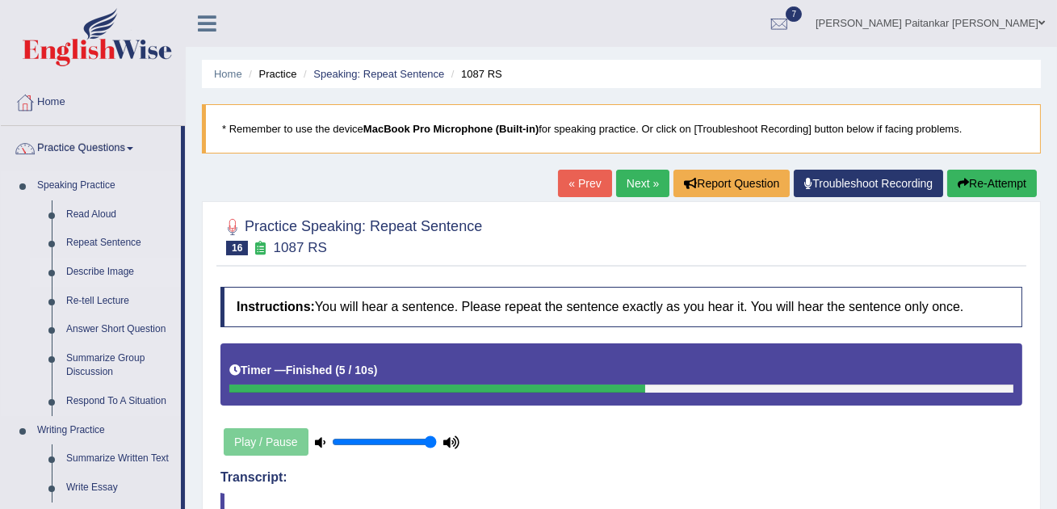
scroll to position [32, 0]
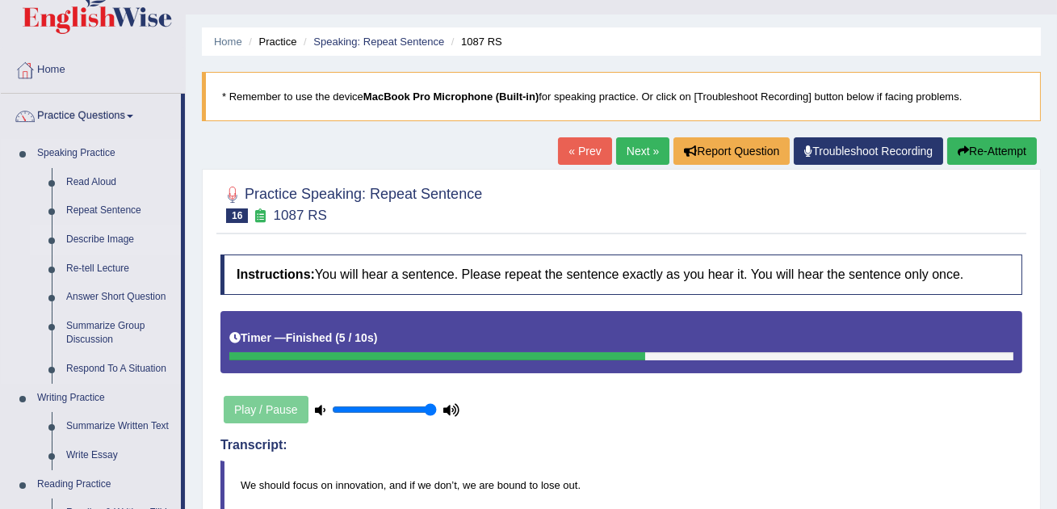
click at [97, 240] on link "Describe Image" at bounding box center [120, 239] width 122 height 29
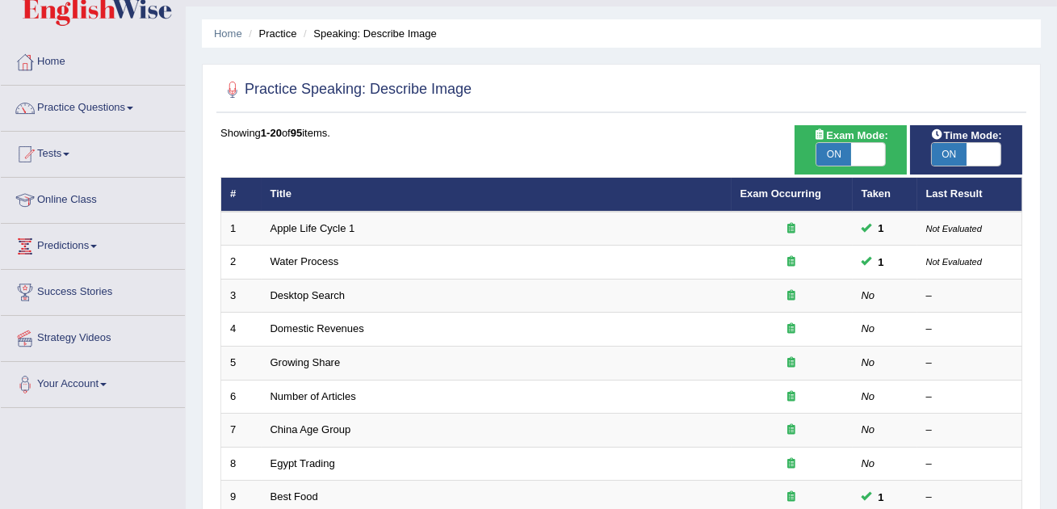
scroll to position [54, 0]
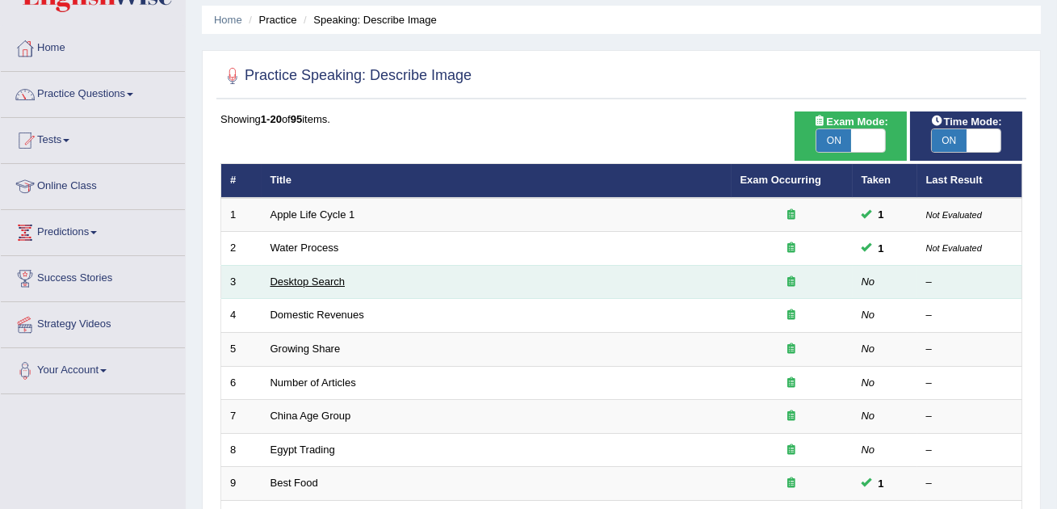
click at [300, 283] on link "Desktop Search" at bounding box center [307, 281] width 75 height 12
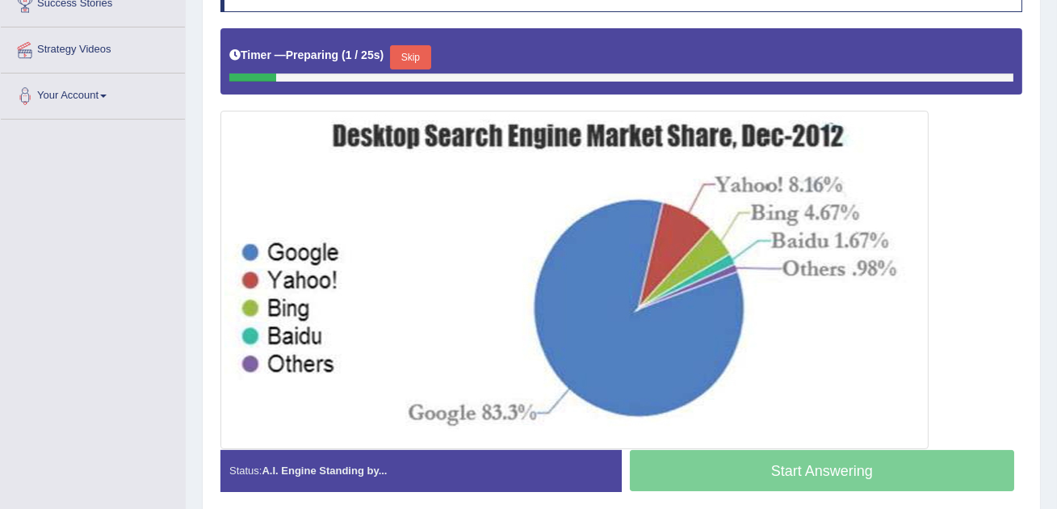
scroll to position [330, 0]
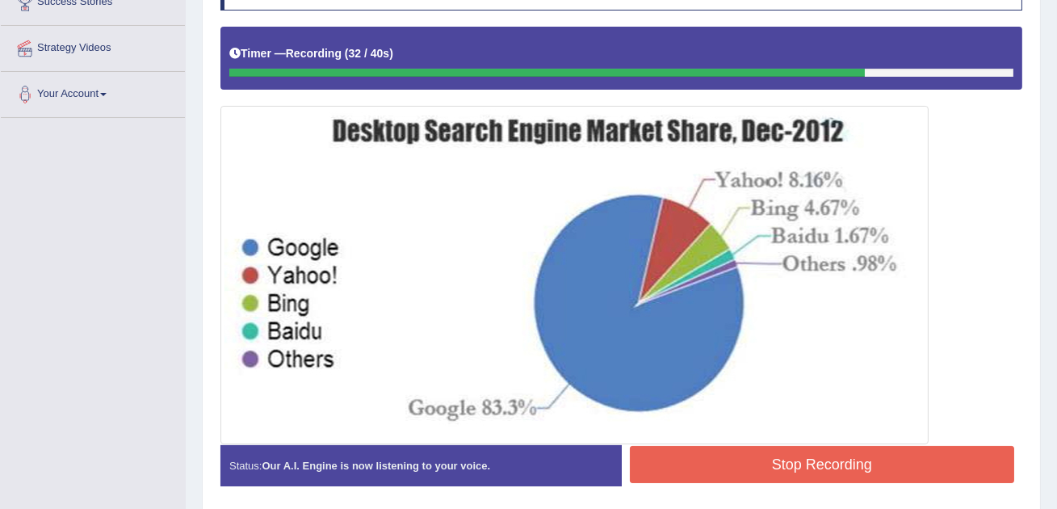
click at [696, 447] on button "Stop Recording" at bounding box center [822, 464] width 385 height 37
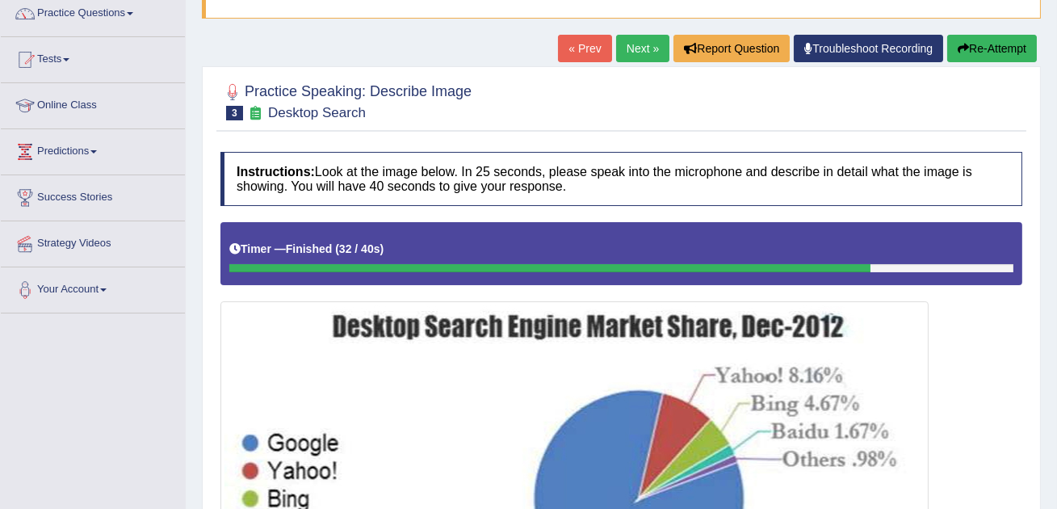
scroll to position [0, 0]
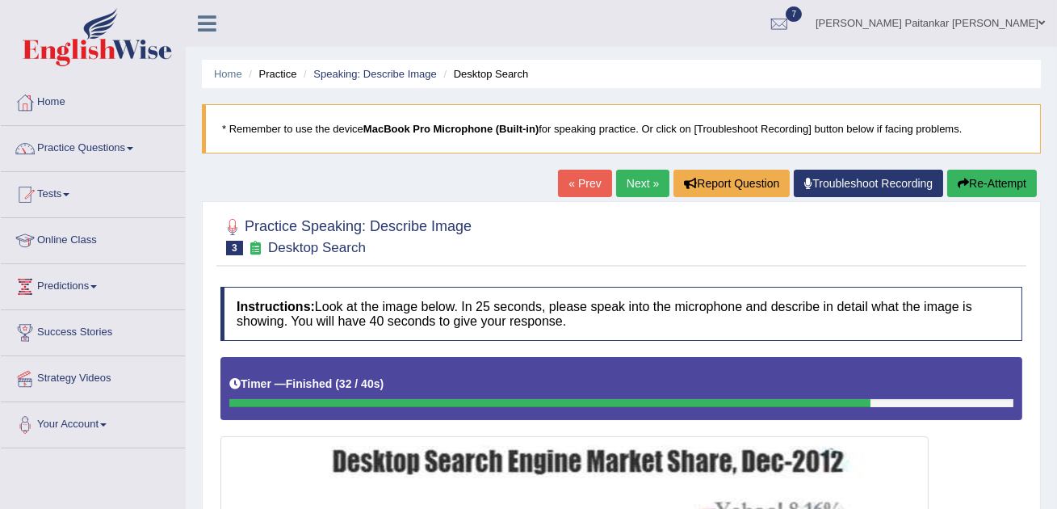
click at [636, 190] on link "Next »" at bounding box center [642, 183] width 53 height 27
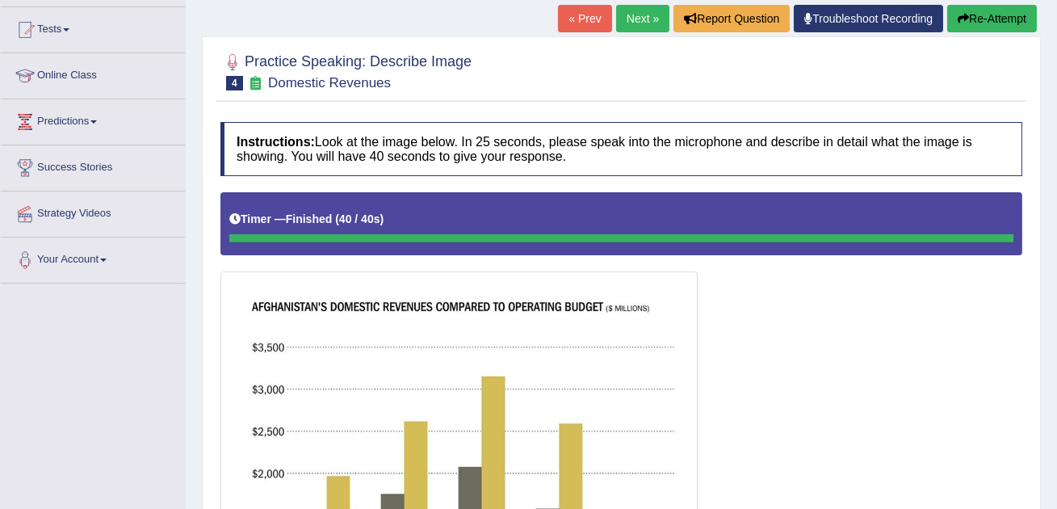
scroll to position [161, 0]
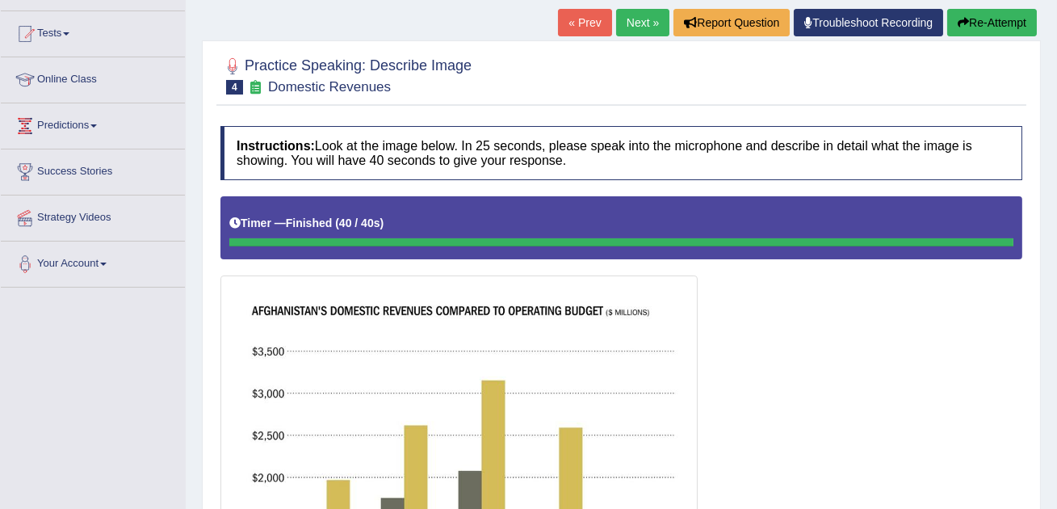
click at [975, 15] on button "Re-Attempt" at bounding box center [992, 22] width 90 height 27
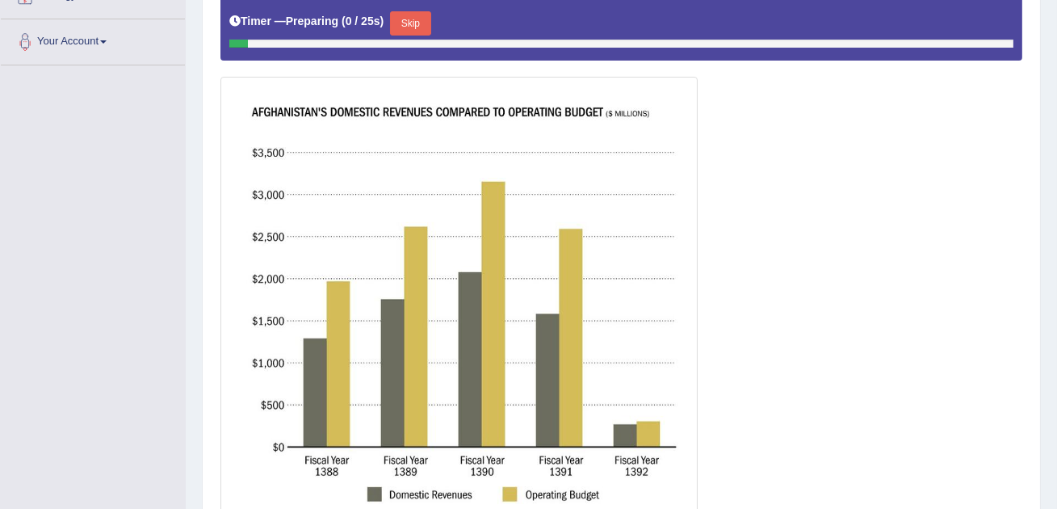
scroll to position [390, 0]
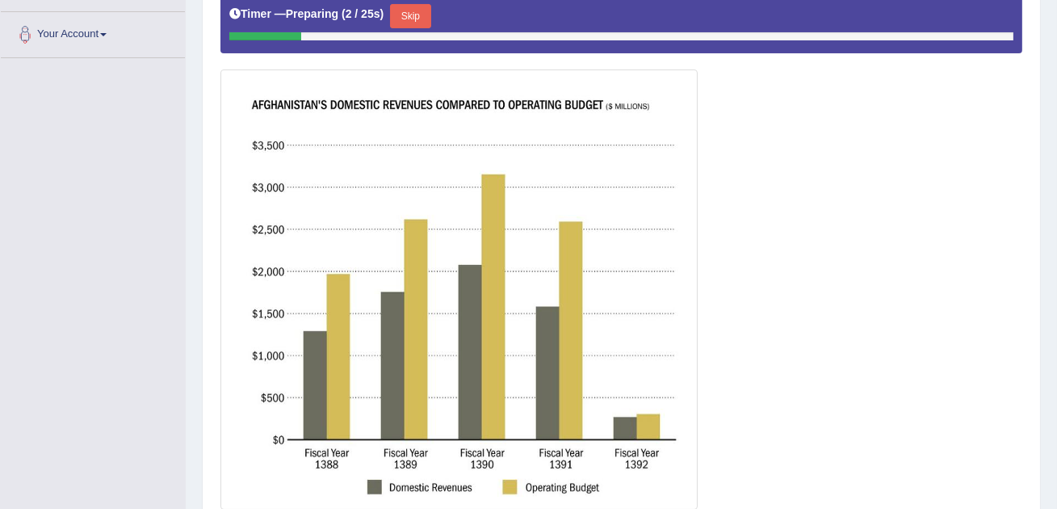
click at [428, 8] on button "Skip" at bounding box center [410, 16] width 40 height 24
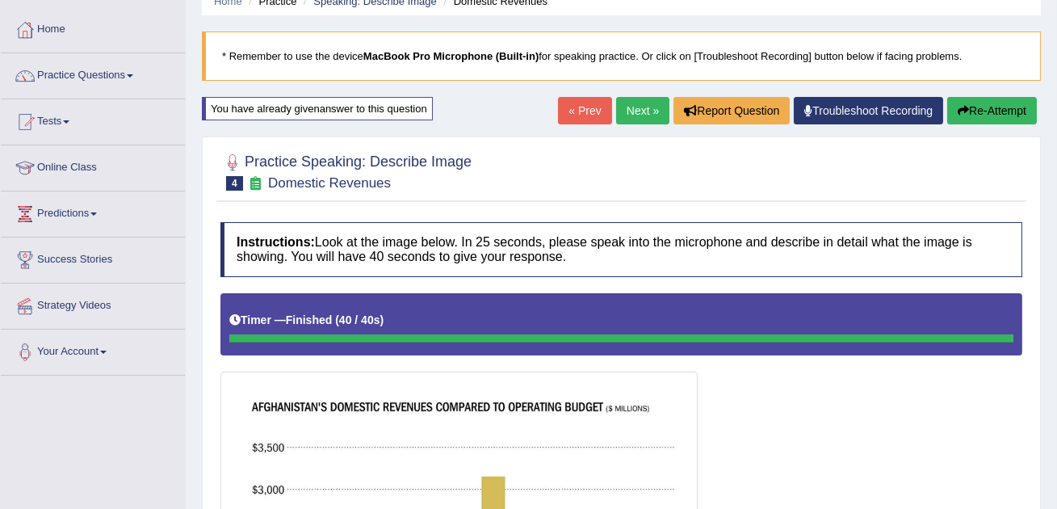
scroll to position [55, 0]
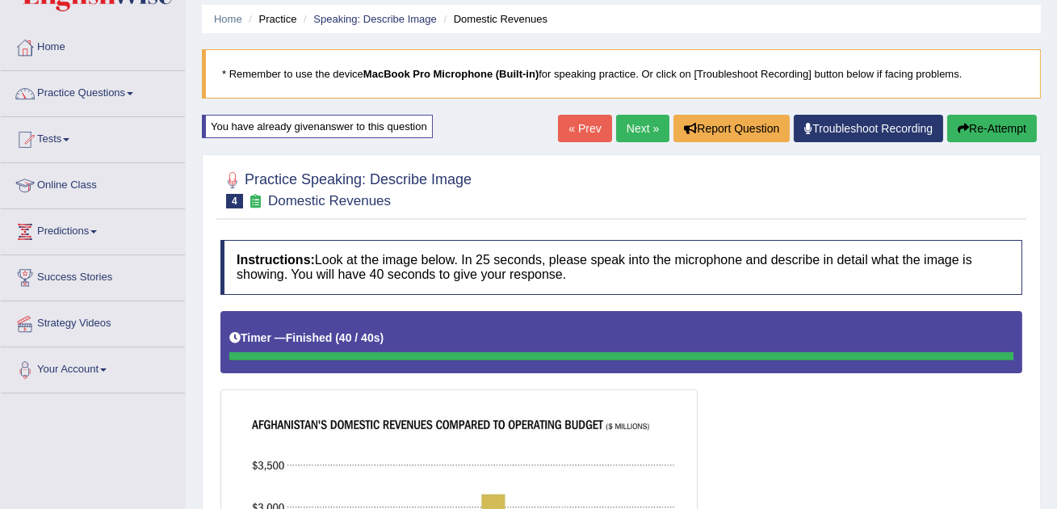
click at [632, 125] on link "Next »" at bounding box center [642, 128] width 53 height 27
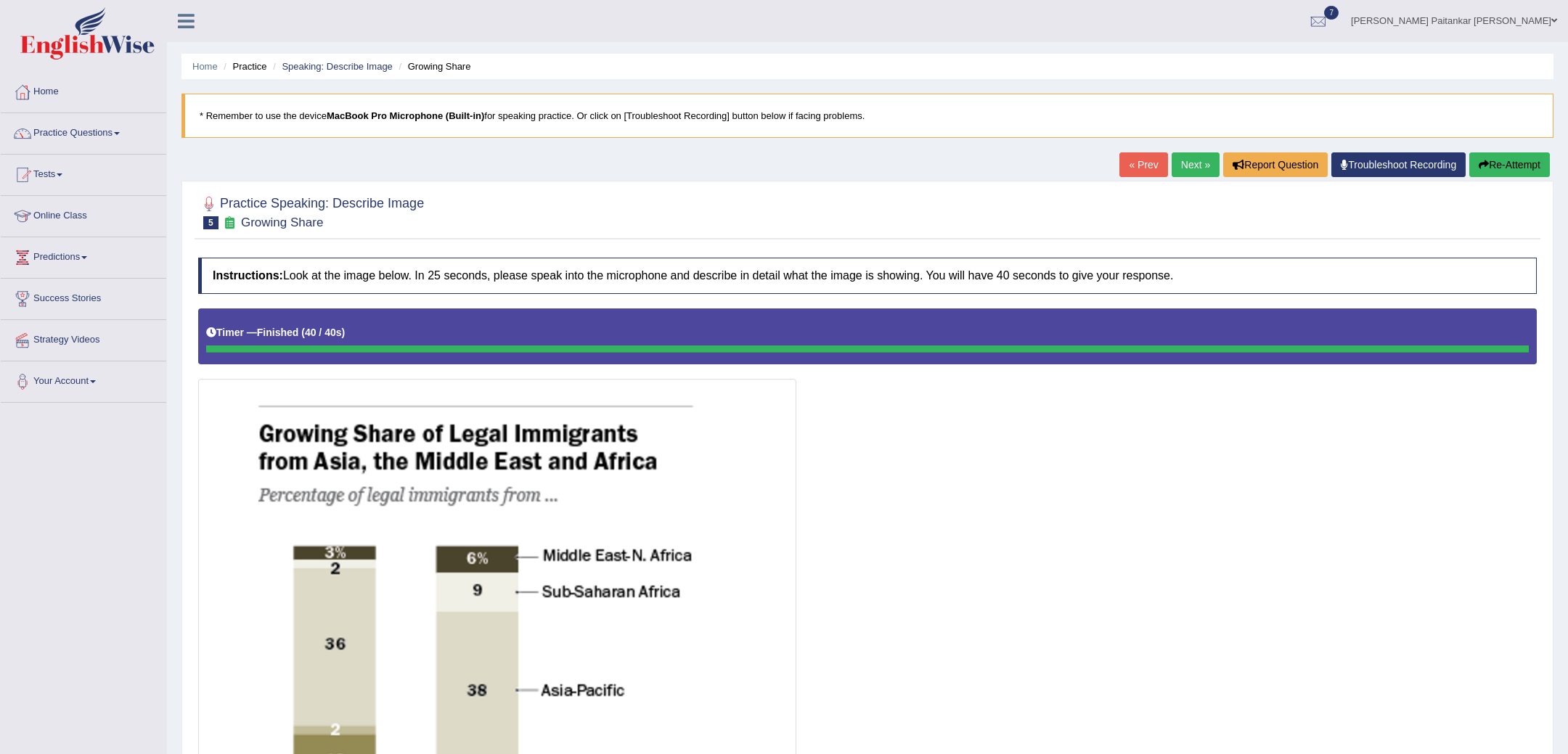
click at [949, 157] on link "Next »" at bounding box center [1195, 164] width 48 height 24
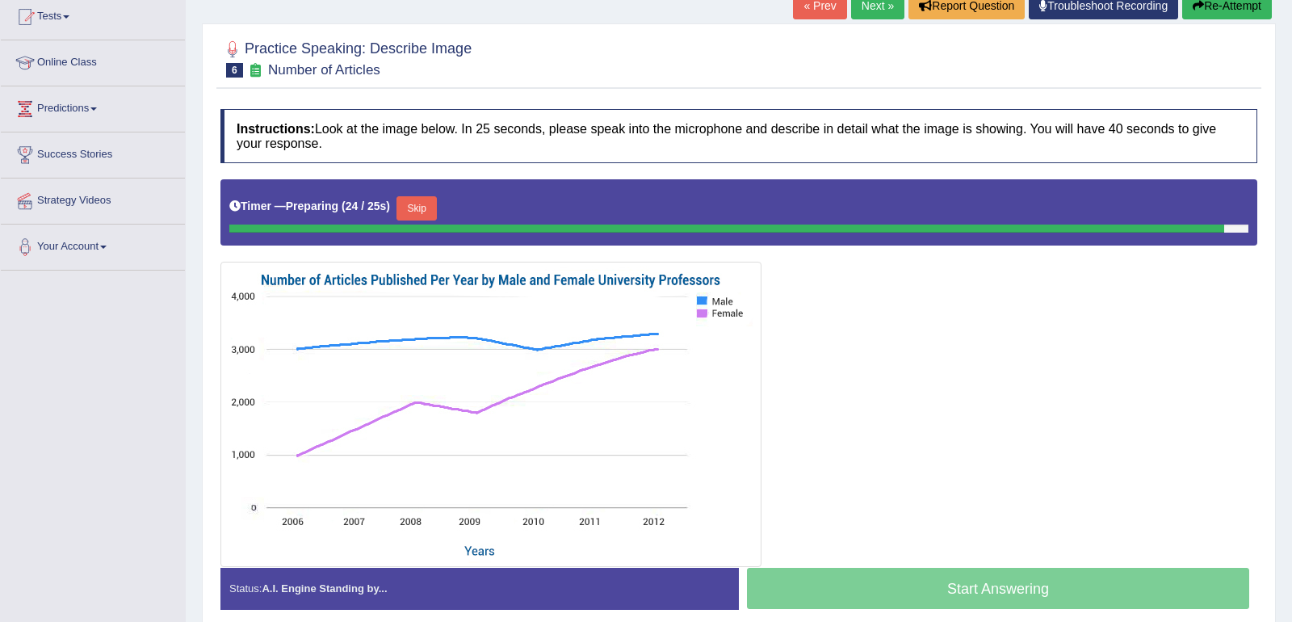
scroll to position [174, 0]
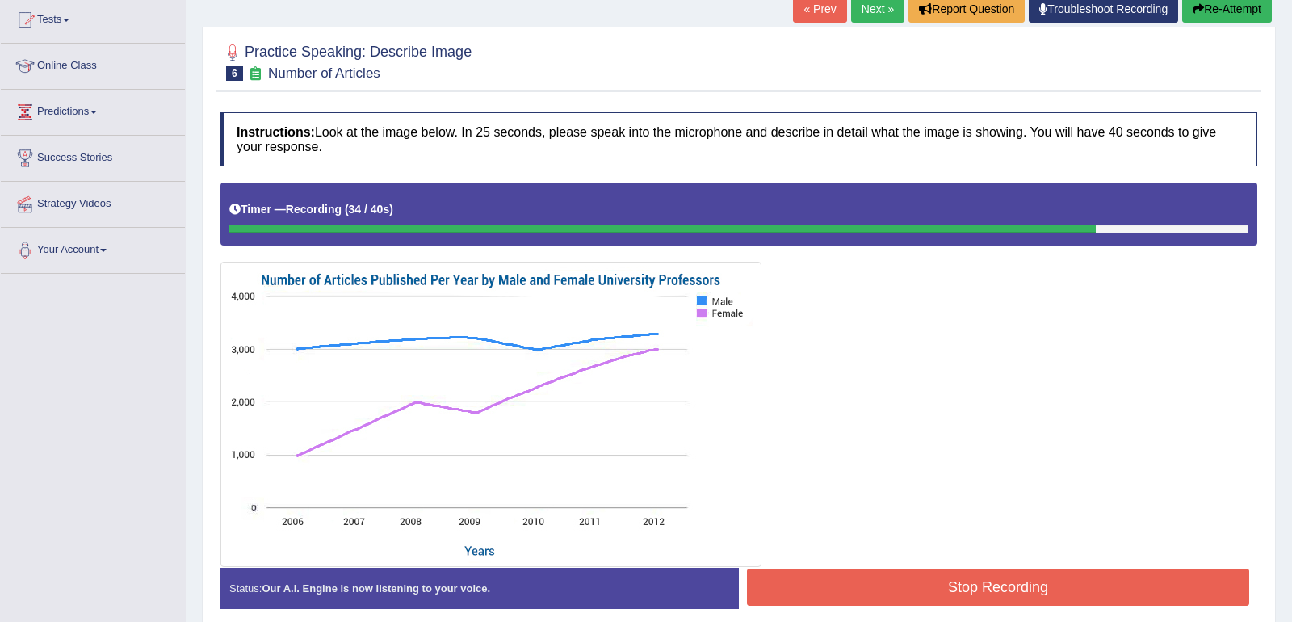
click at [1072, 572] on button "Stop Recording" at bounding box center [998, 586] width 502 height 37
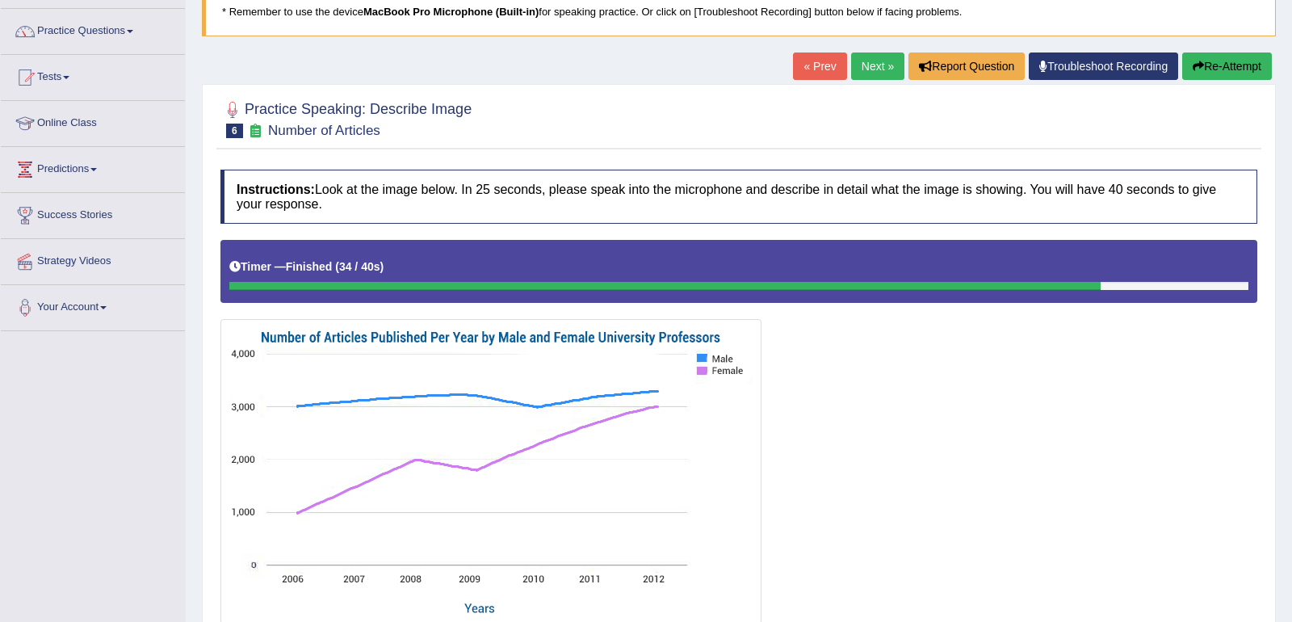
scroll to position [0, 0]
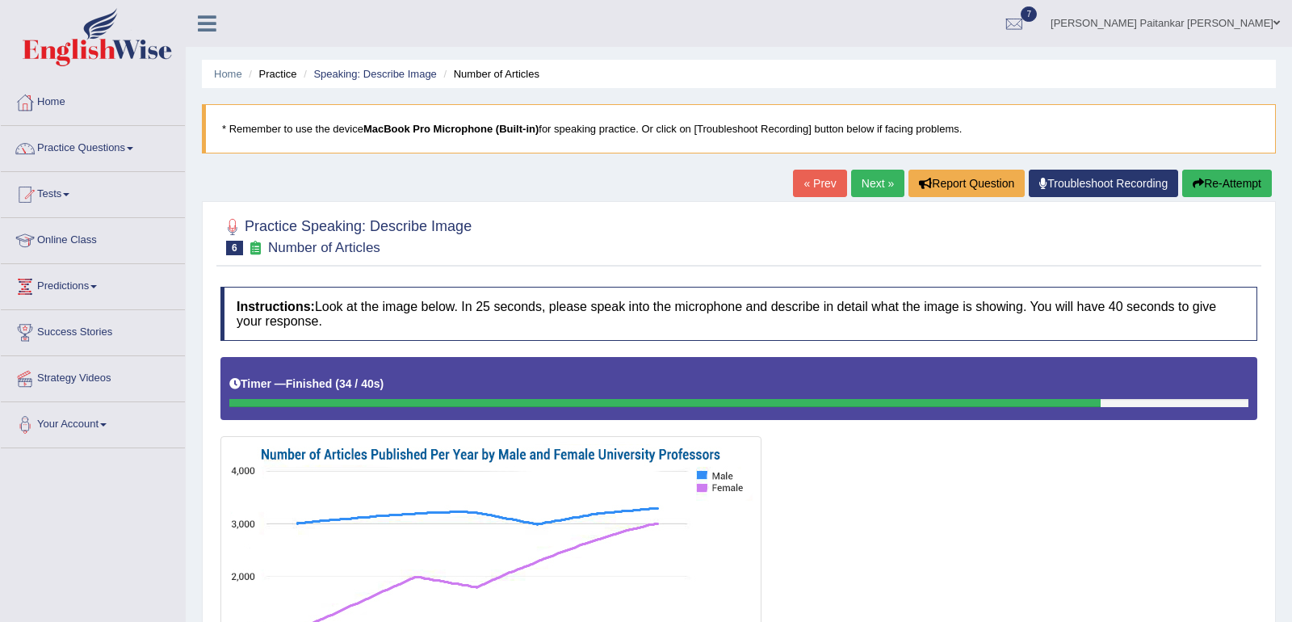
click at [879, 186] on link "Next »" at bounding box center [877, 183] width 53 height 27
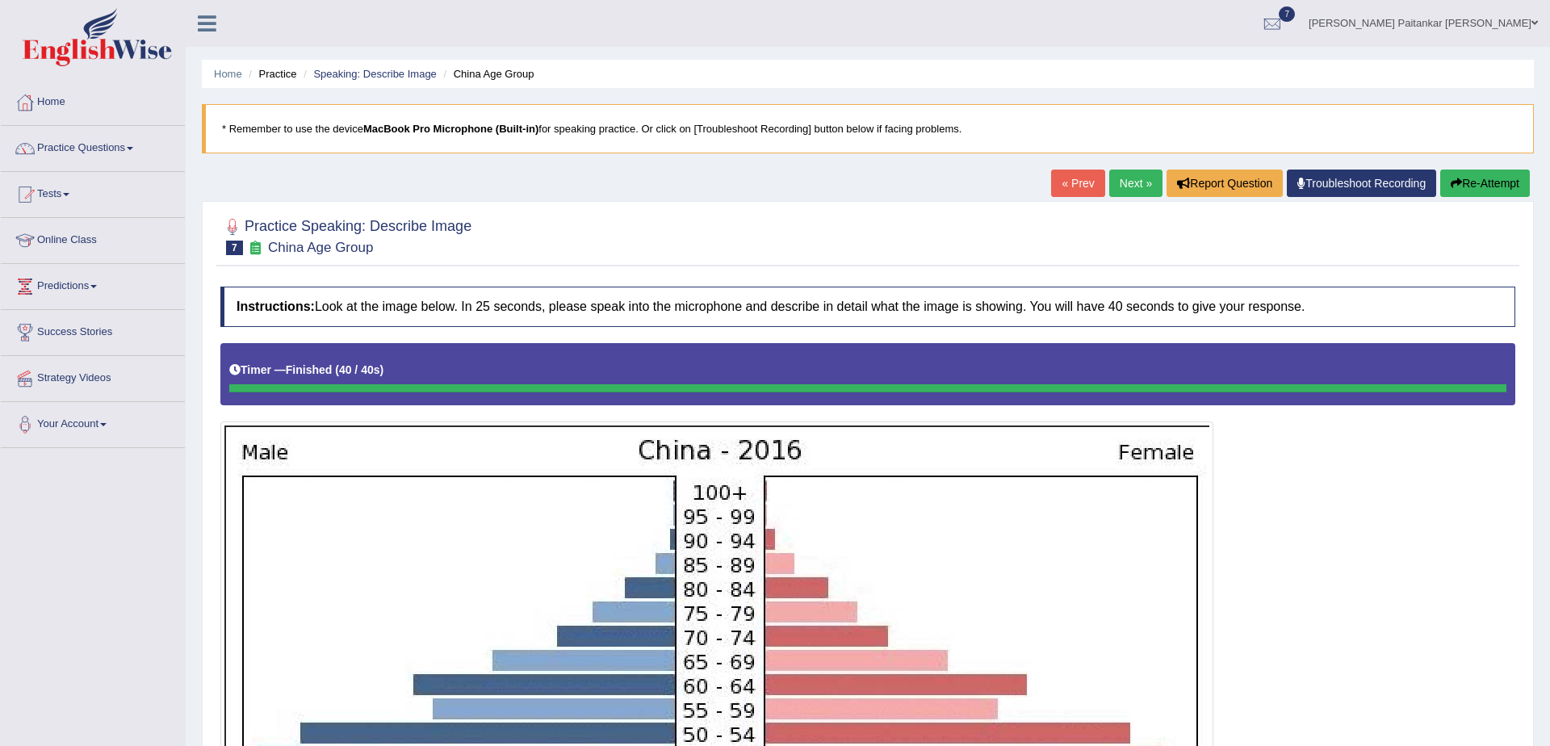
click at [1123, 178] on link "Next »" at bounding box center [1135, 183] width 53 height 27
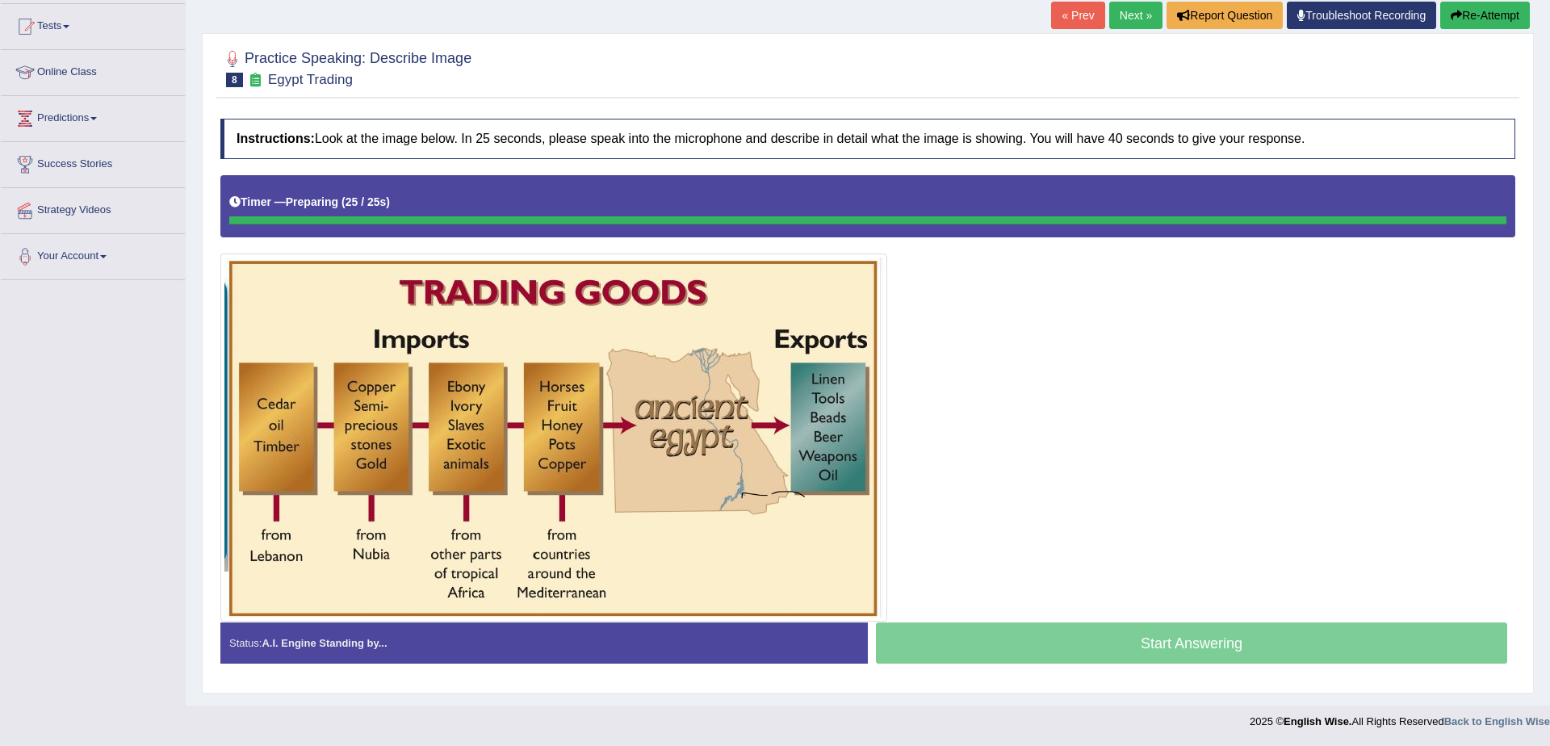
scroll to position [165, 0]
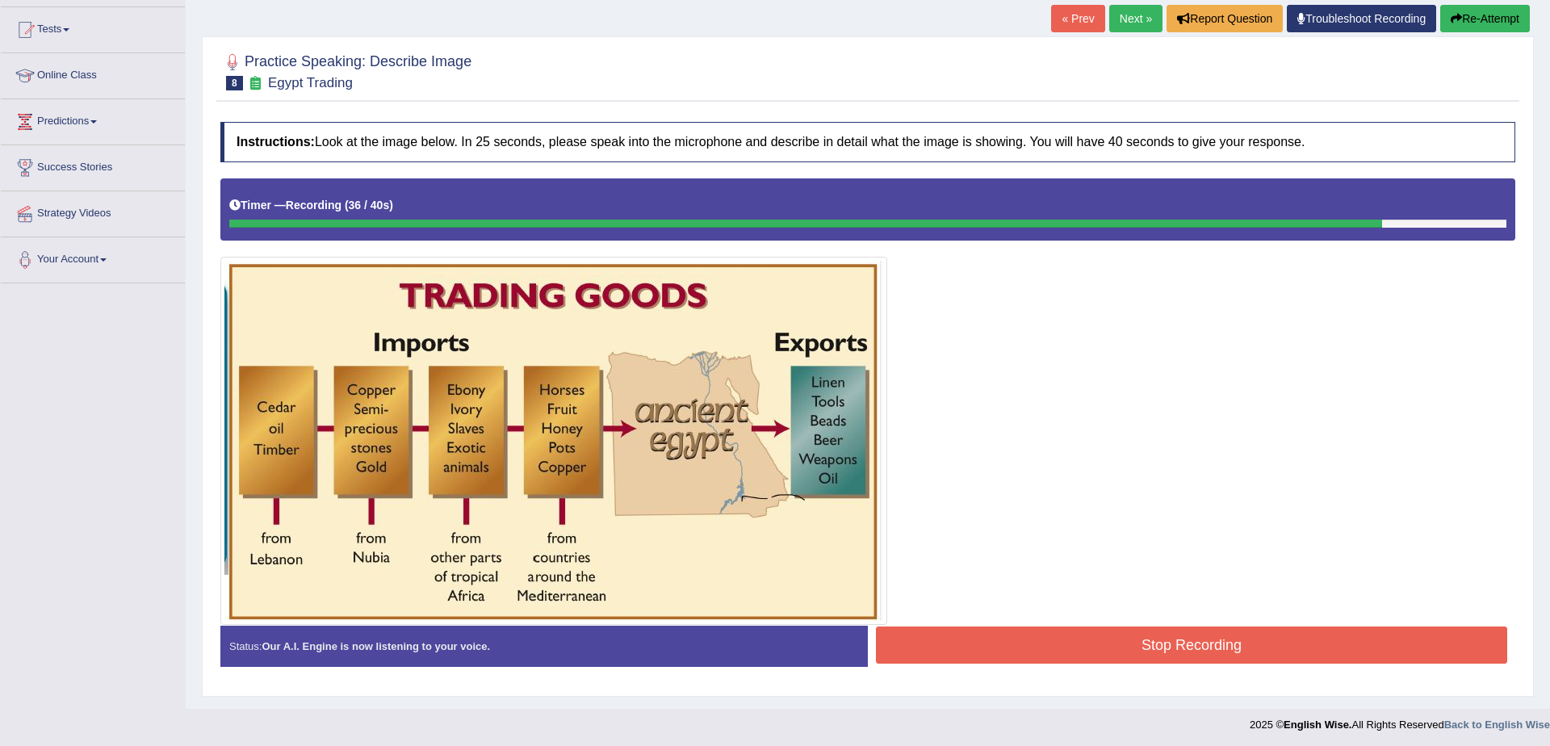
click at [1069, 653] on button "Stop Recording" at bounding box center [1191, 645] width 631 height 37
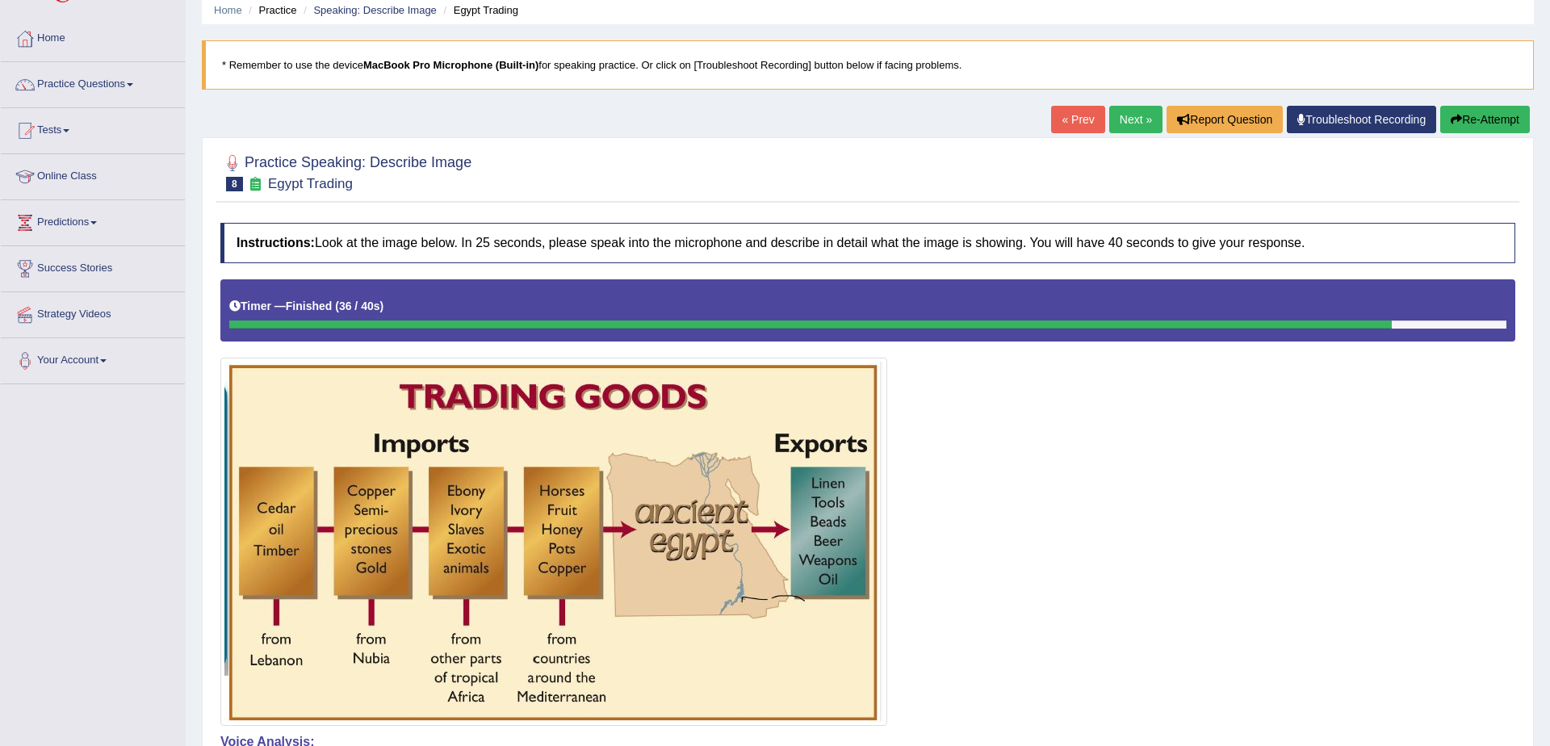
scroll to position [0, 0]
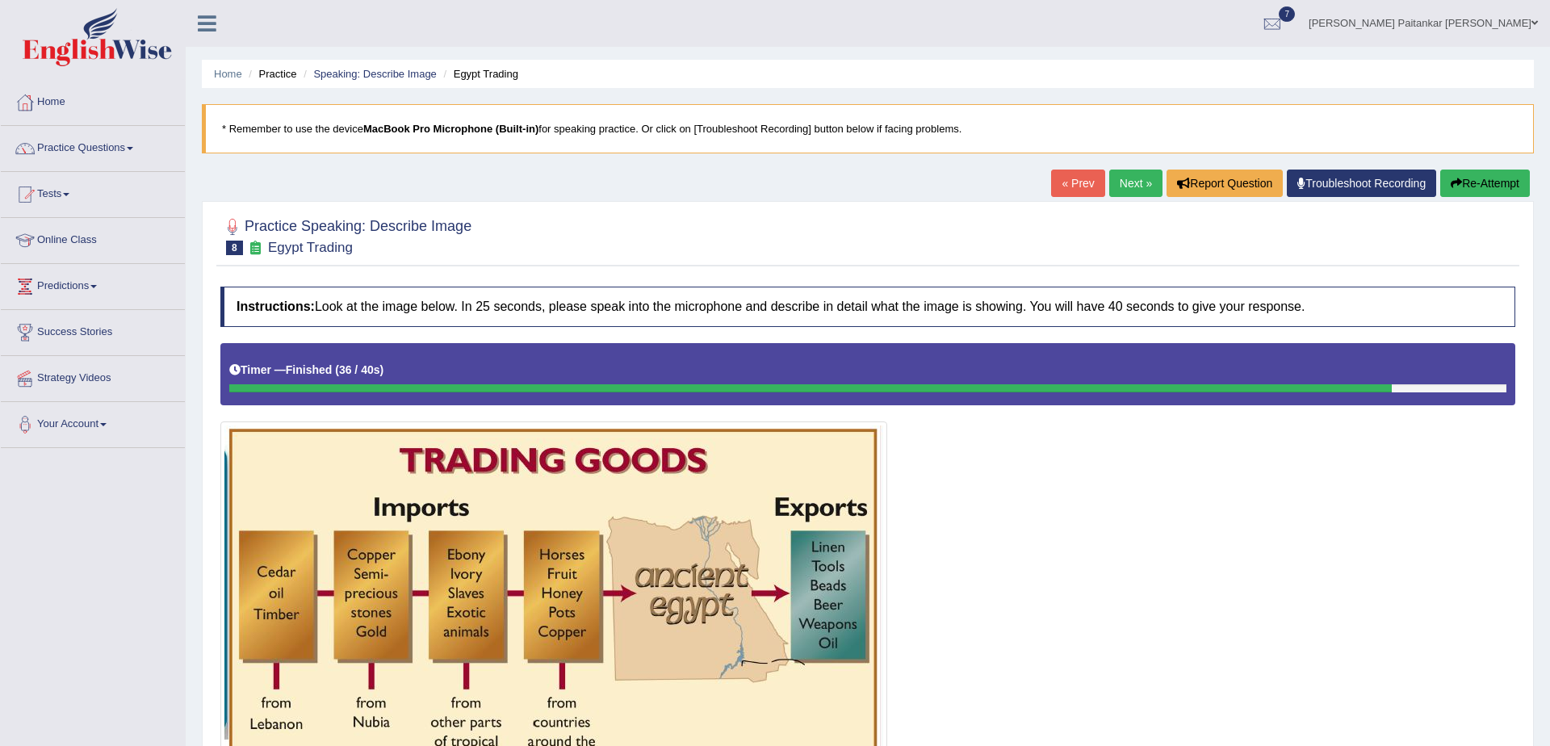
click at [1109, 185] on link "Next »" at bounding box center [1135, 183] width 53 height 27
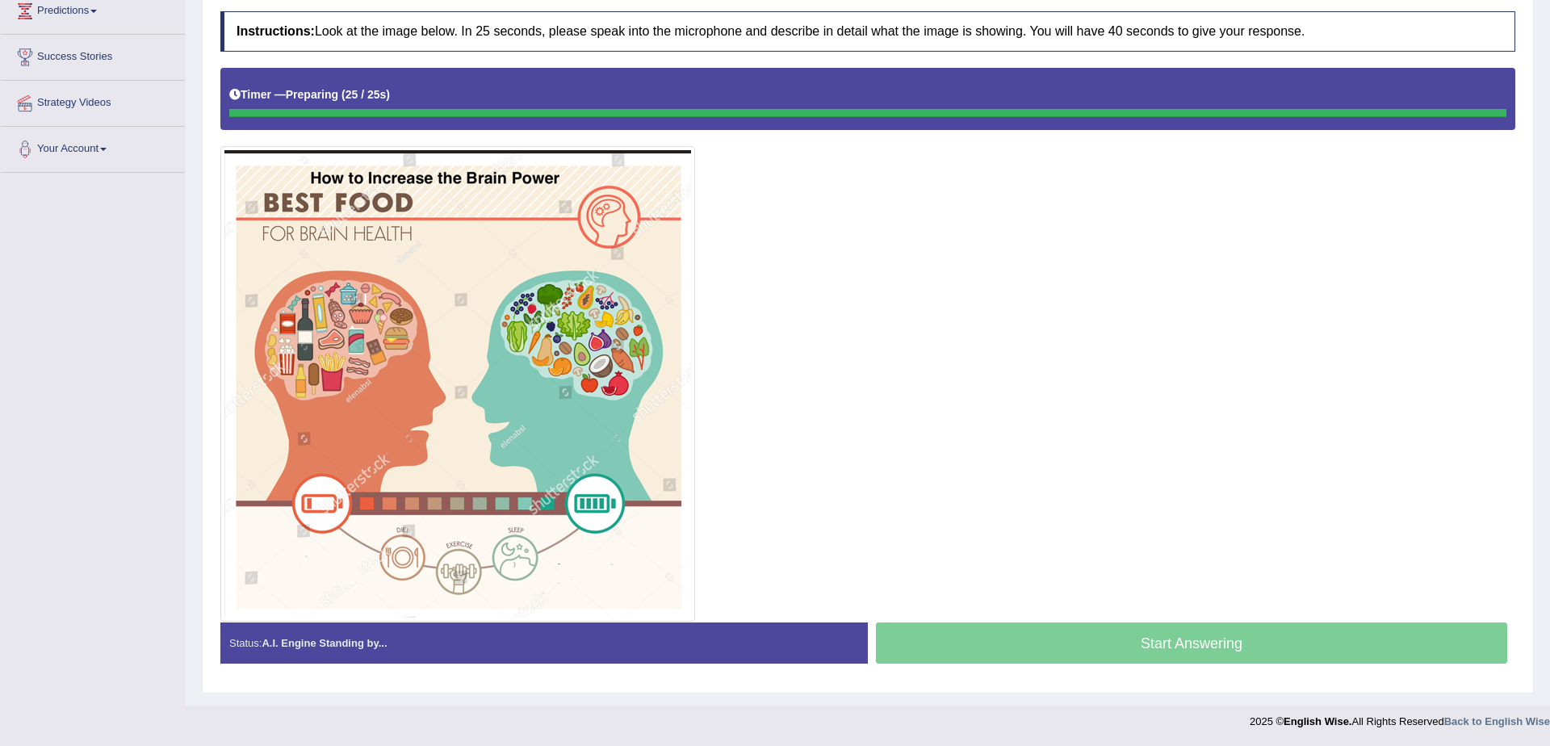
scroll to position [272, 0]
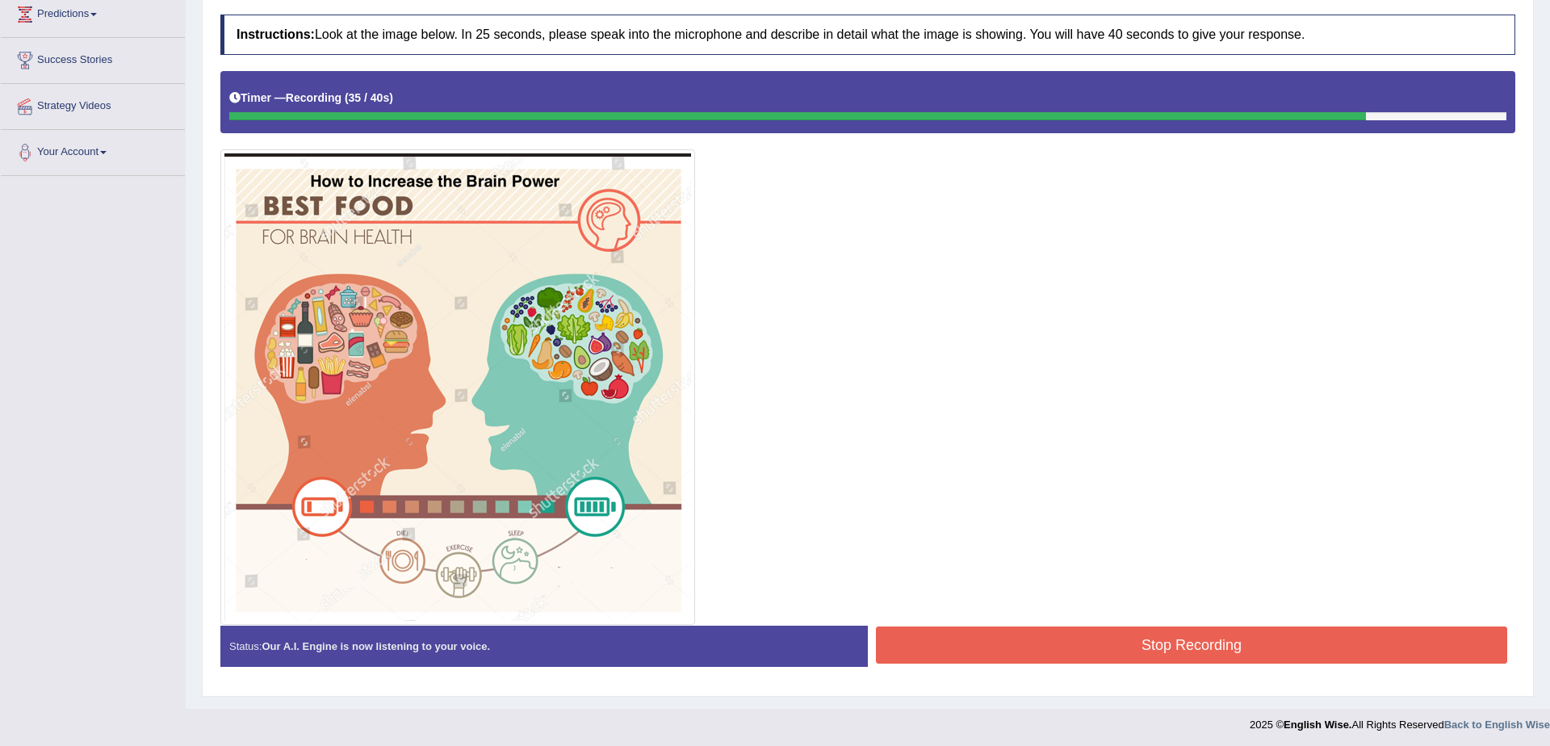
click at [1061, 629] on button "Stop Recording" at bounding box center [1191, 645] width 631 height 37
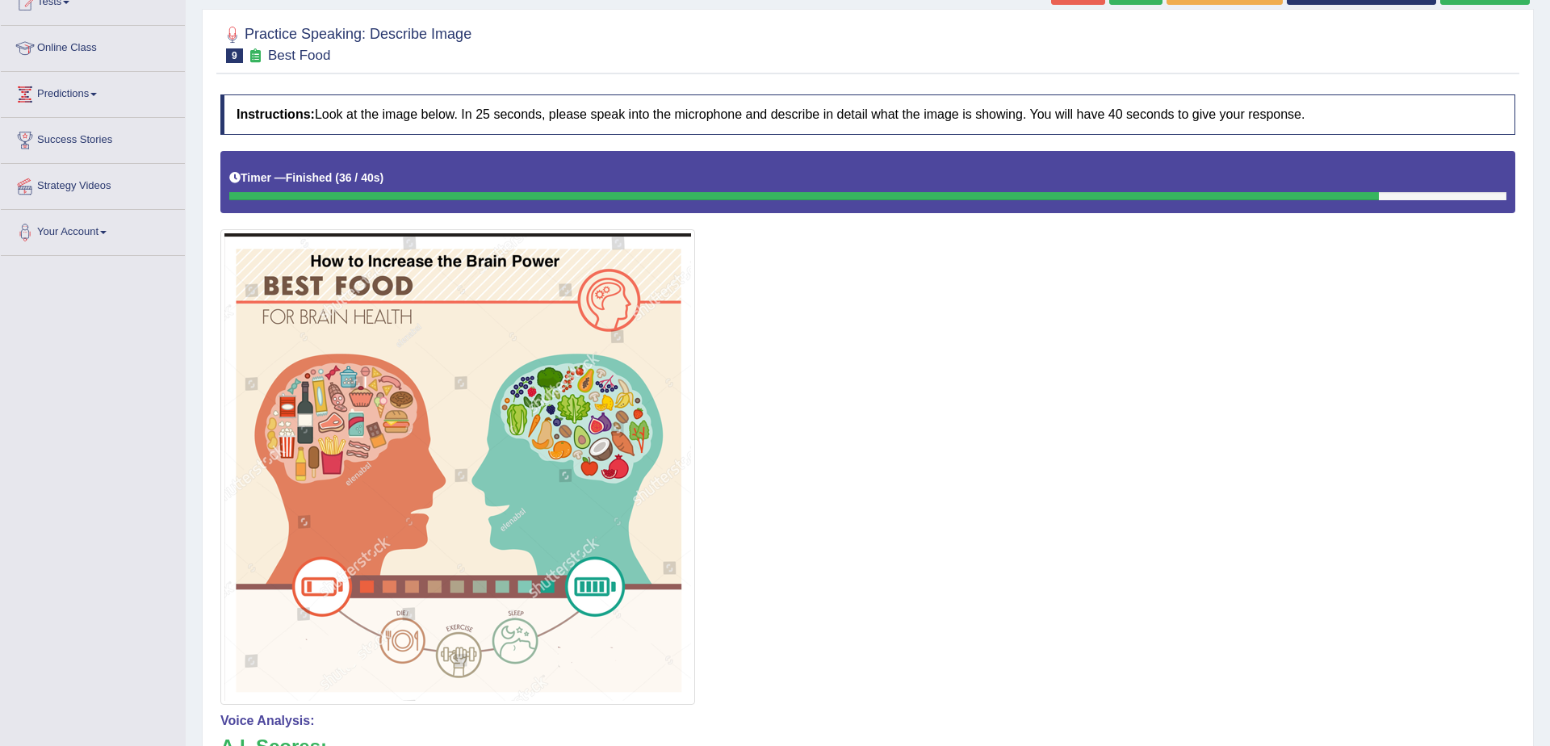
scroll to position [0, 0]
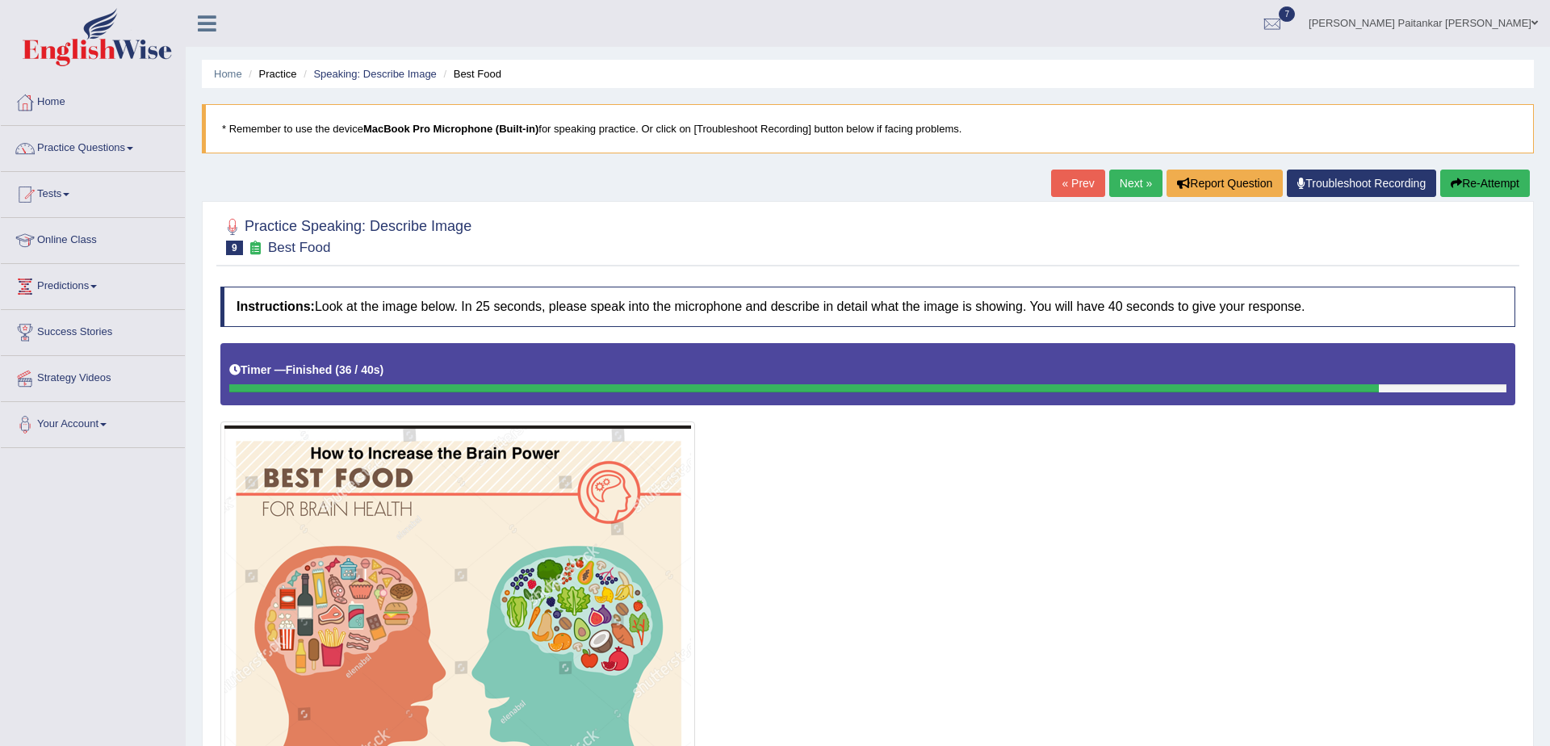
click at [1122, 171] on link "Next »" at bounding box center [1135, 183] width 53 height 27
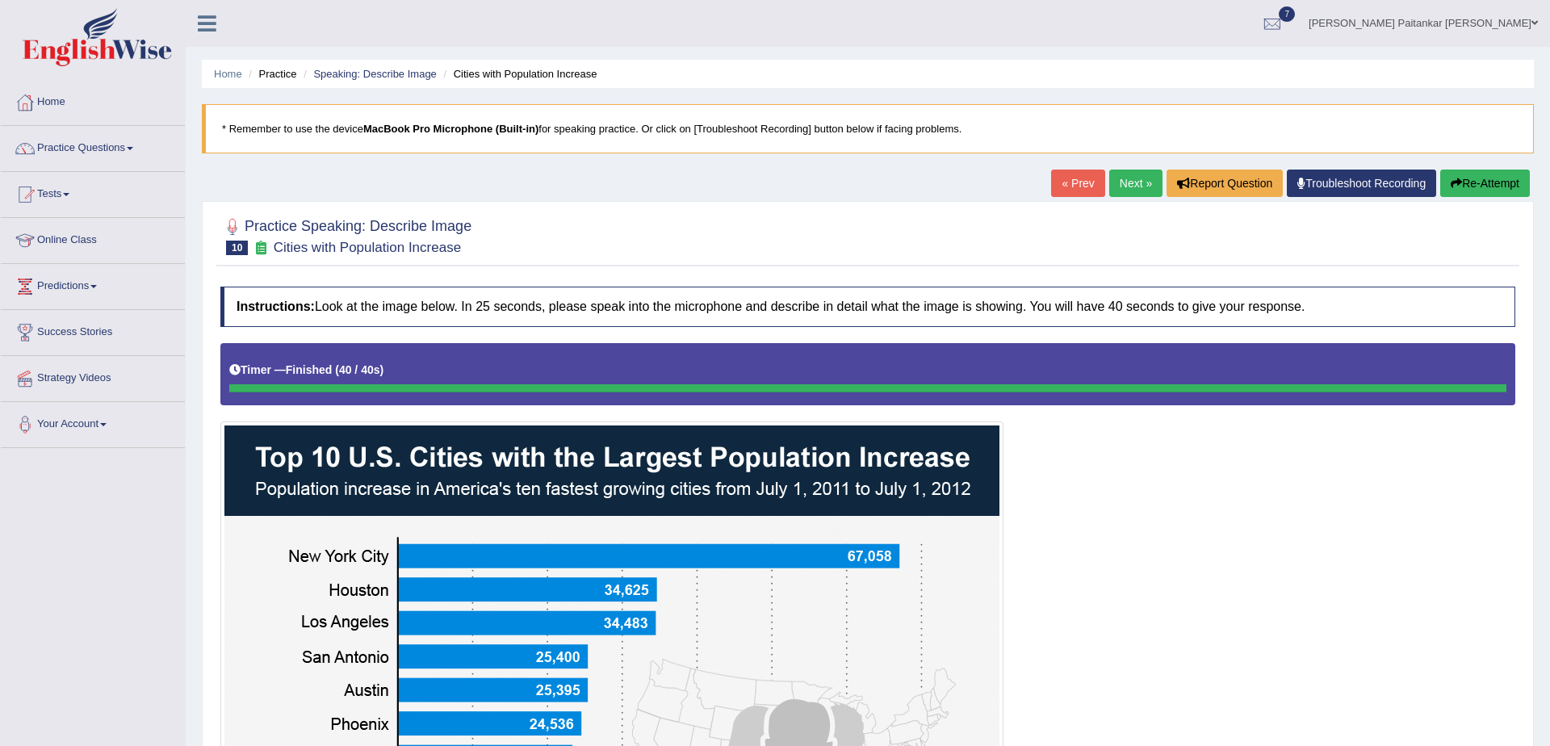
click at [1118, 174] on link "Next »" at bounding box center [1135, 183] width 53 height 27
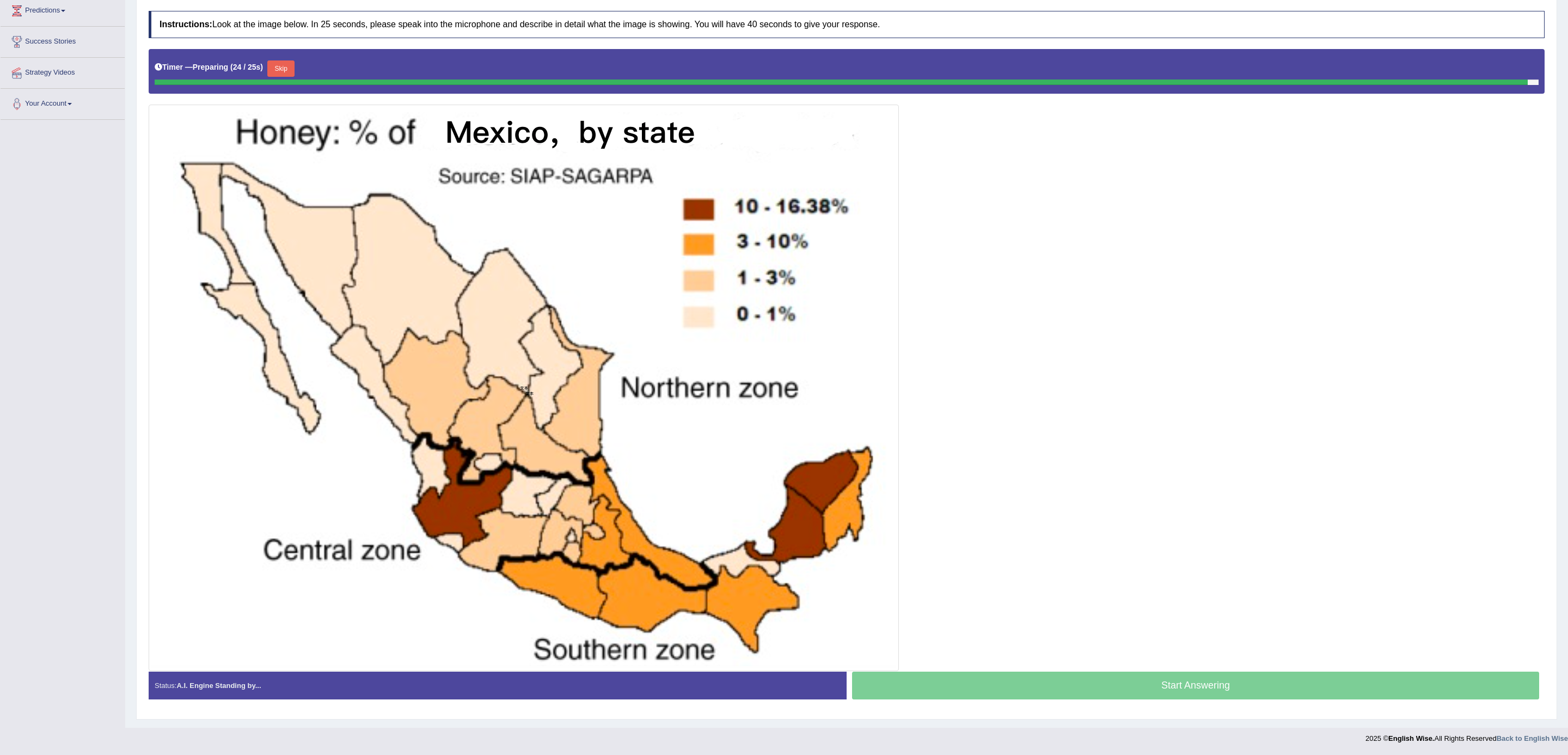
scroll to position [180, 0]
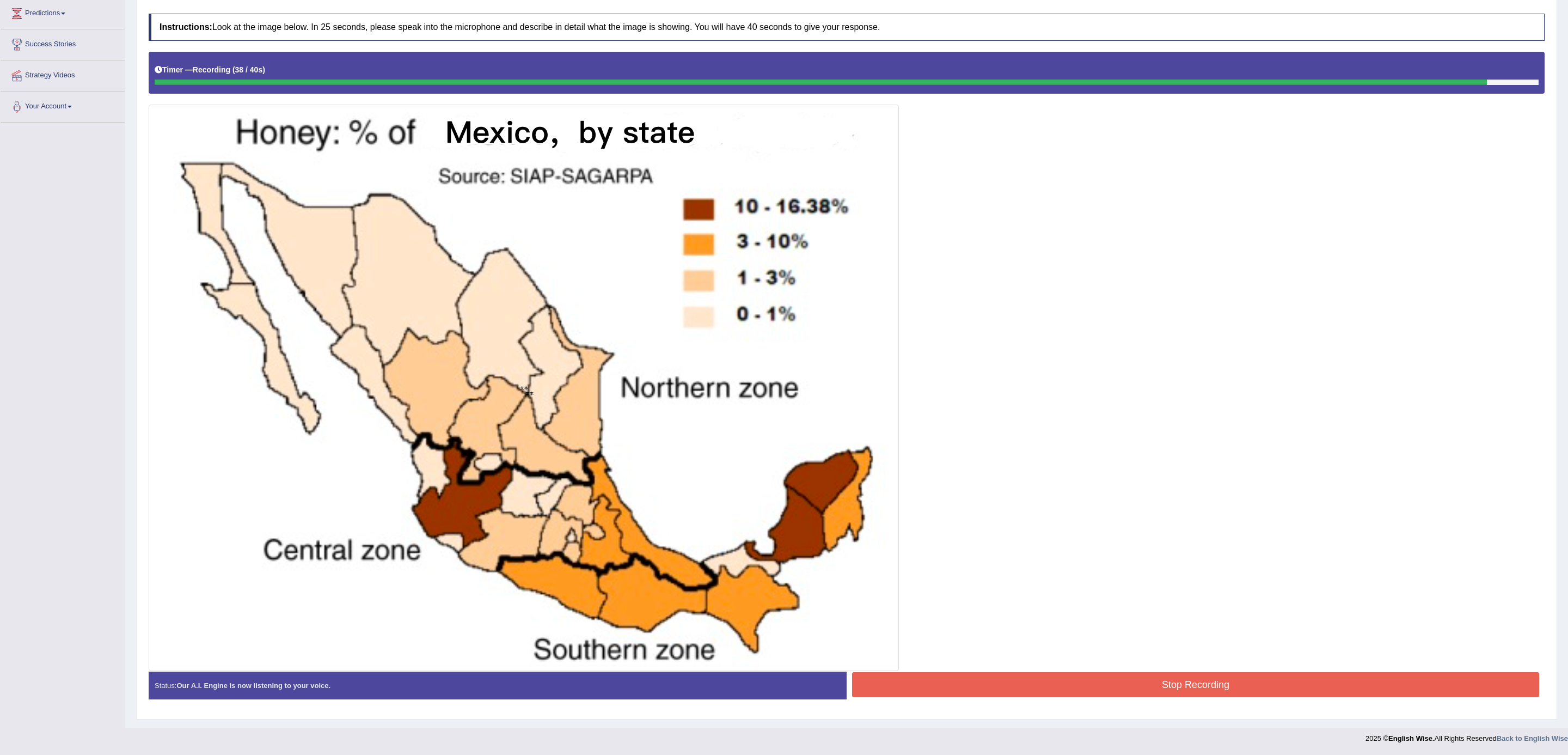
click at [1045, 503] on div at bounding box center [846, 362] width 1396 height 619
click at [1045, 503] on button "Stop Recording" at bounding box center [1196, 684] width 687 height 25
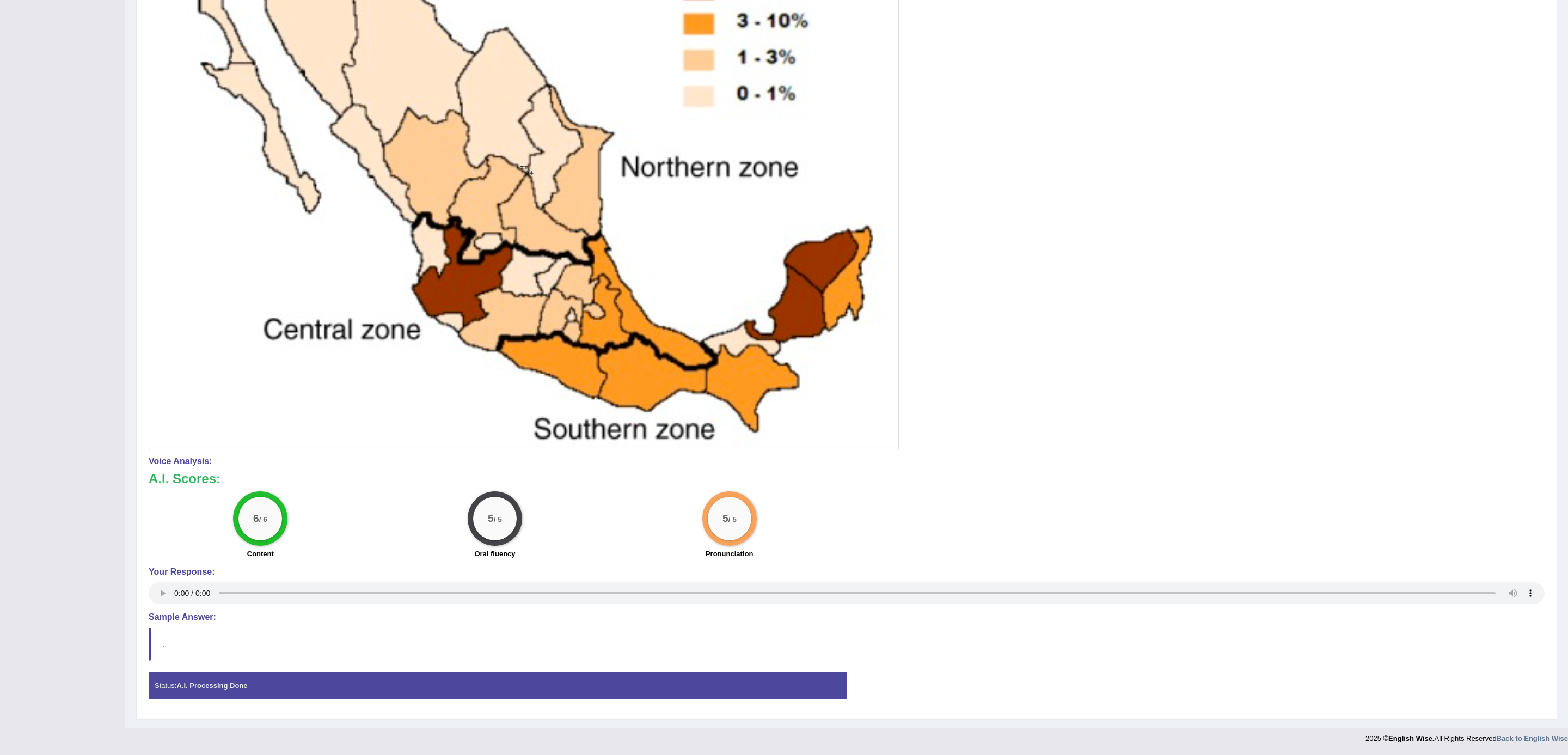
scroll to position [0, 0]
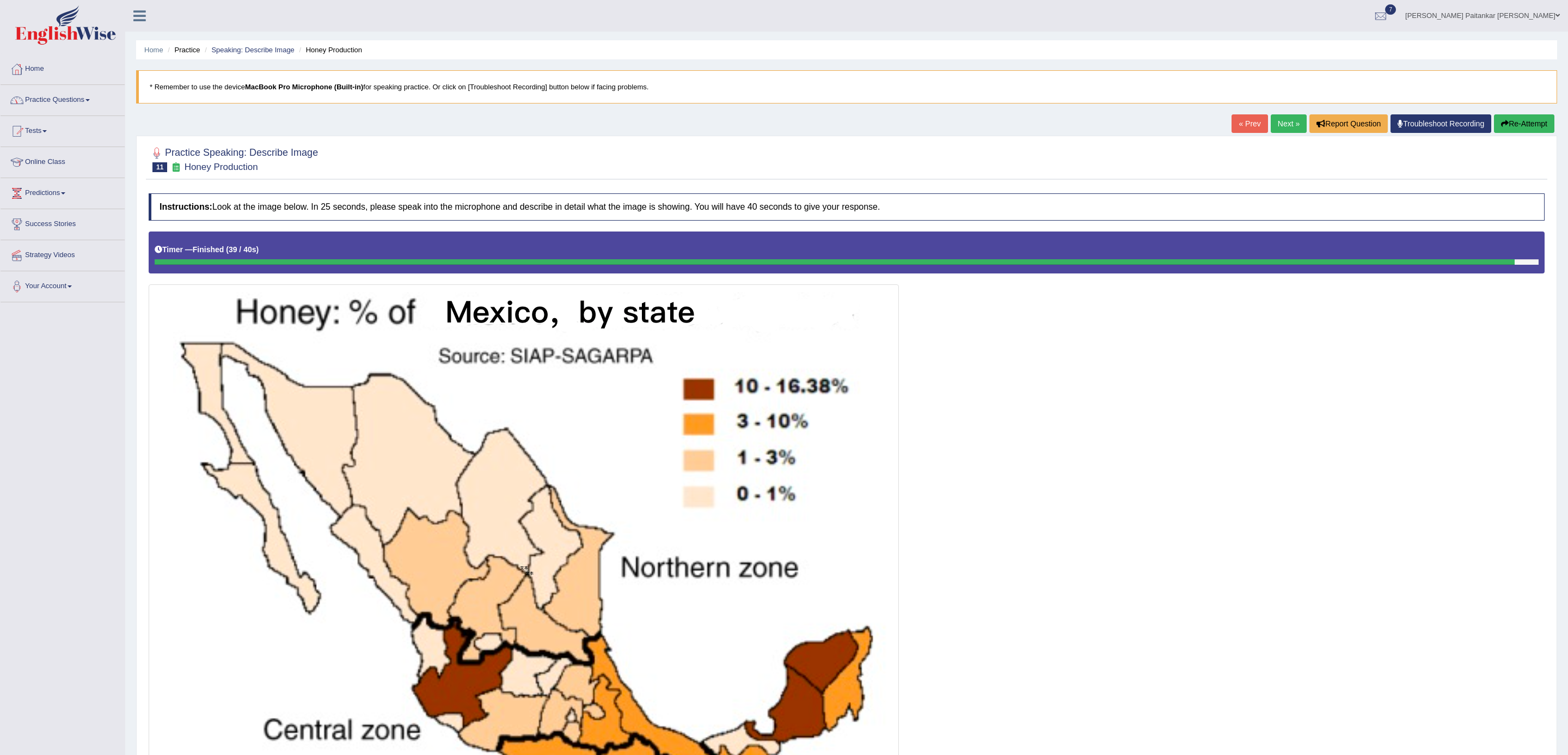
click at [81, 88] on link "Practice Questions" at bounding box center [63, 99] width 124 height 27
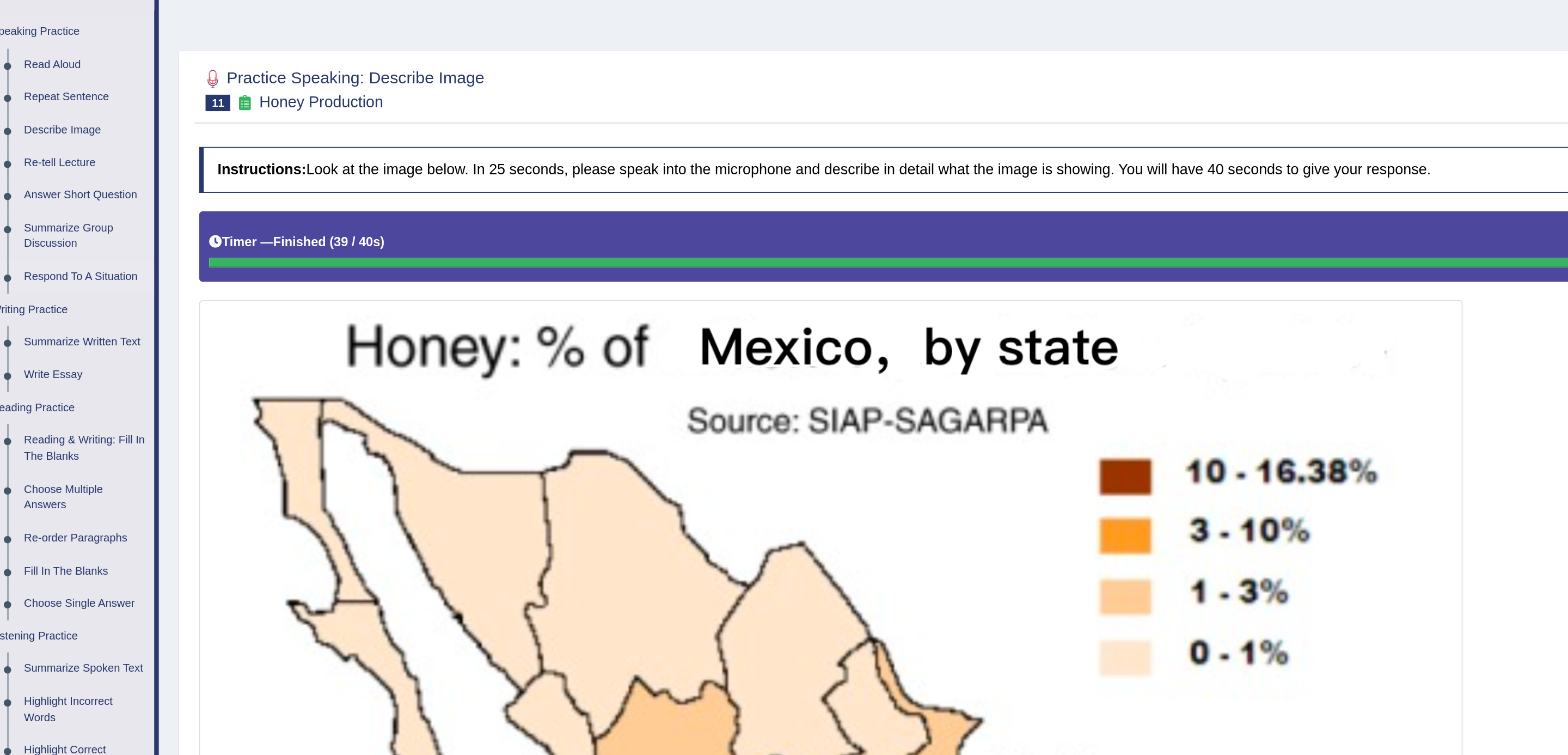
click at [94, 273] on link "Respond To A Situation" at bounding box center [81, 271] width 82 height 20
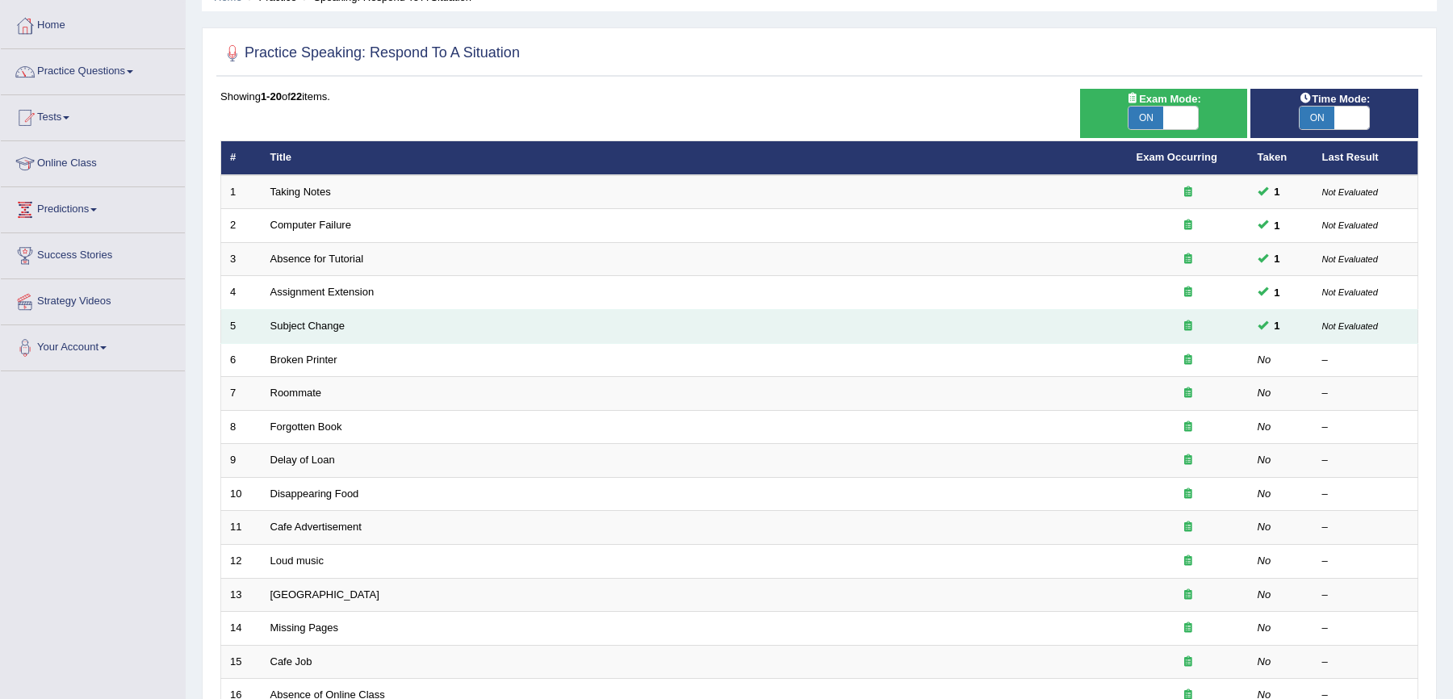
scroll to position [82, 0]
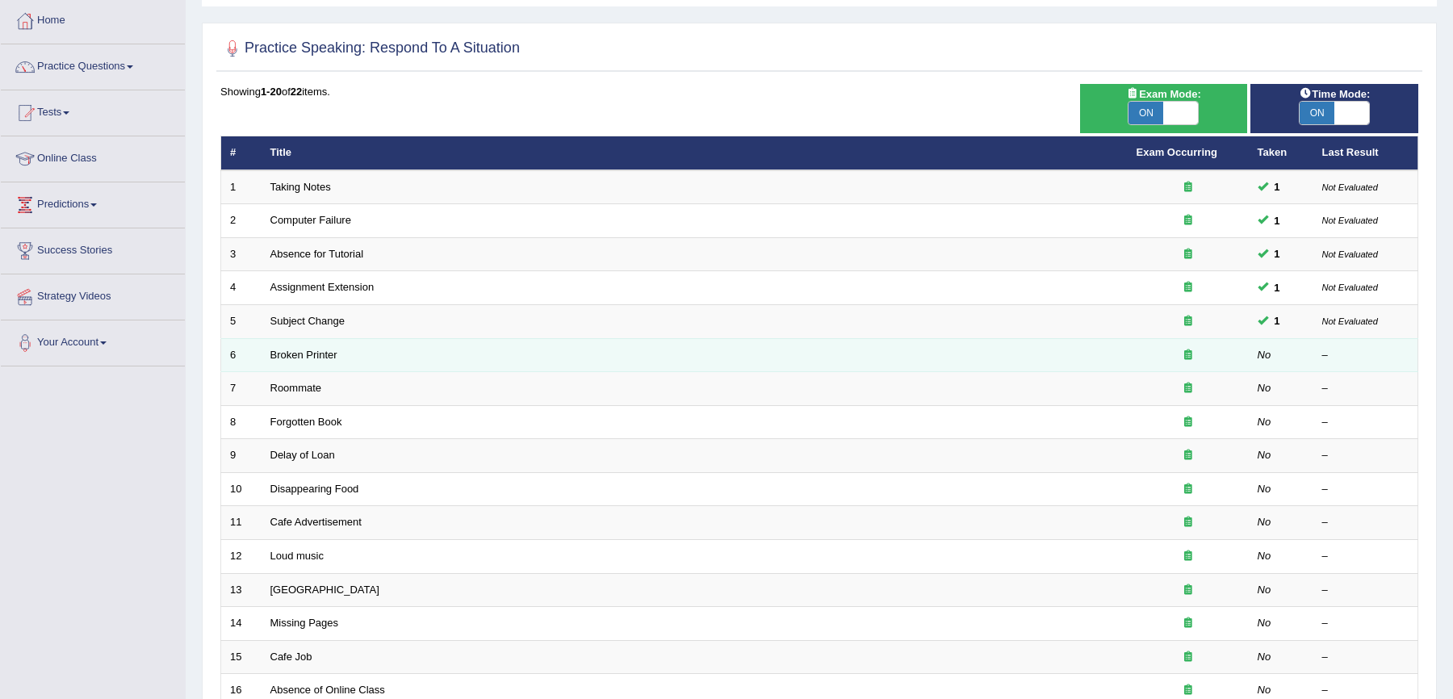
click at [313, 363] on td "Broken Printer" at bounding box center [695, 355] width 866 height 34
click at [310, 363] on td "Broken Printer" at bounding box center [695, 355] width 866 height 34
click at [298, 361] on link "Broken Printer" at bounding box center [303, 355] width 67 height 12
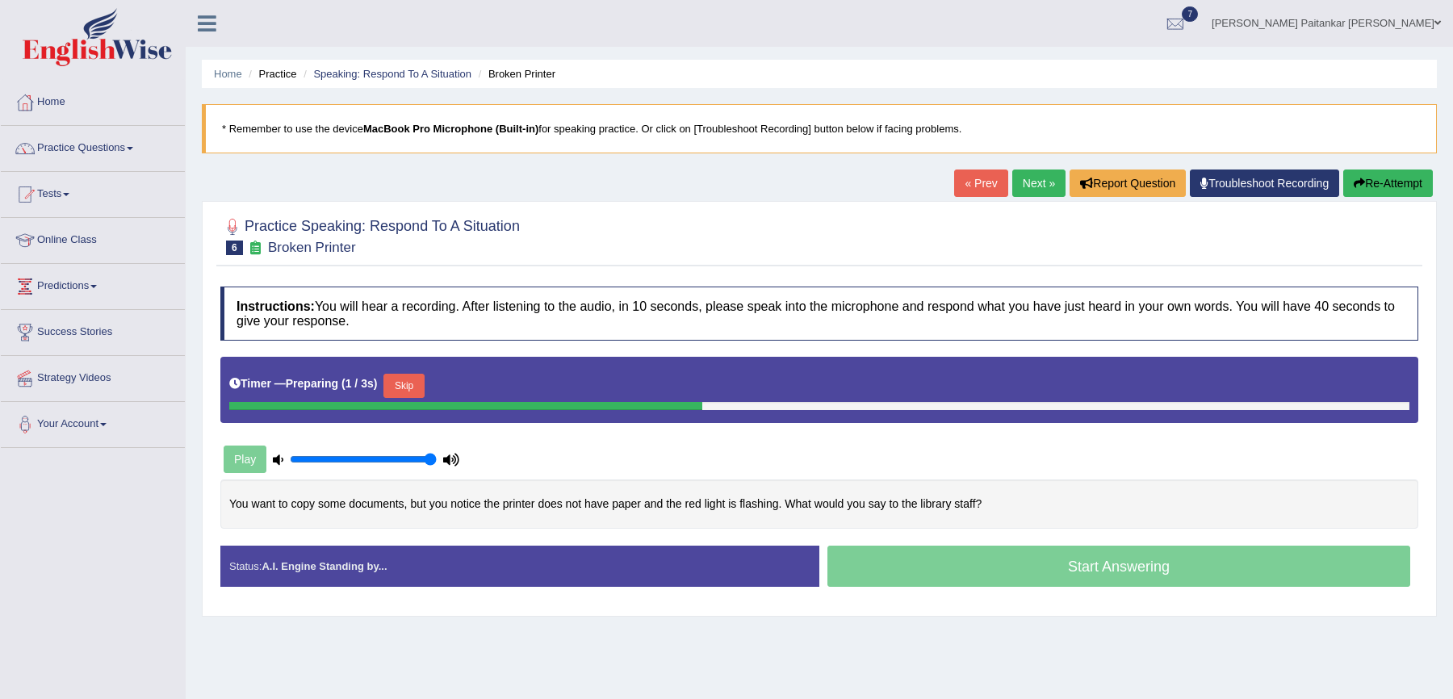
click at [413, 396] on div "Skip" at bounding box center [404, 388] width 40 height 28
click at [413, 385] on button "Skip" at bounding box center [404, 386] width 40 height 24
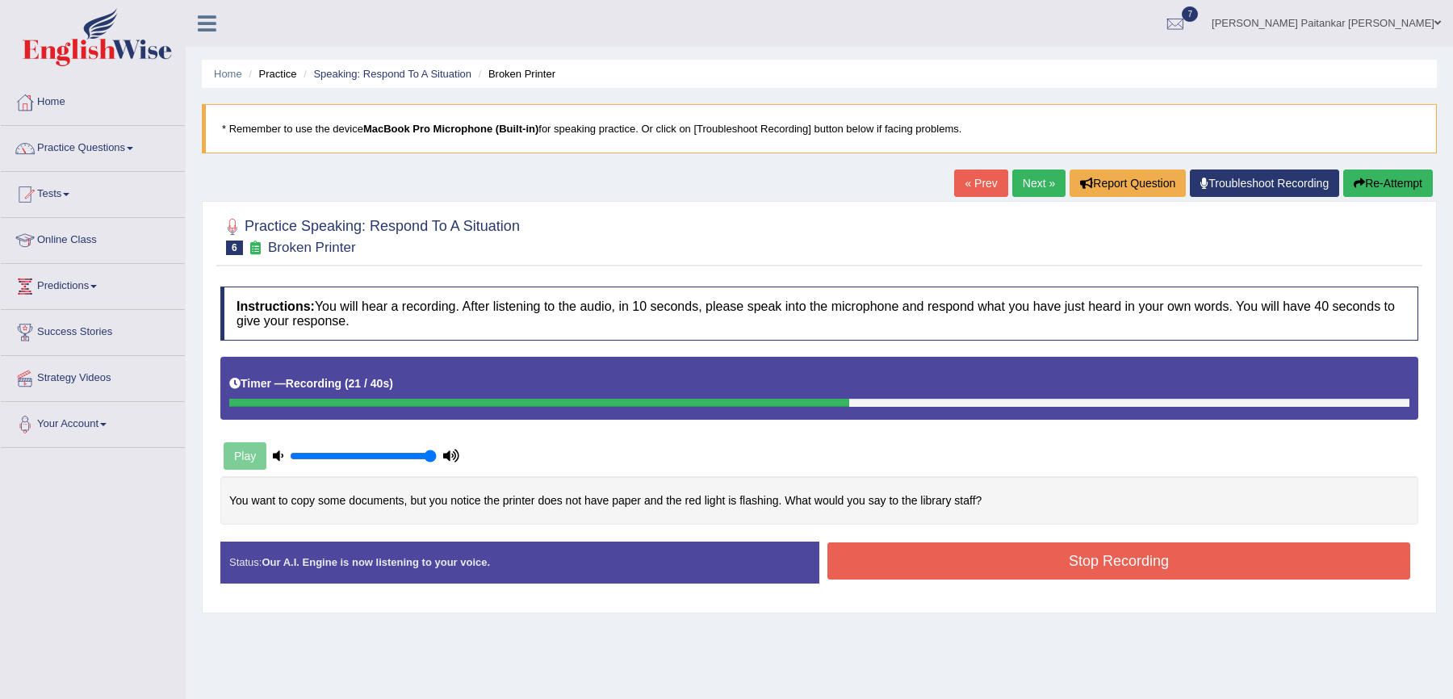
click at [945, 564] on button "Stop Recording" at bounding box center [1119, 561] width 583 height 37
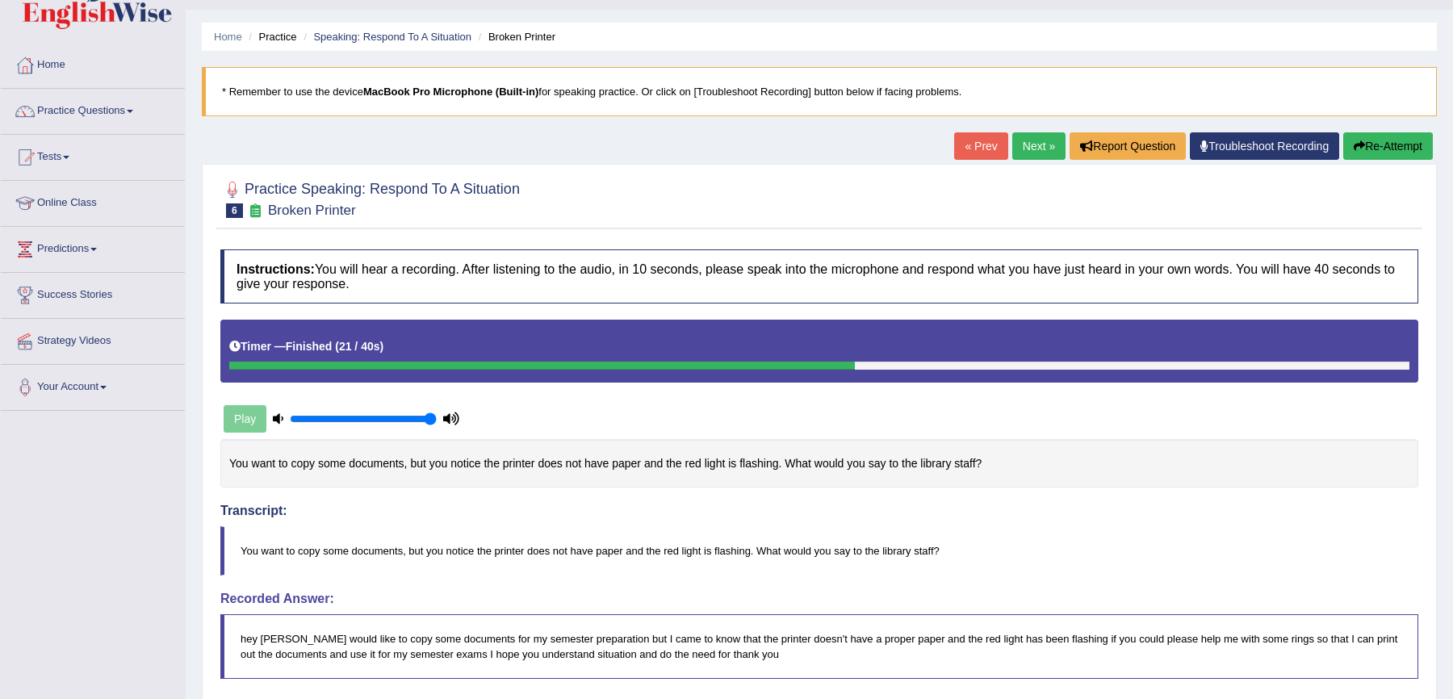
scroll to position [30, 0]
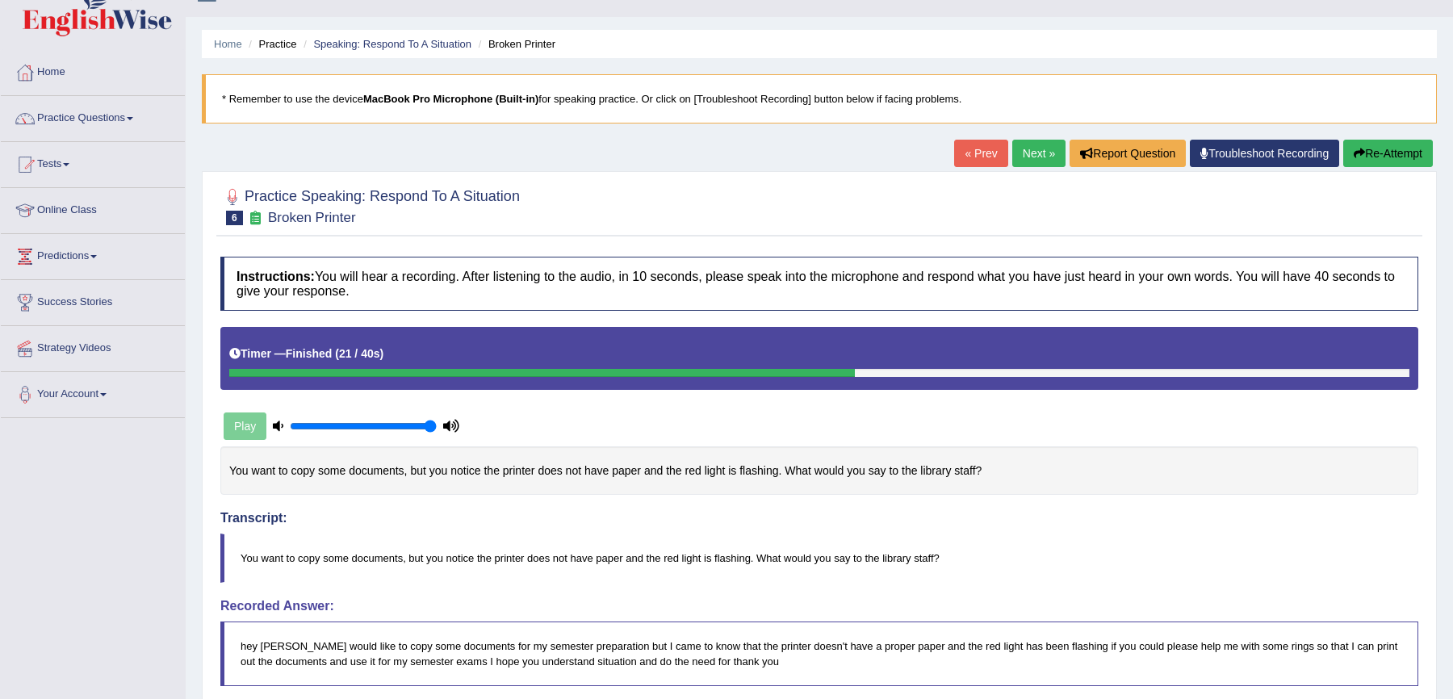
click at [1038, 155] on link "Next »" at bounding box center [1039, 153] width 53 height 27
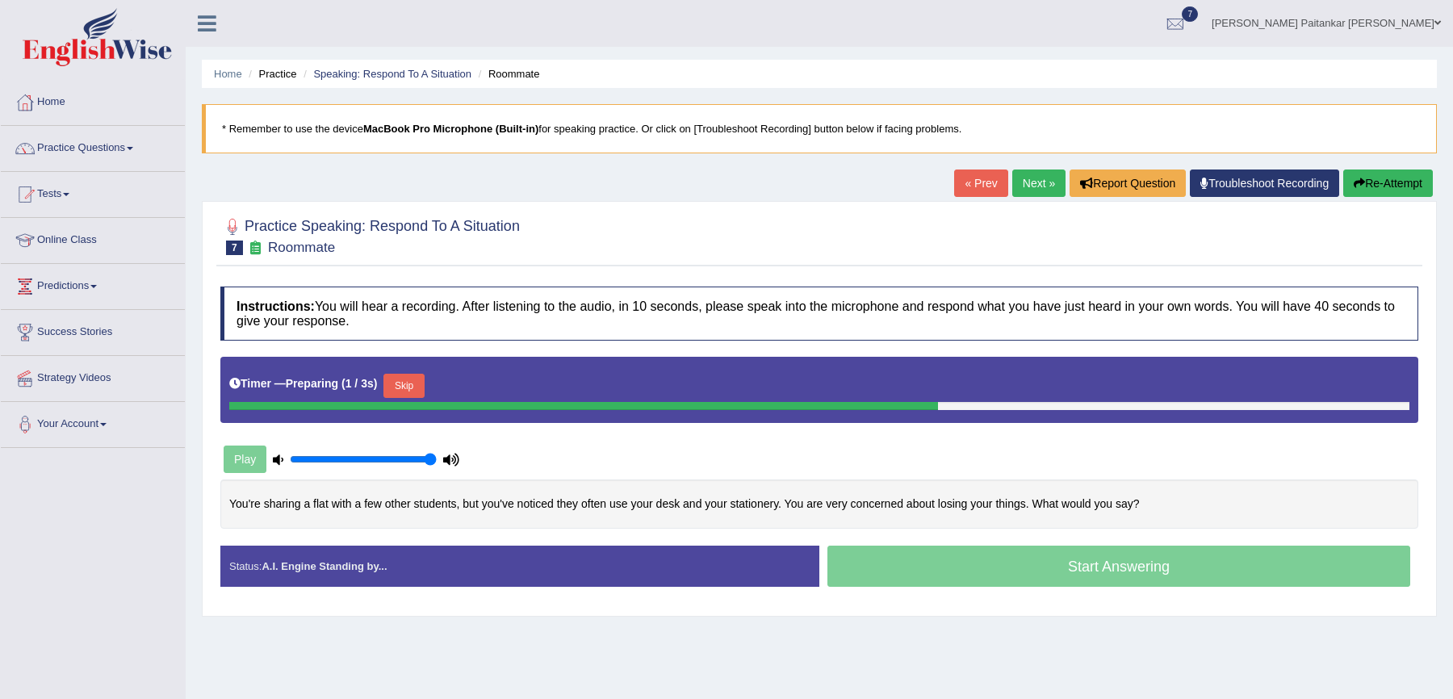
click at [972, 189] on link "« Prev" at bounding box center [980, 183] width 53 height 27
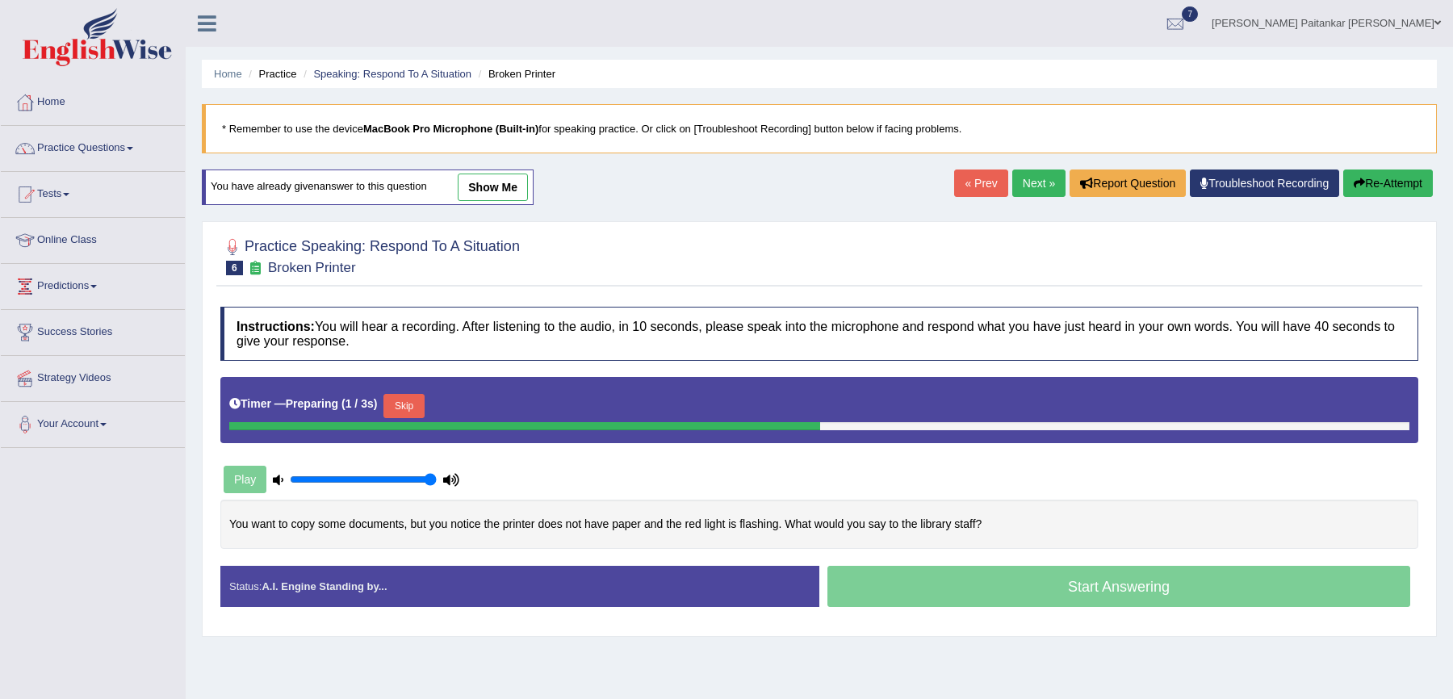
click at [1374, 189] on button "Re-Attempt" at bounding box center [1389, 183] width 90 height 27
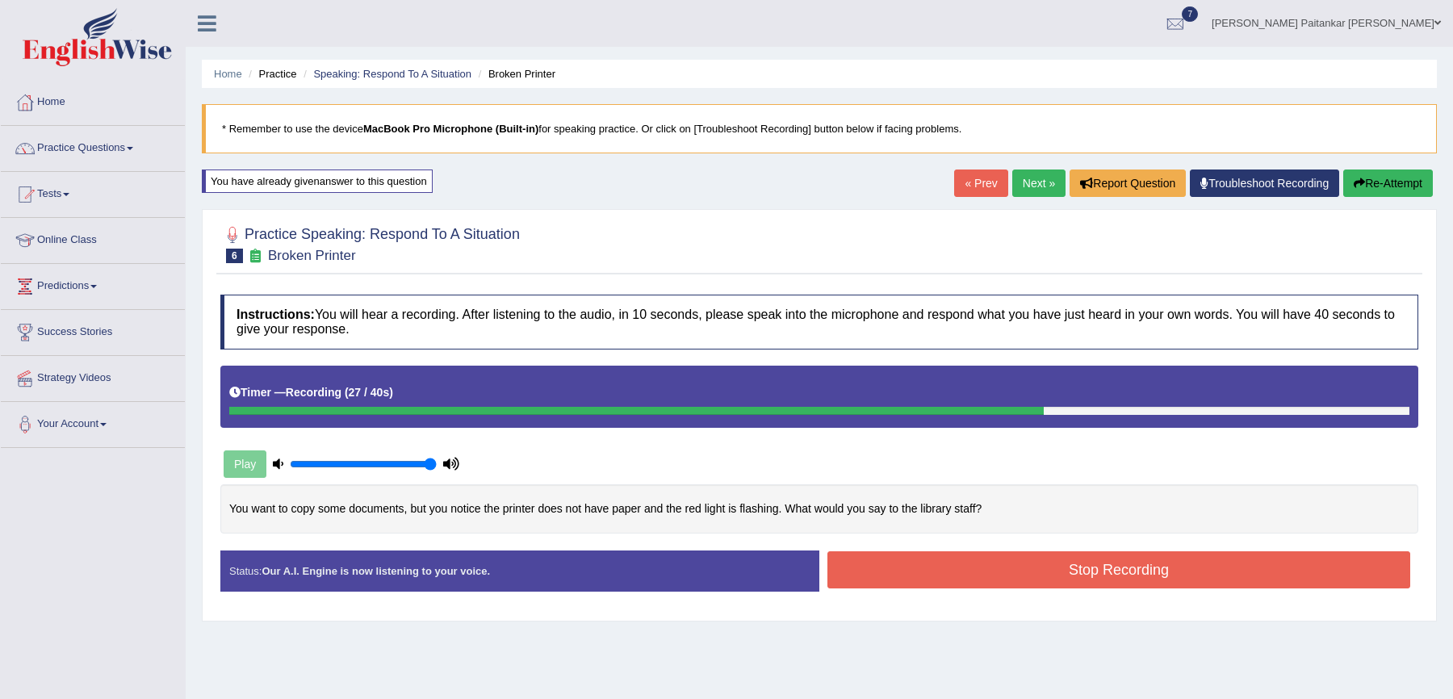
click at [1003, 553] on button "Stop Recording" at bounding box center [1119, 569] width 583 height 37
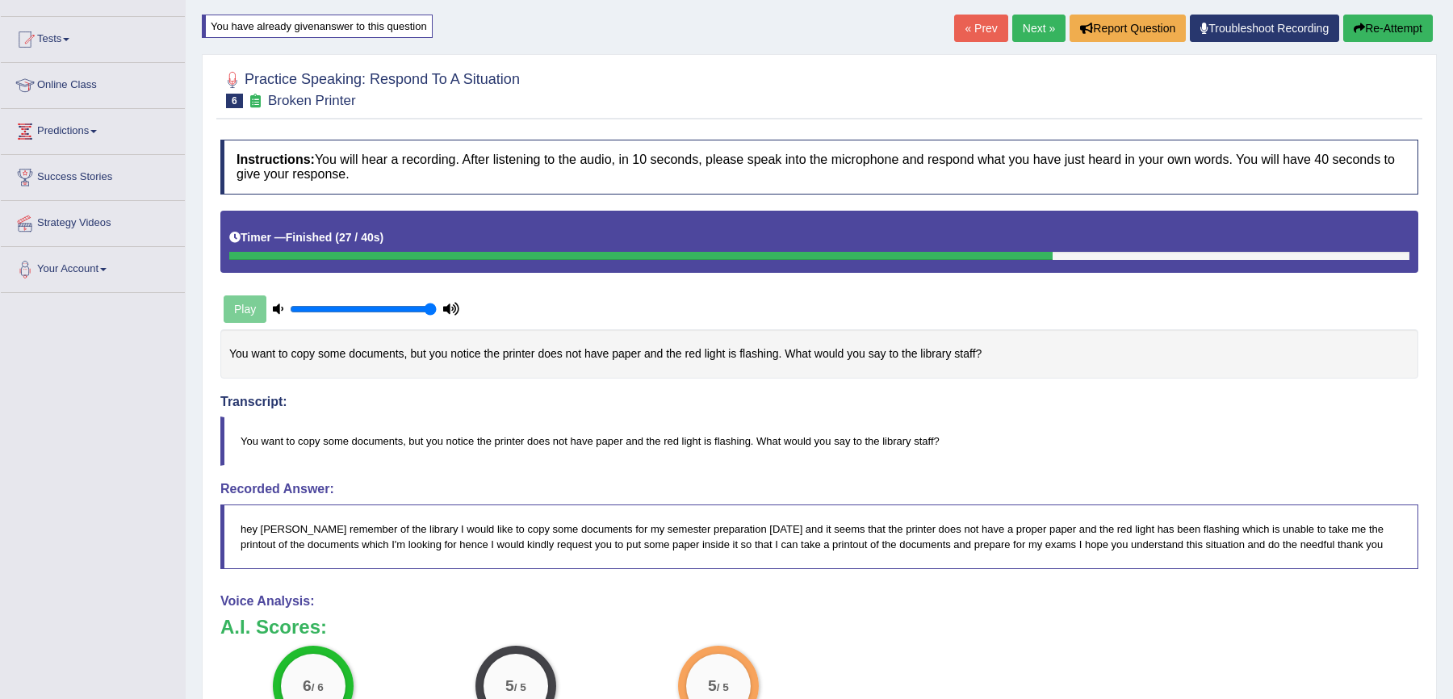
scroll to position [144, 0]
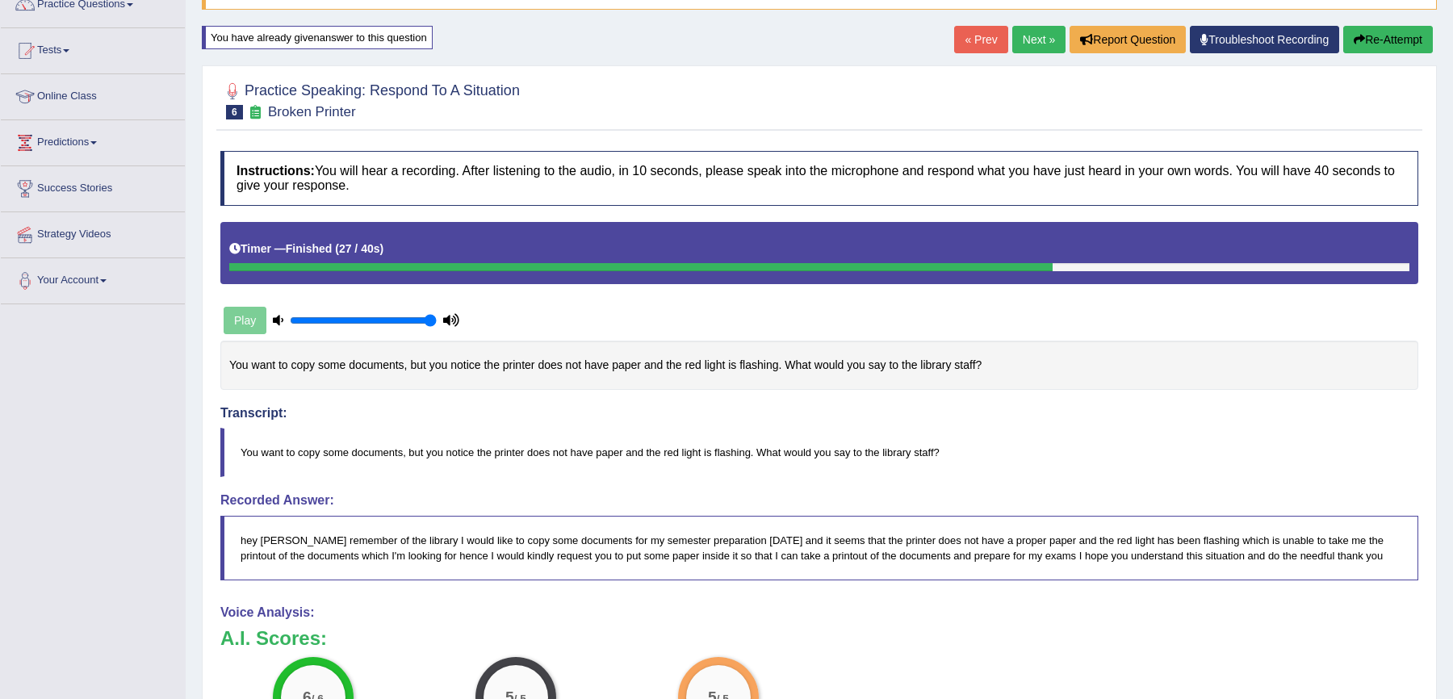
click at [1029, 37] on link "Next »" at bounding box center [1039, 39] width 53 height 27
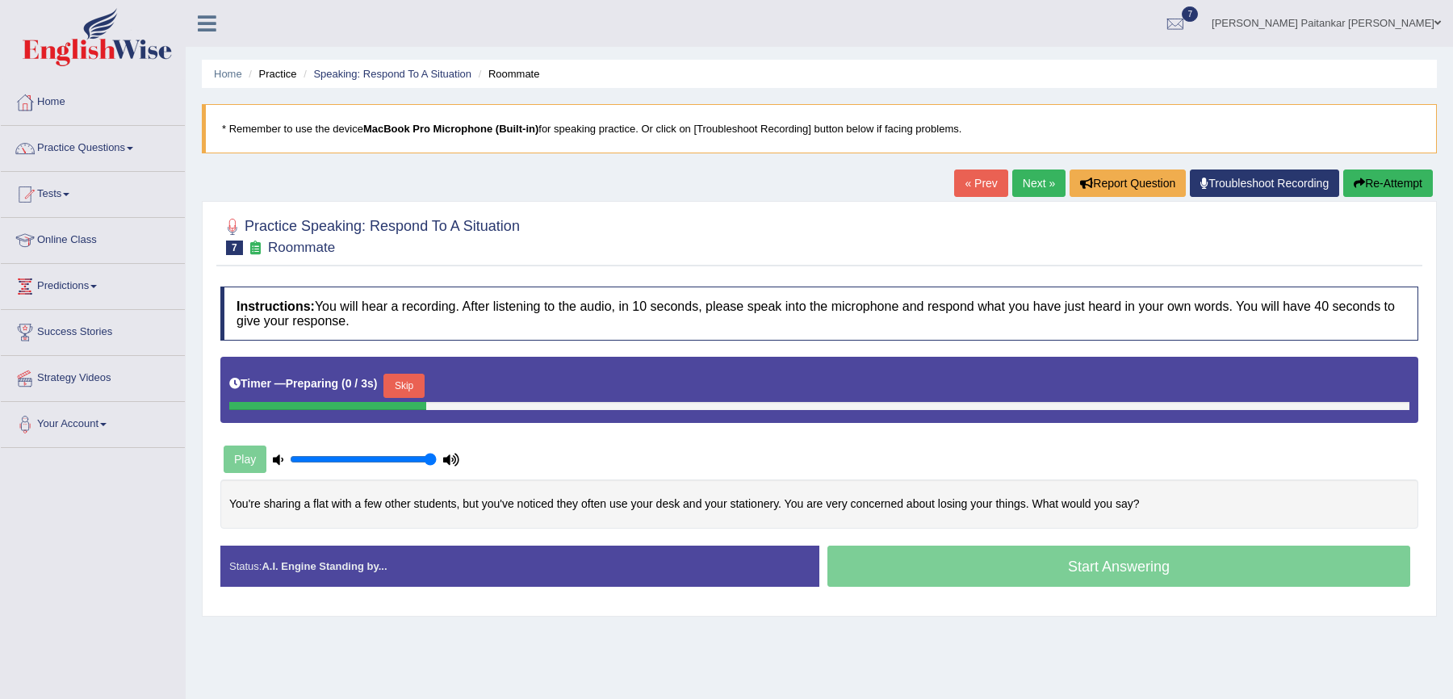
scroll to position [98, 0]
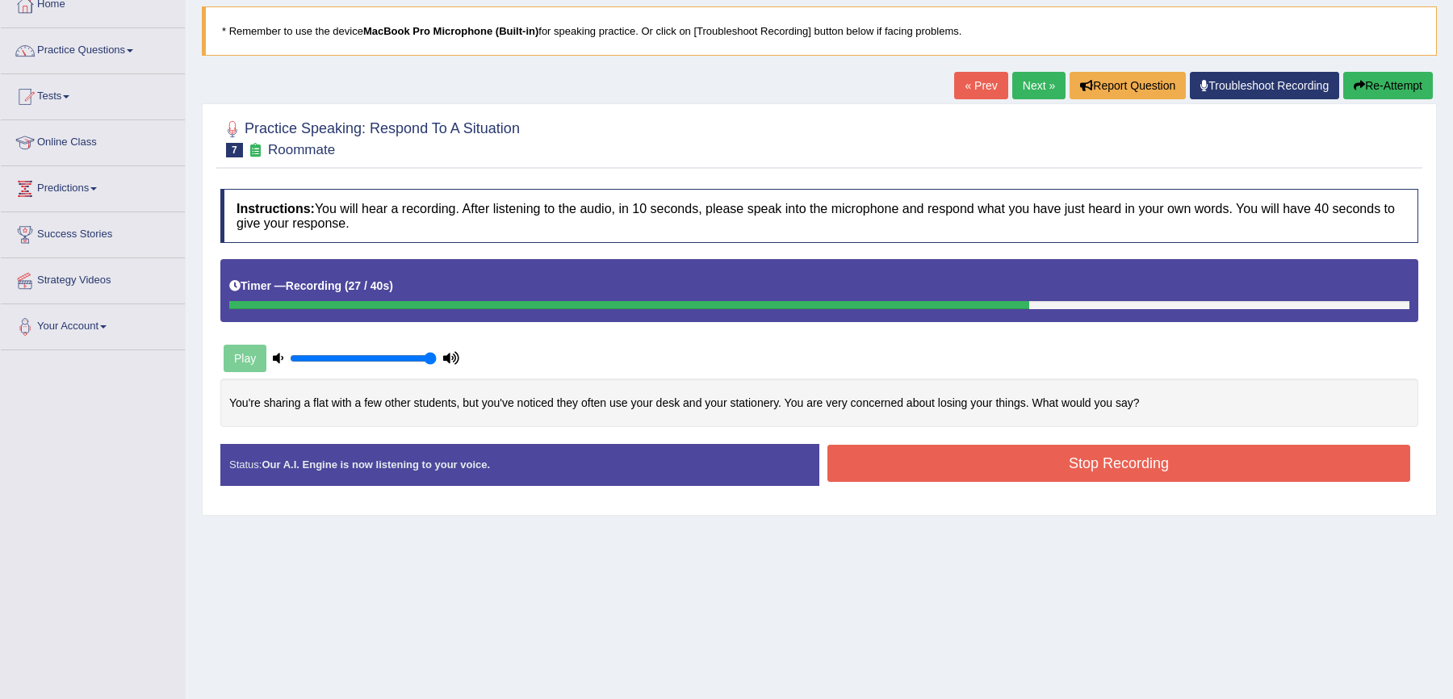
click at [969, 468] on button "Stop Recording" at bounding box center [1119, 463] width 583 height 37
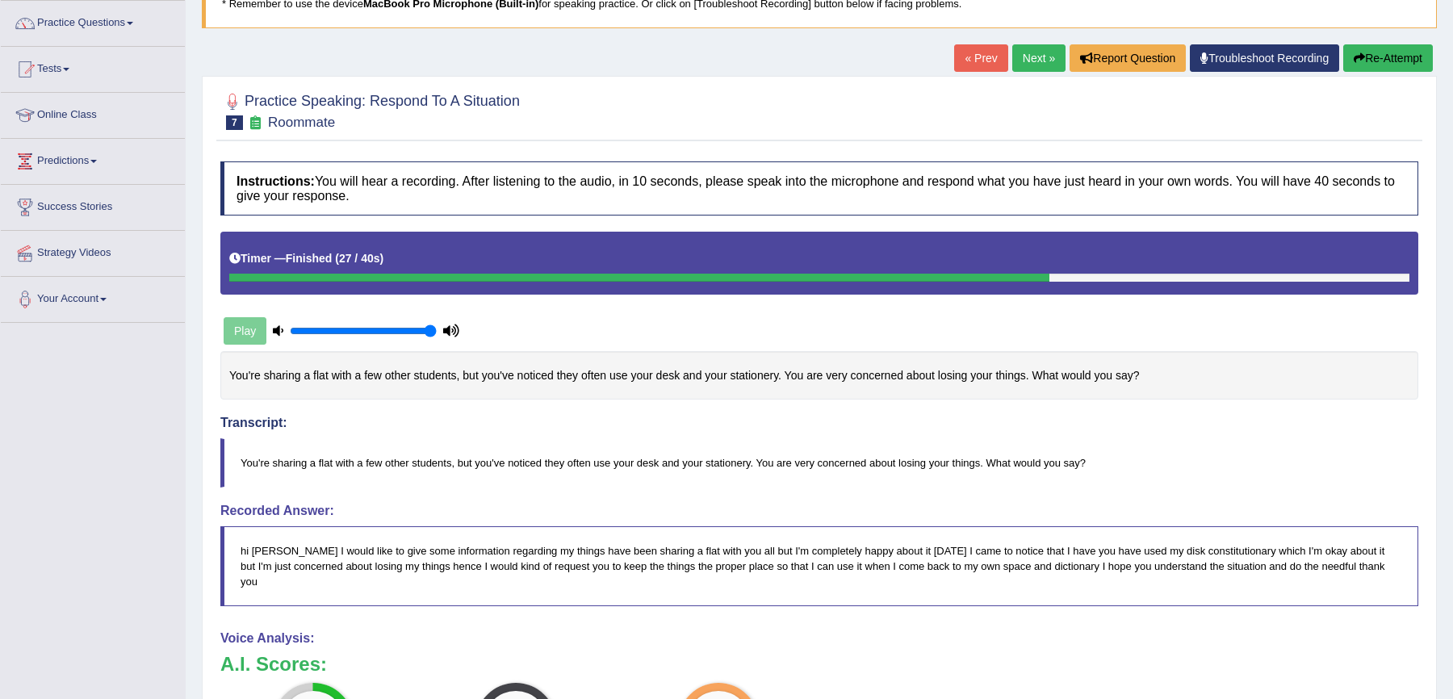
scroll to position [111, 0]
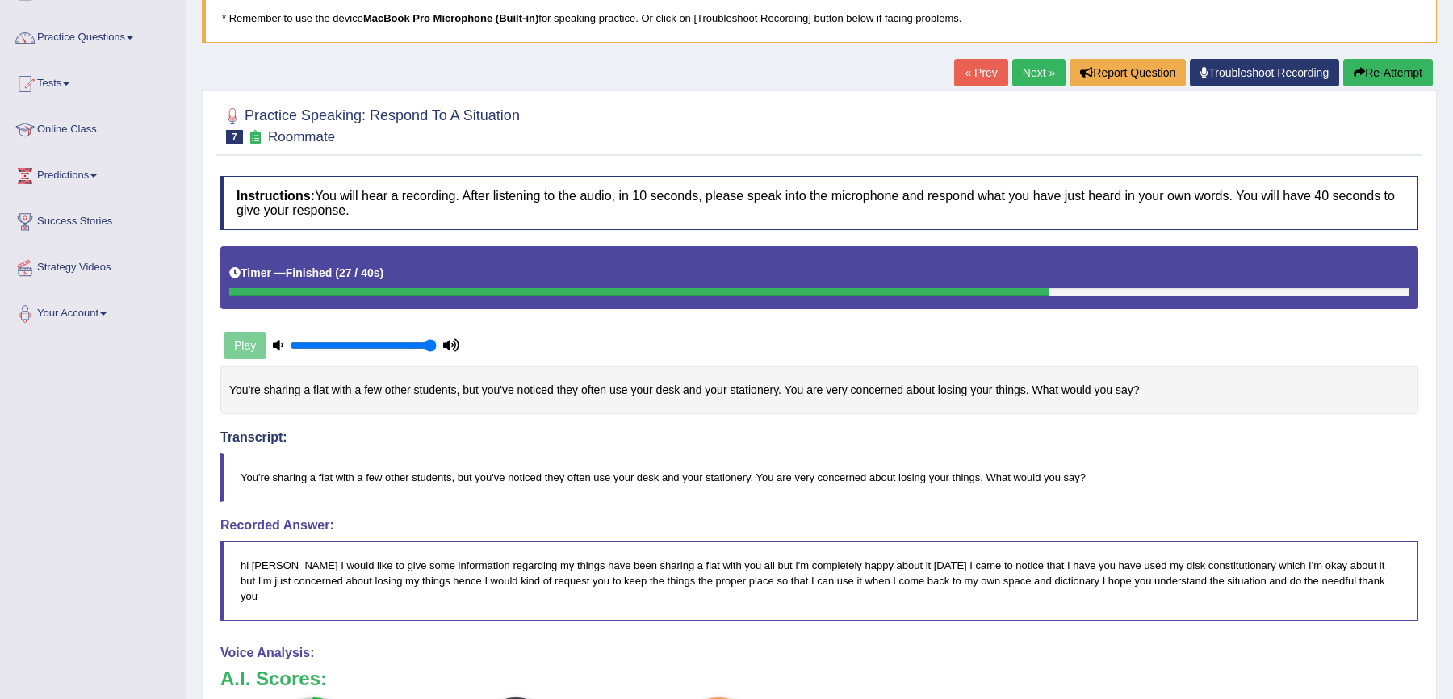
click at [1042, 69] on link "Next »" at bounding box center [1039, 72] width 53 height 27
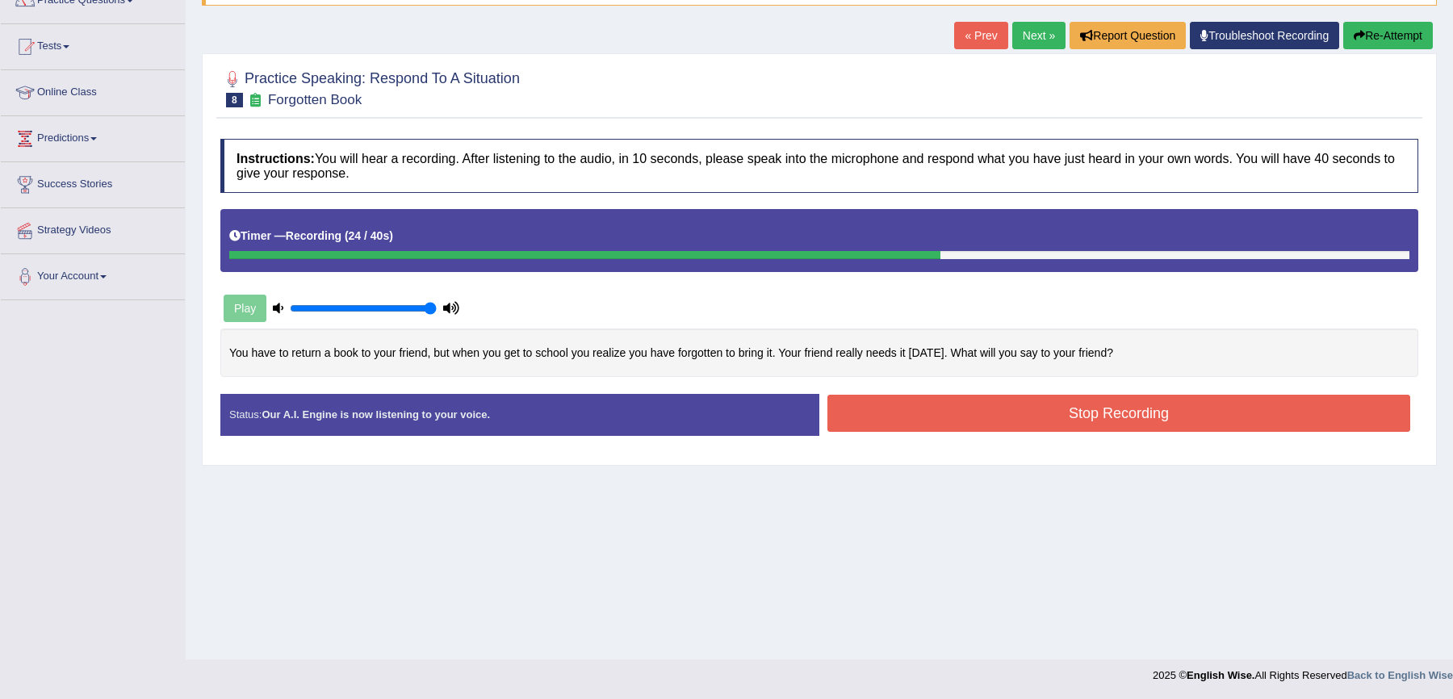
click at [1060, 395] on button "Stop Recording" at bounding box center [1119, 413] width 583 height 37
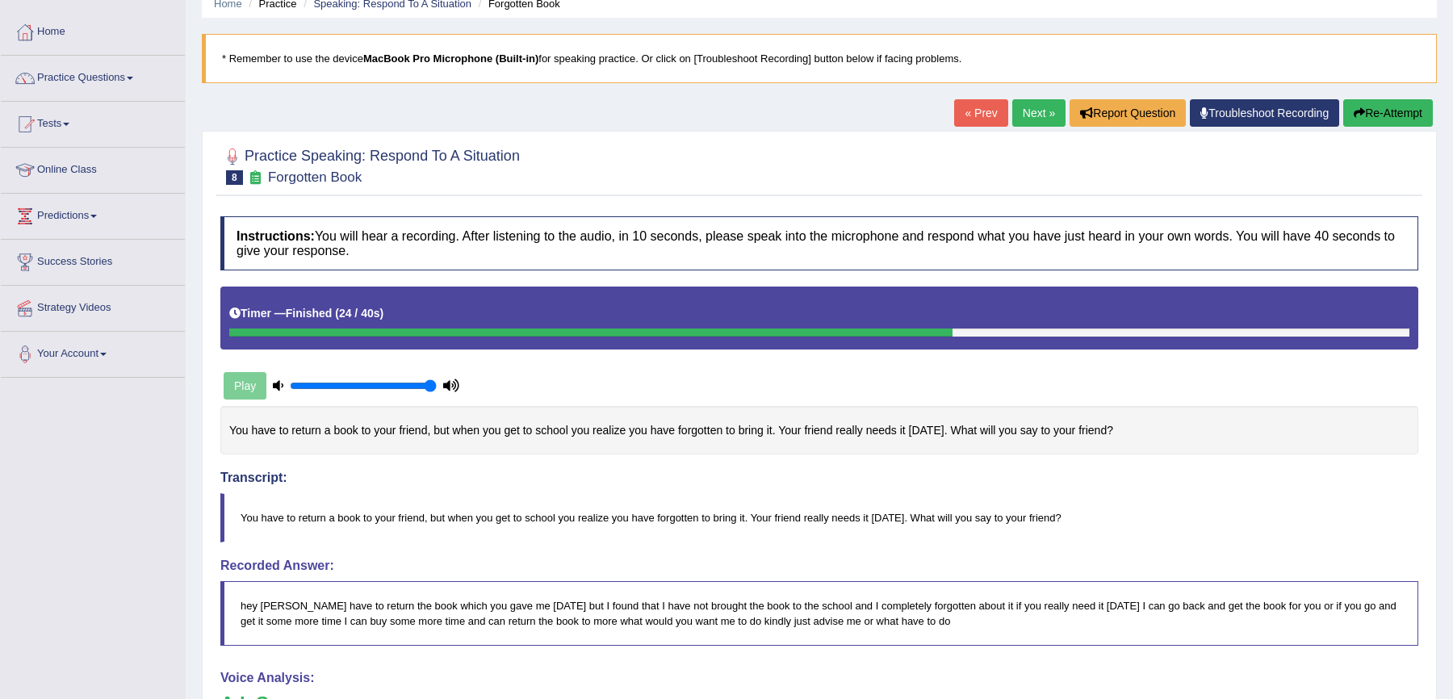
scroll to position [50, 0]
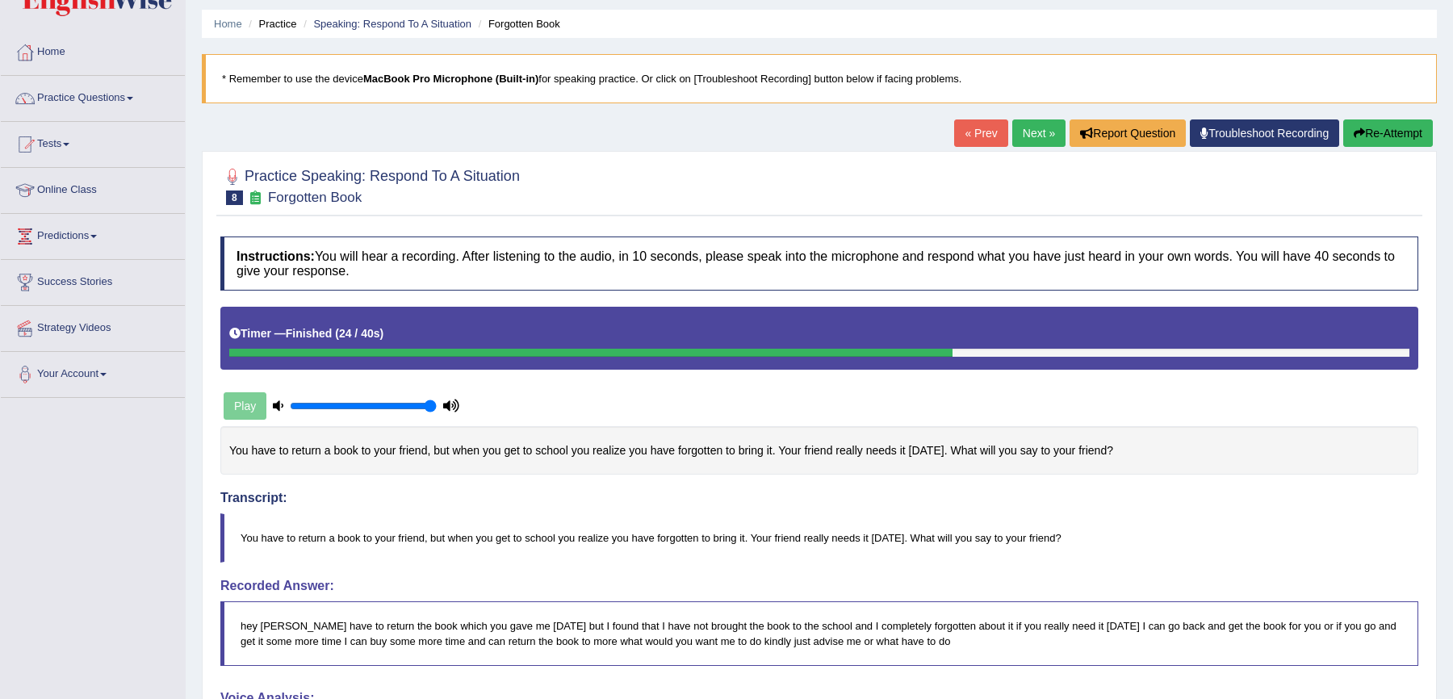
click at [1031, 136] on link "Next »" at bounding box center [1039, 132] width 53 height 27
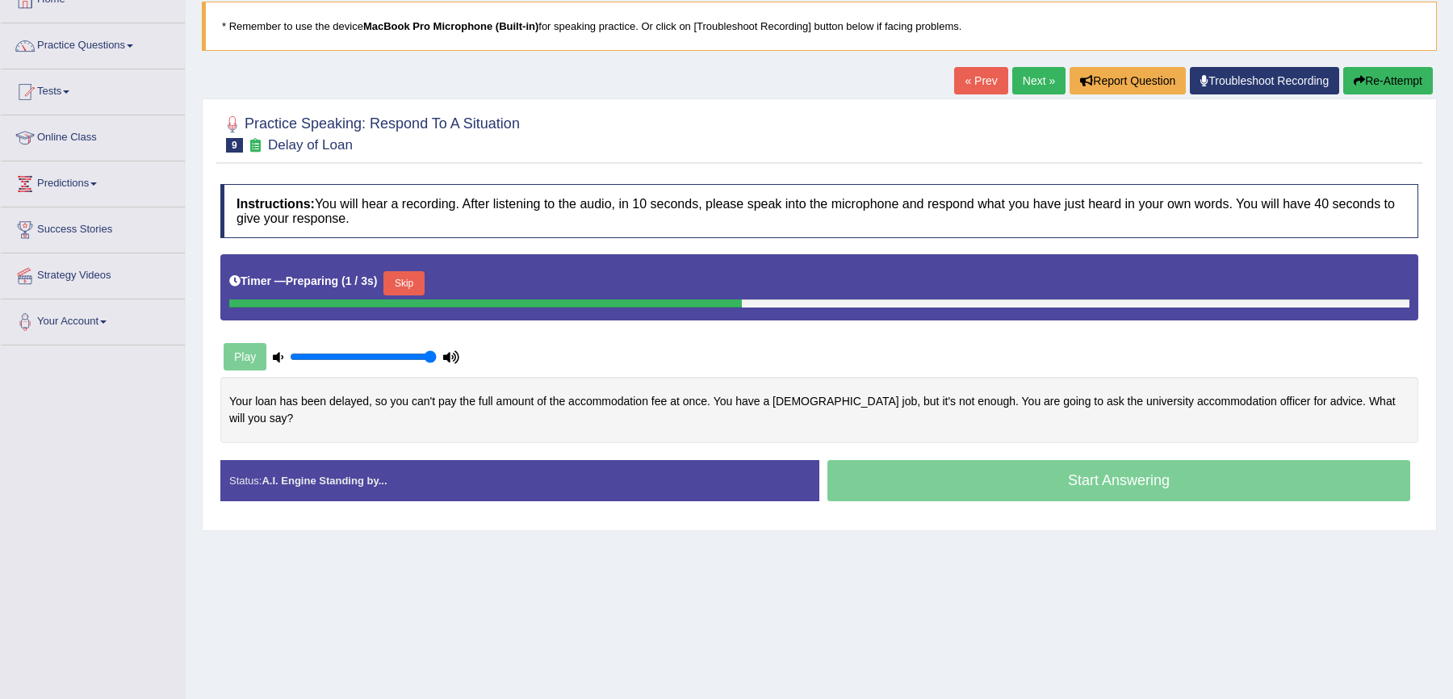
scroll to position [103, 0]
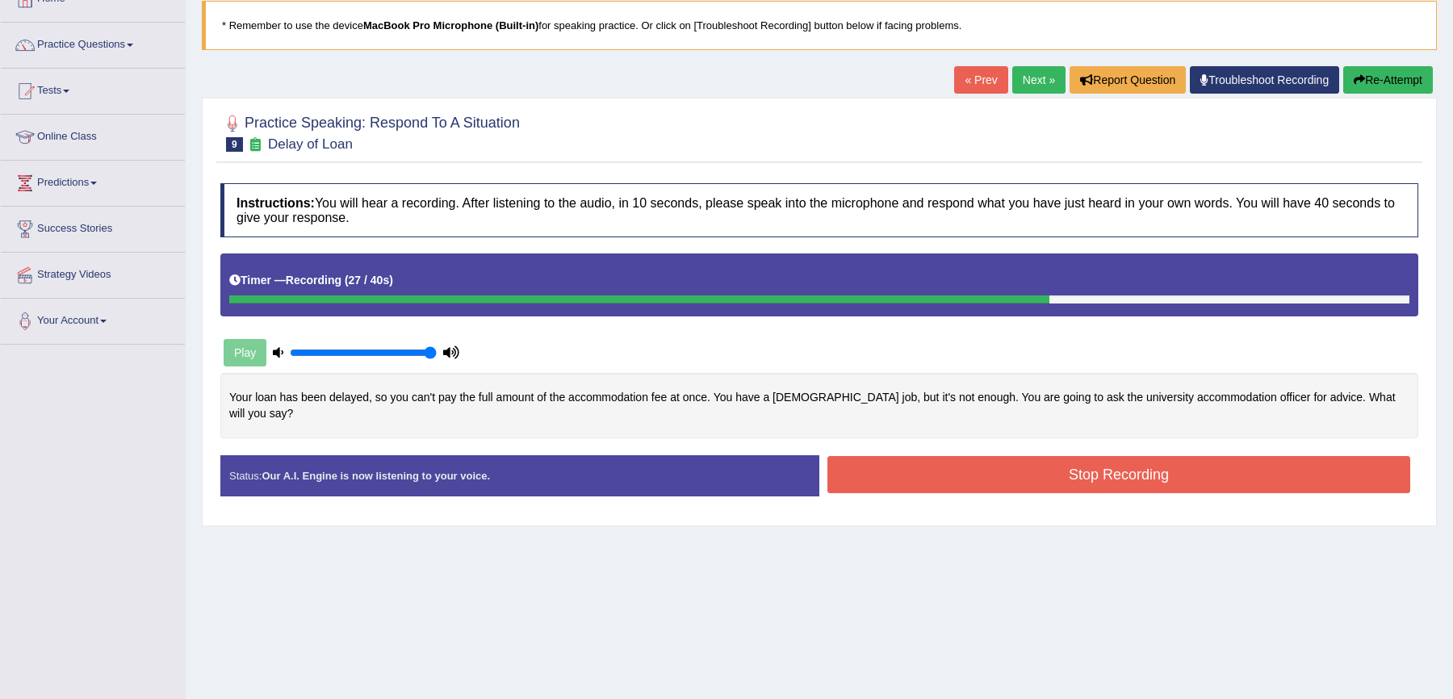
click at [1023, 463] on button "Stop Recording" at bounding box center [1119, 474] width 583 height 37
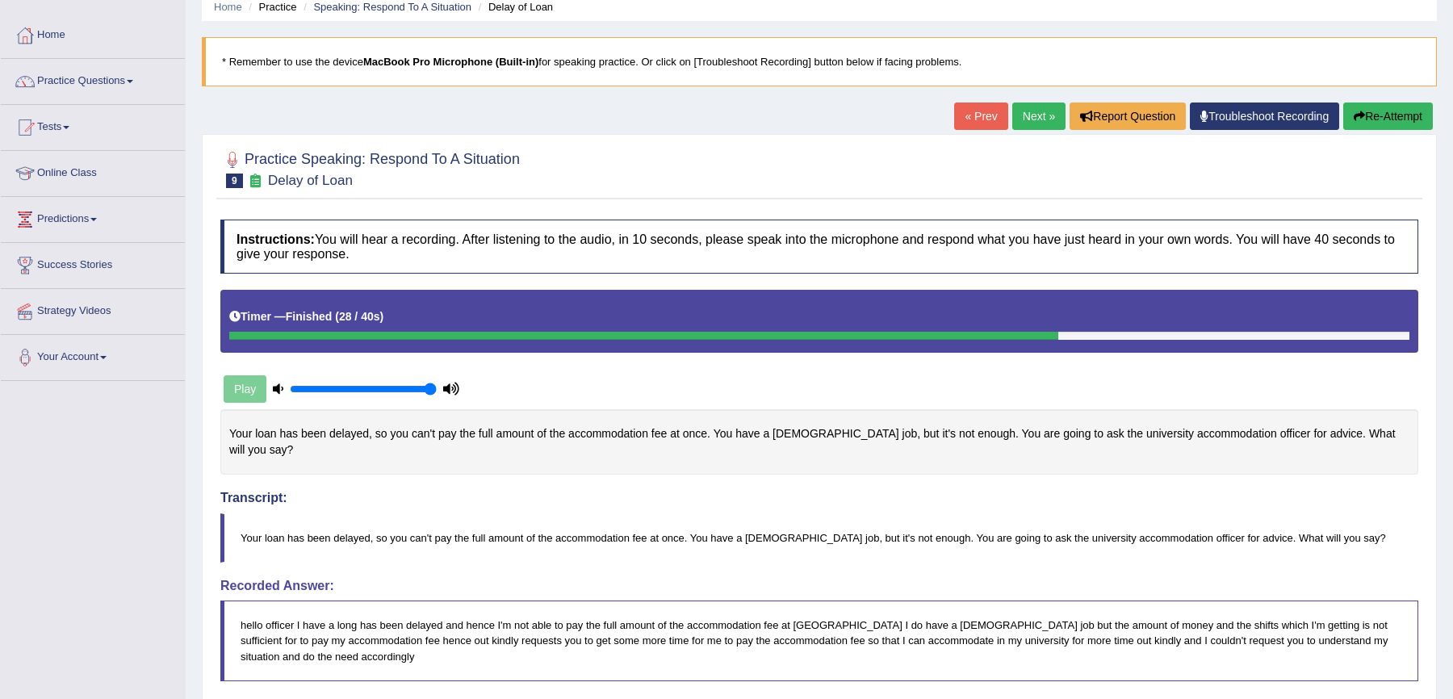
scroll to position [75, 0]
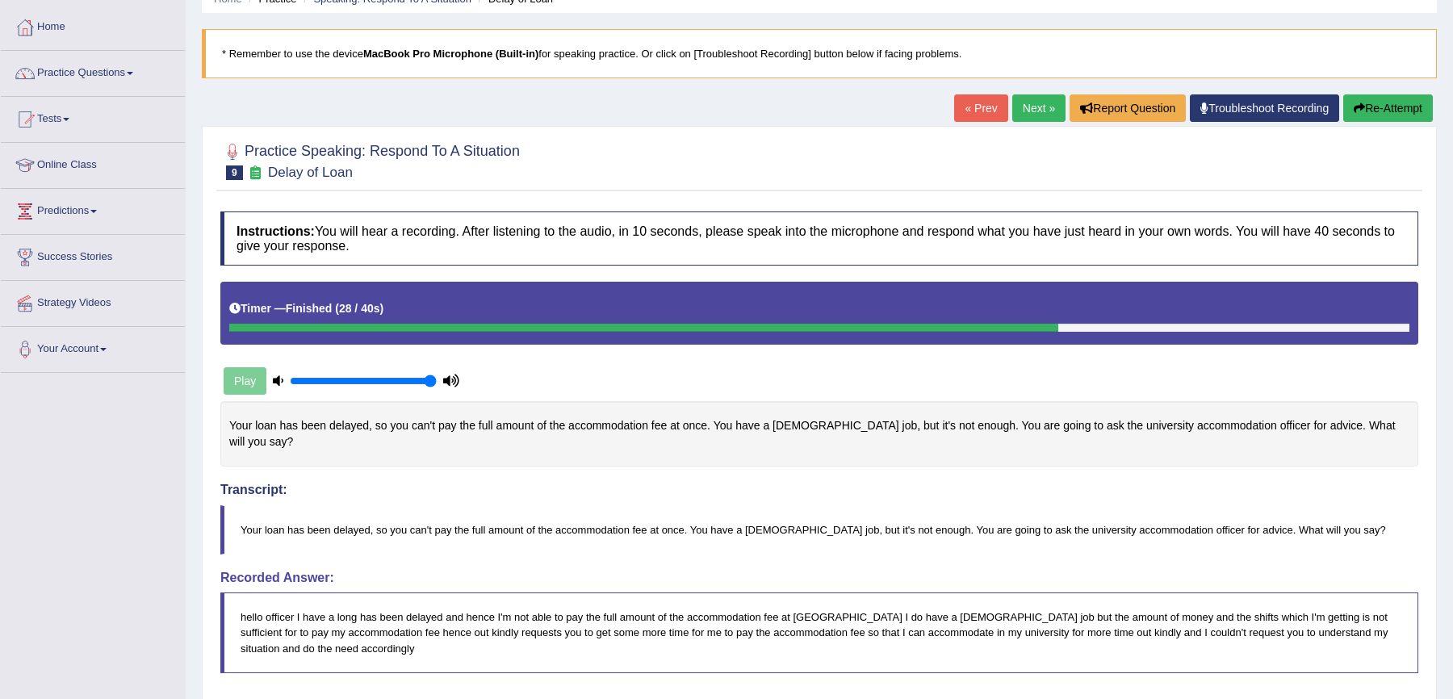
click at [1024, 118] on link "Next »" at bounding box center [1039, 107] width 53 height 27
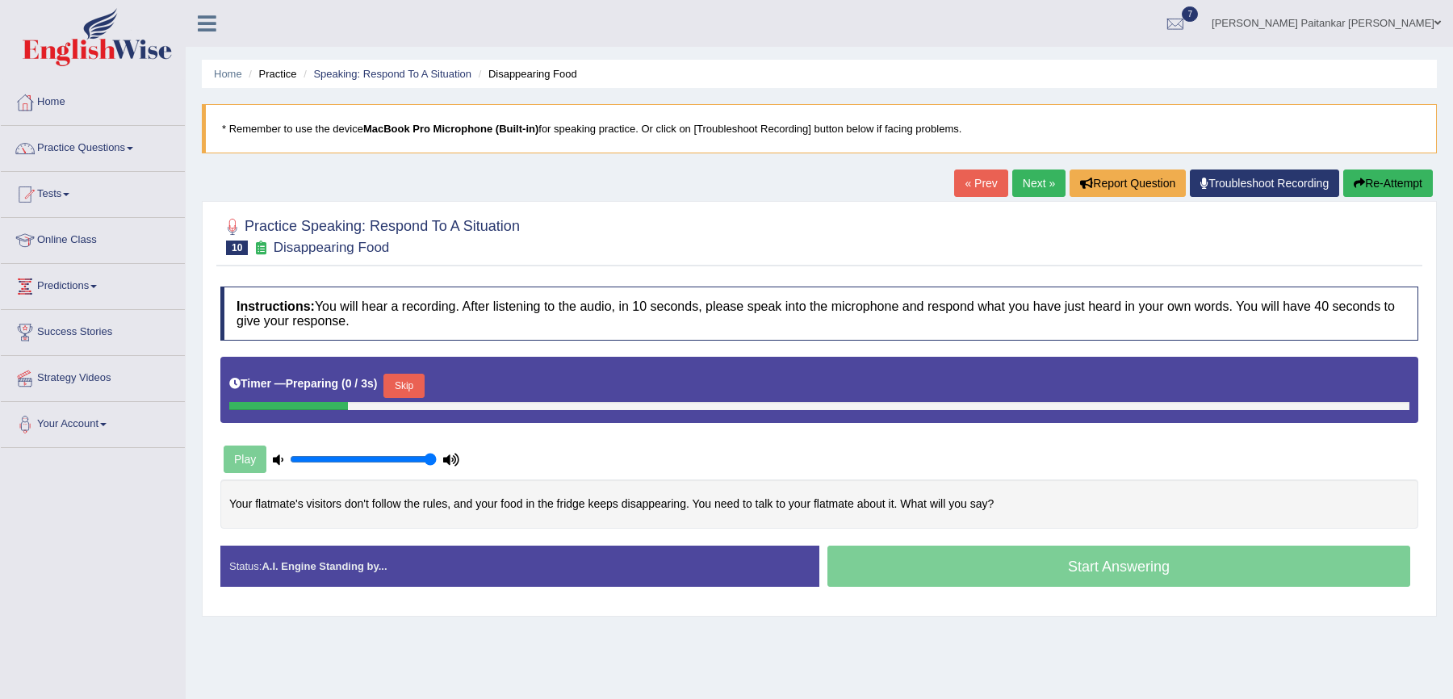
scroll to position [148, 0]
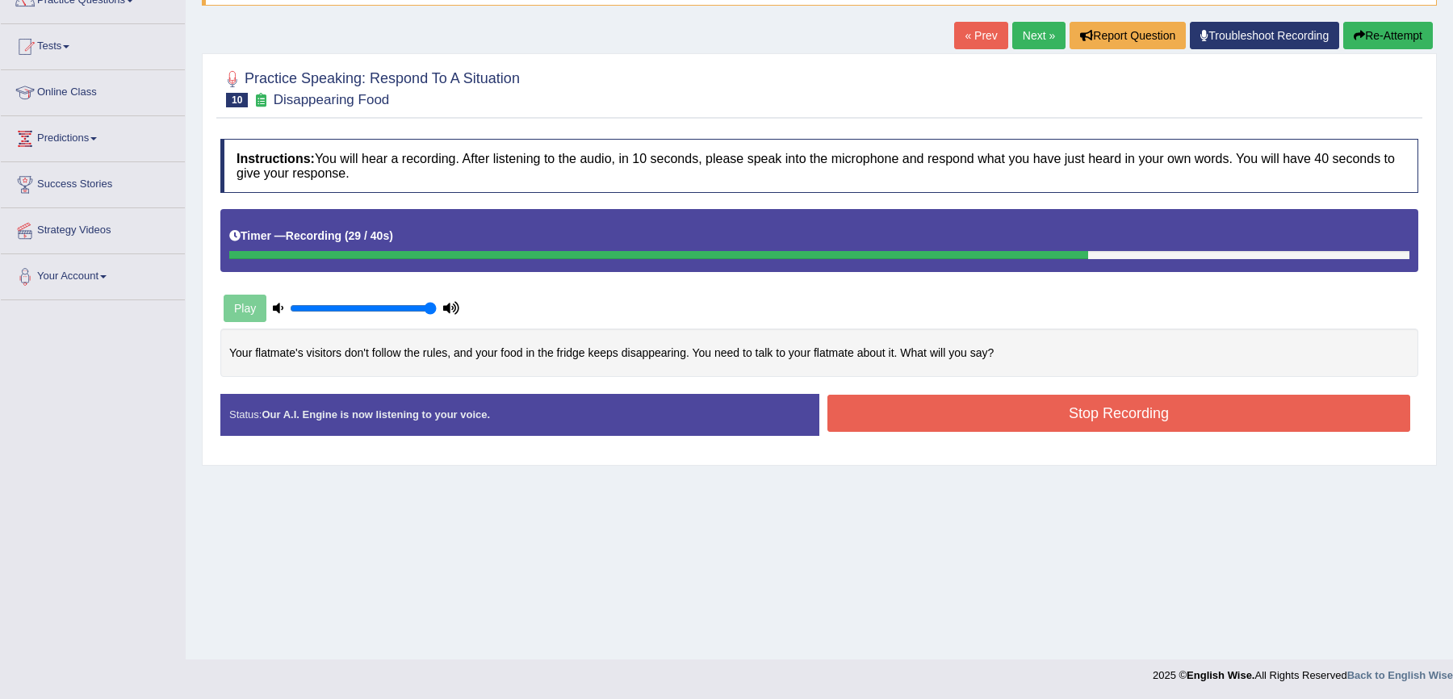
click at [870, 419] on button "Stop Recording" at bounding box center [1119, 413] width 583 height 37
